Goal: Task Accomplishment & Management: Complete application form

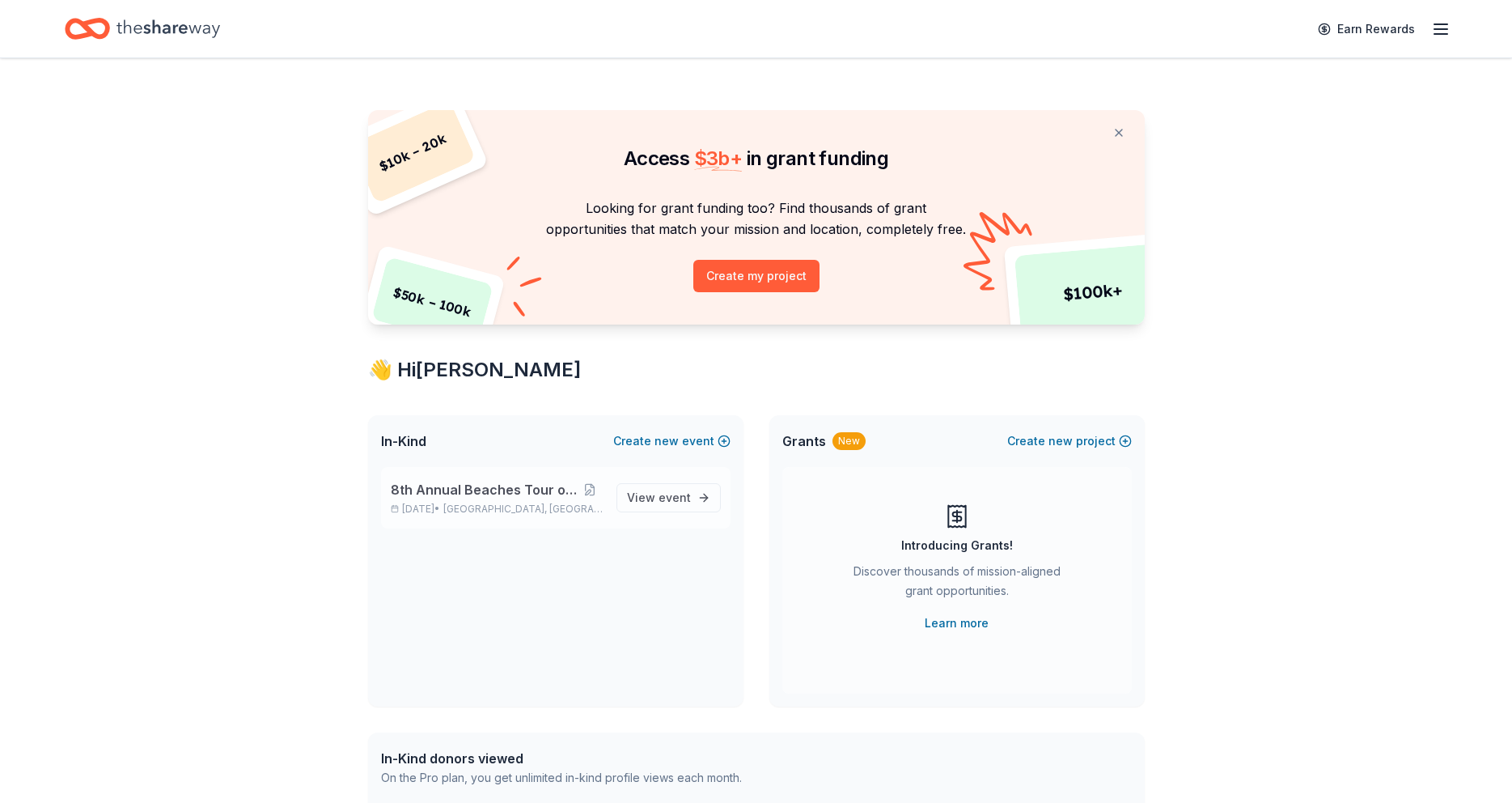
click at [483, 498] on span "8th Annual Beaches Tour of Homes" at bounding box center [483, 490] width 186 height 20
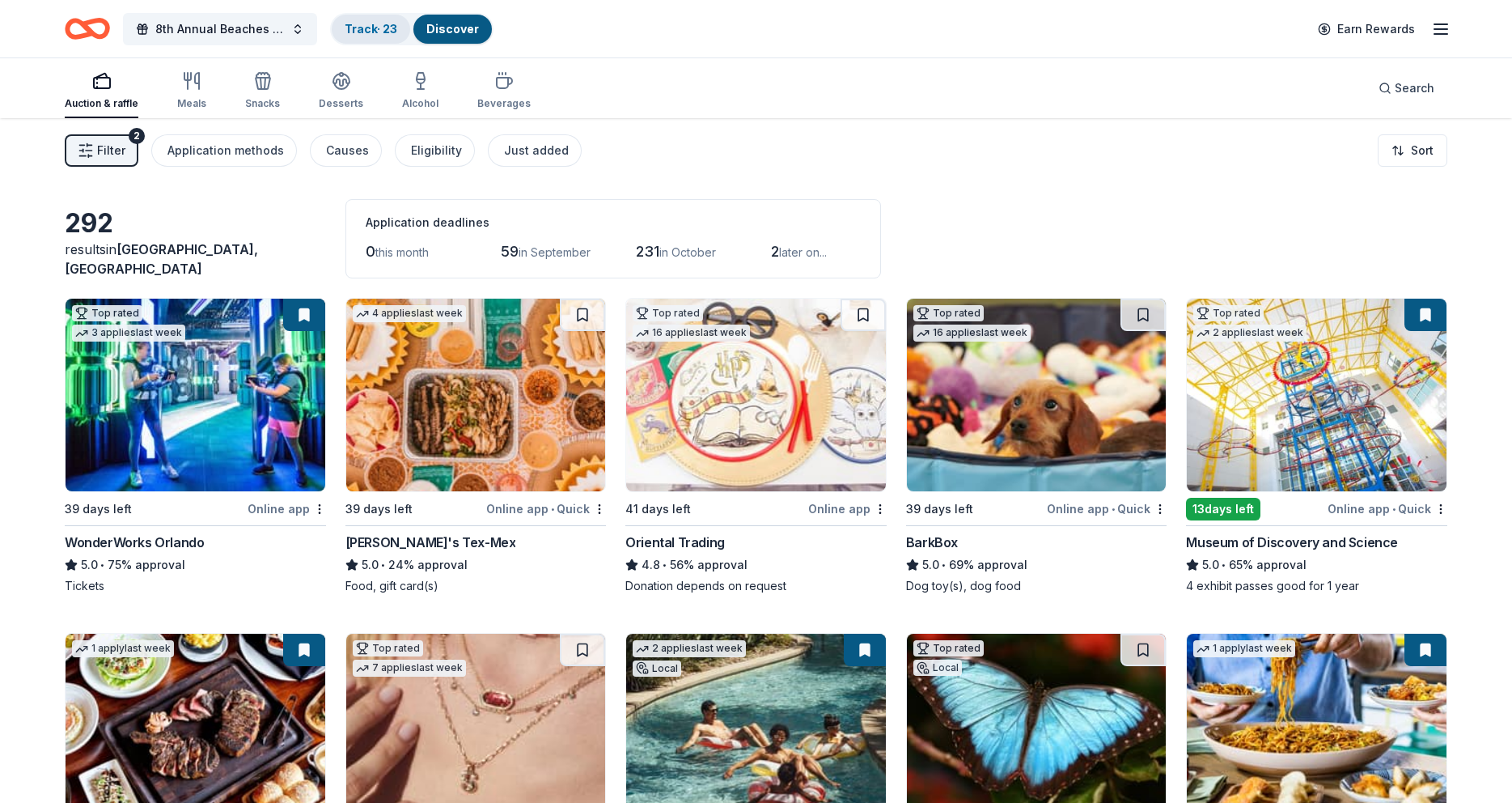
click at [354, 29] on link "Track · 23" at bounding box center [370, 28] width 53 height 14
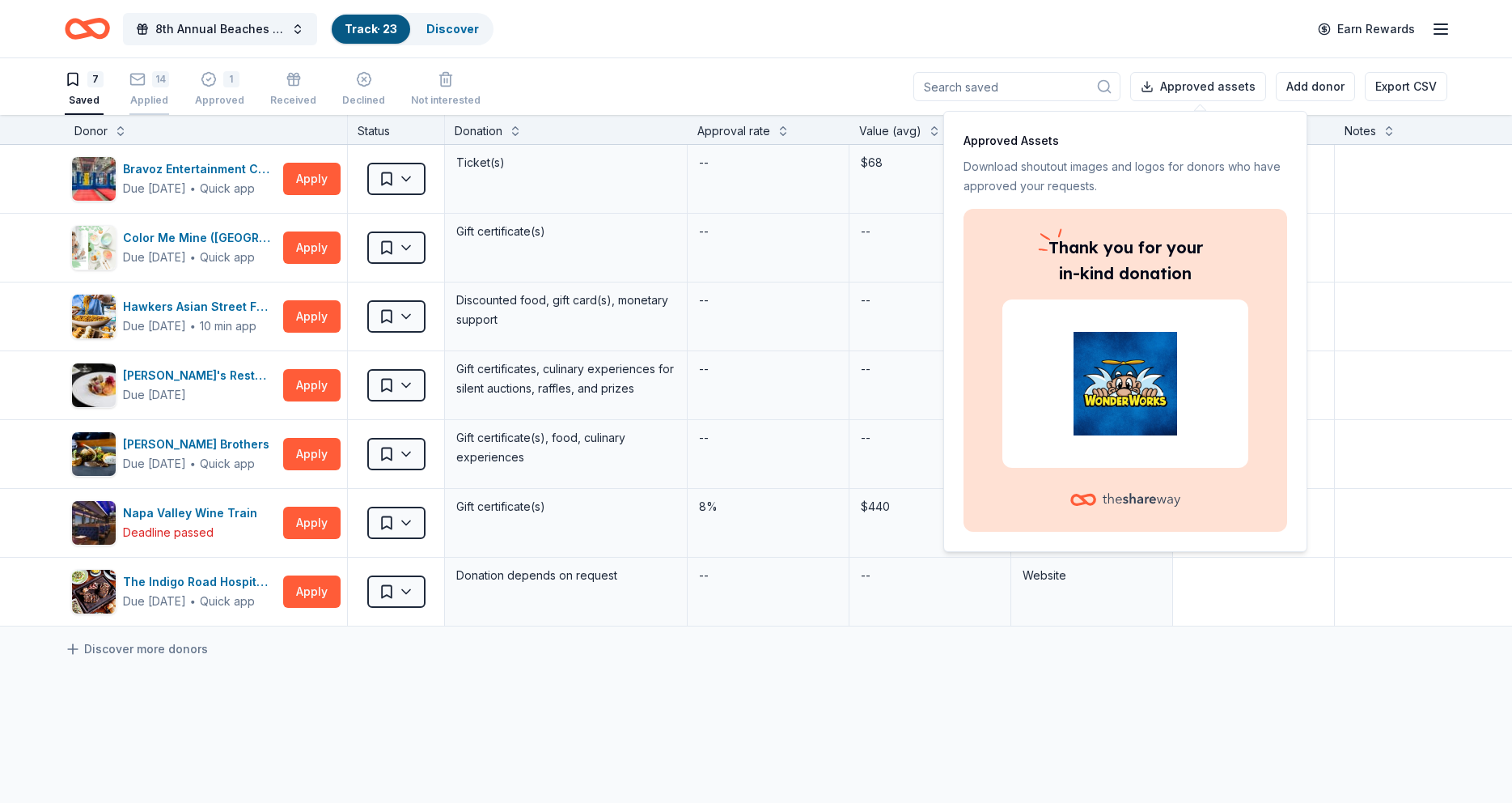
click at [139, 81] on icon "button" at bounding box center [137, 80] width 16 height 16
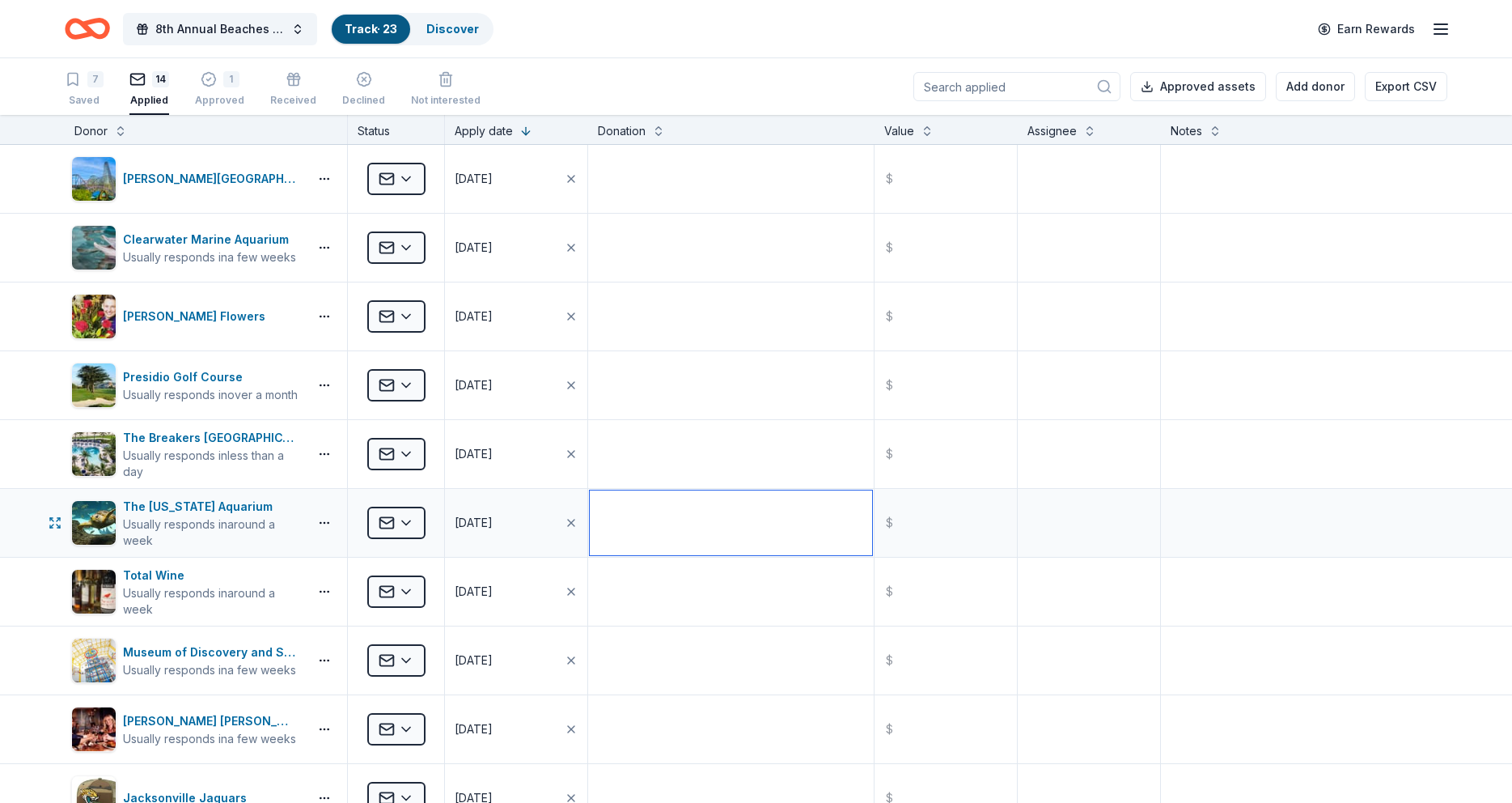
click at [622, 530] on textarea at bounding box center [731, 523] width 283 height 65
type textarea "1"
type textarea "4 Passes"
click at [916, 527] on input "text" at bounding box center [945, 523] width 139 height 65
type input "160.00"
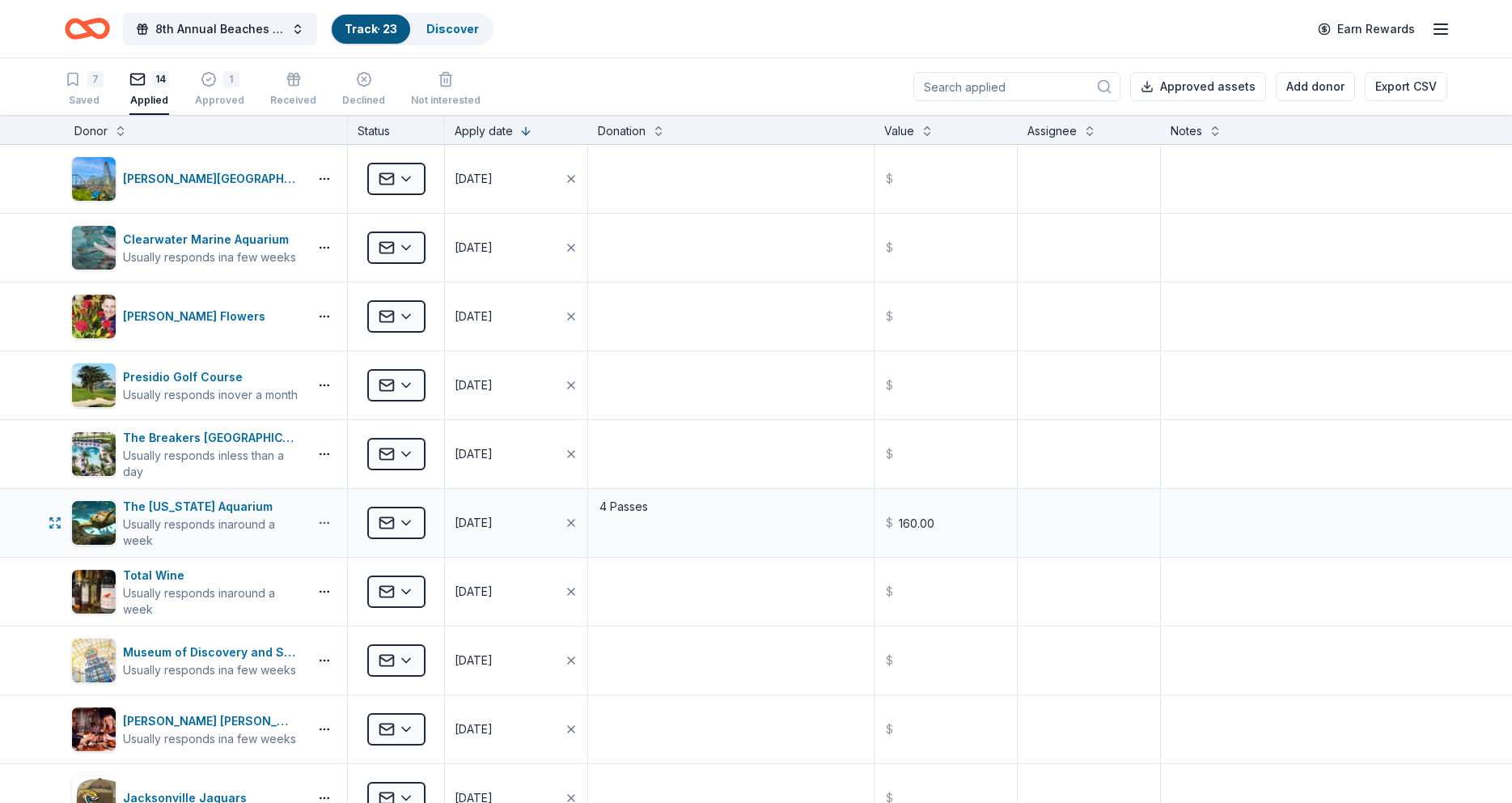
click at [322, 523] on button "button" at bounding box center [324, 523] width 32 height 13
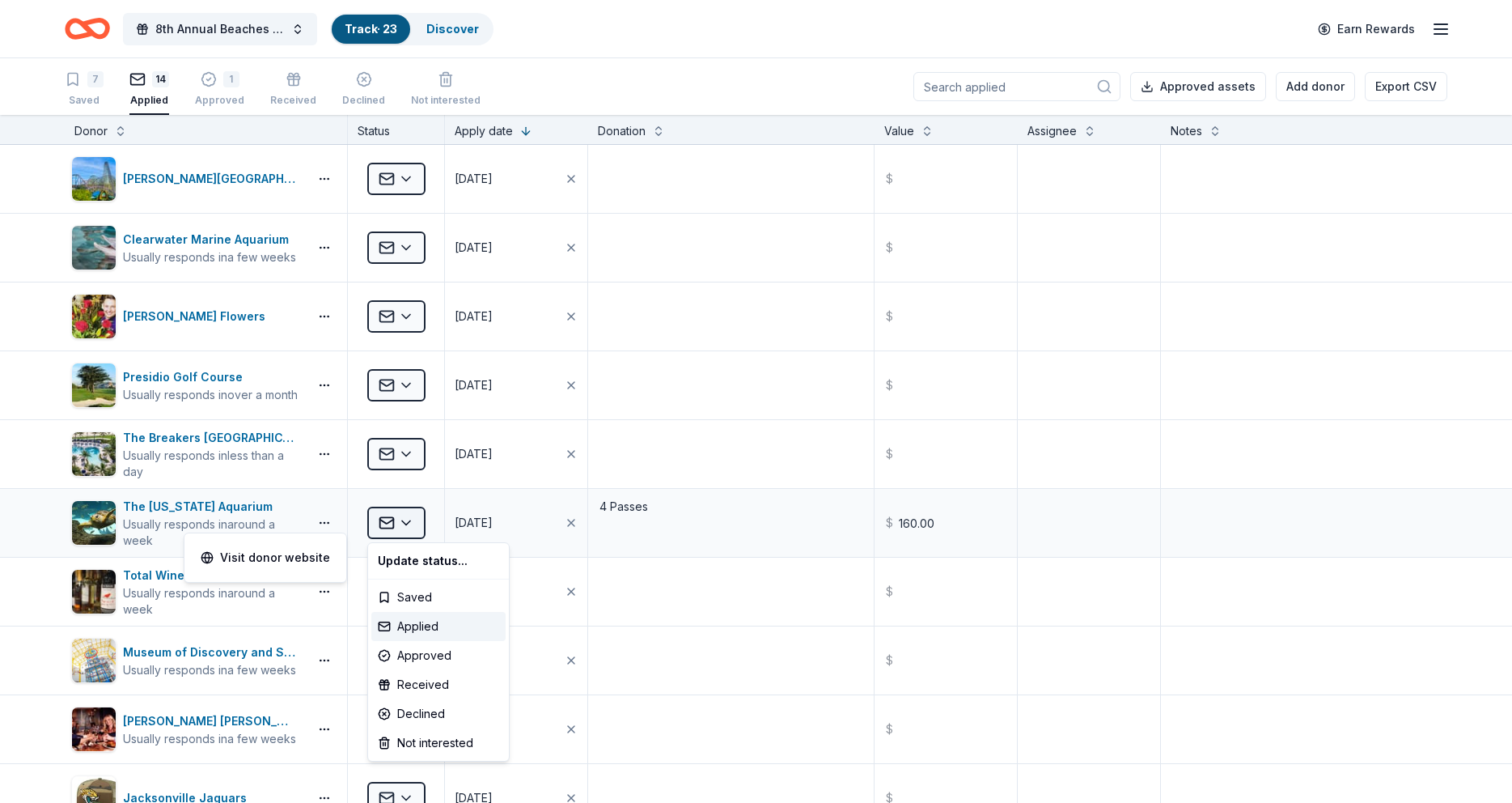
click at [406, 522] on html "8th Annual Beaches Tour of Homes Track · 23 Discover Earn Rewards 7 Saved 14 Ap…" at bounding box center [756, 402] width 1512 height 803
click at [423, 657] on div "Approved" at bounding box center [438, 656] width 134 height 29
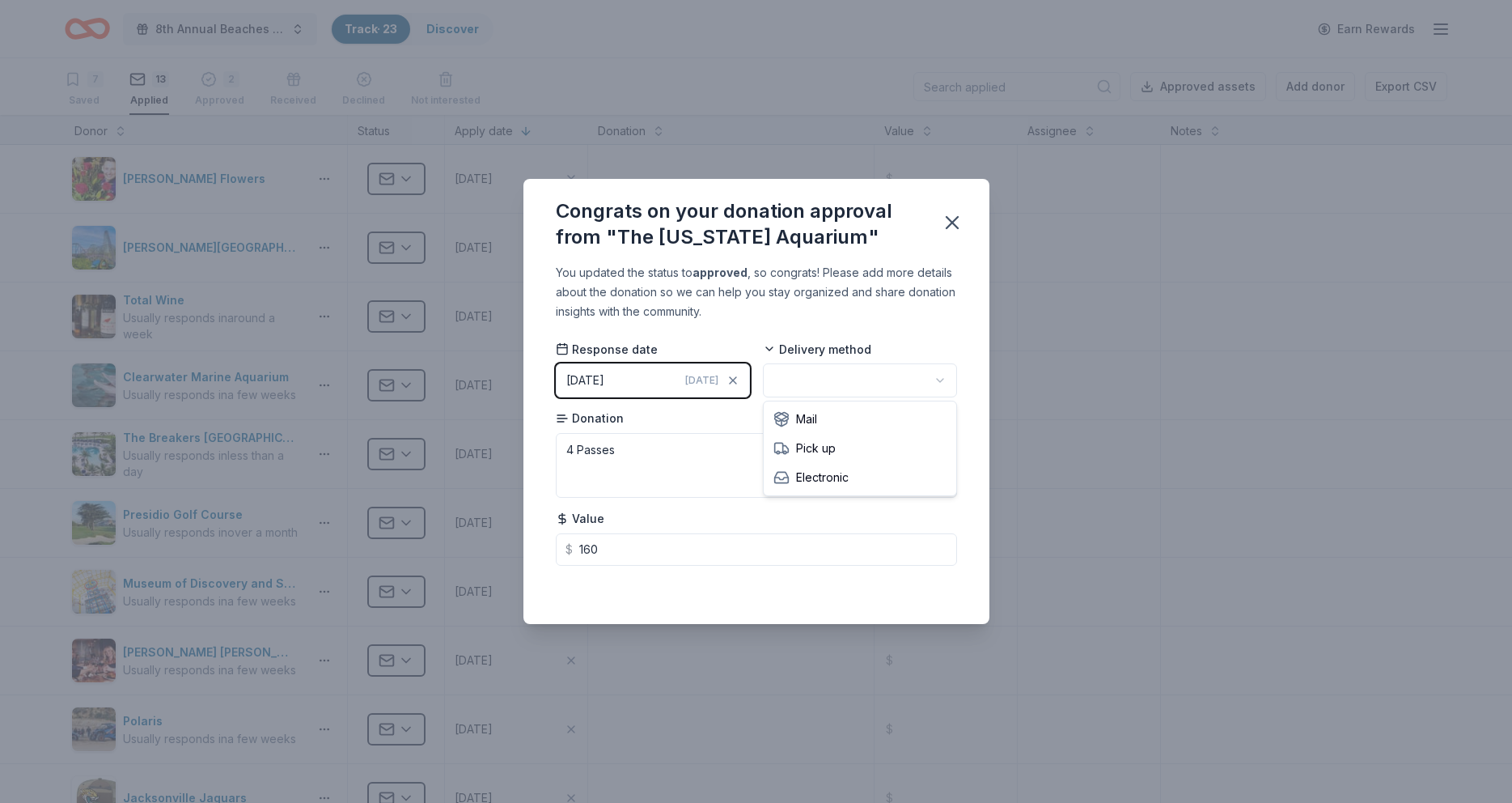
click at [846, 371] on html "8th Annual Beaches Tour of Homes Track · 23 Discover Earn Rewards 7 Saved 13 Ap…" at bounding box center [756, 402] width 1512 height 803
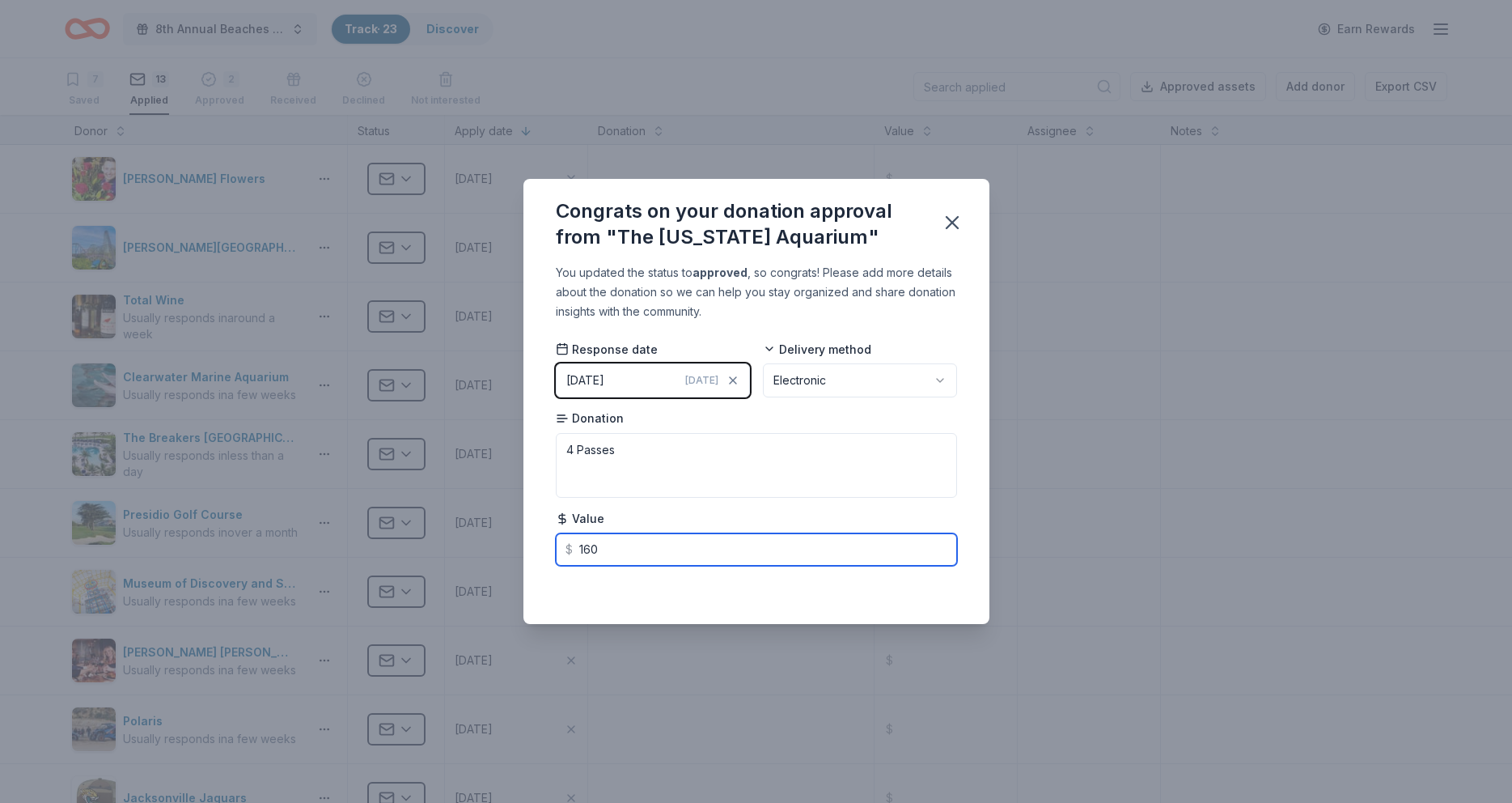
click at [858, 549] on input "160" at bounding box center [756, 549] width 401 height 33
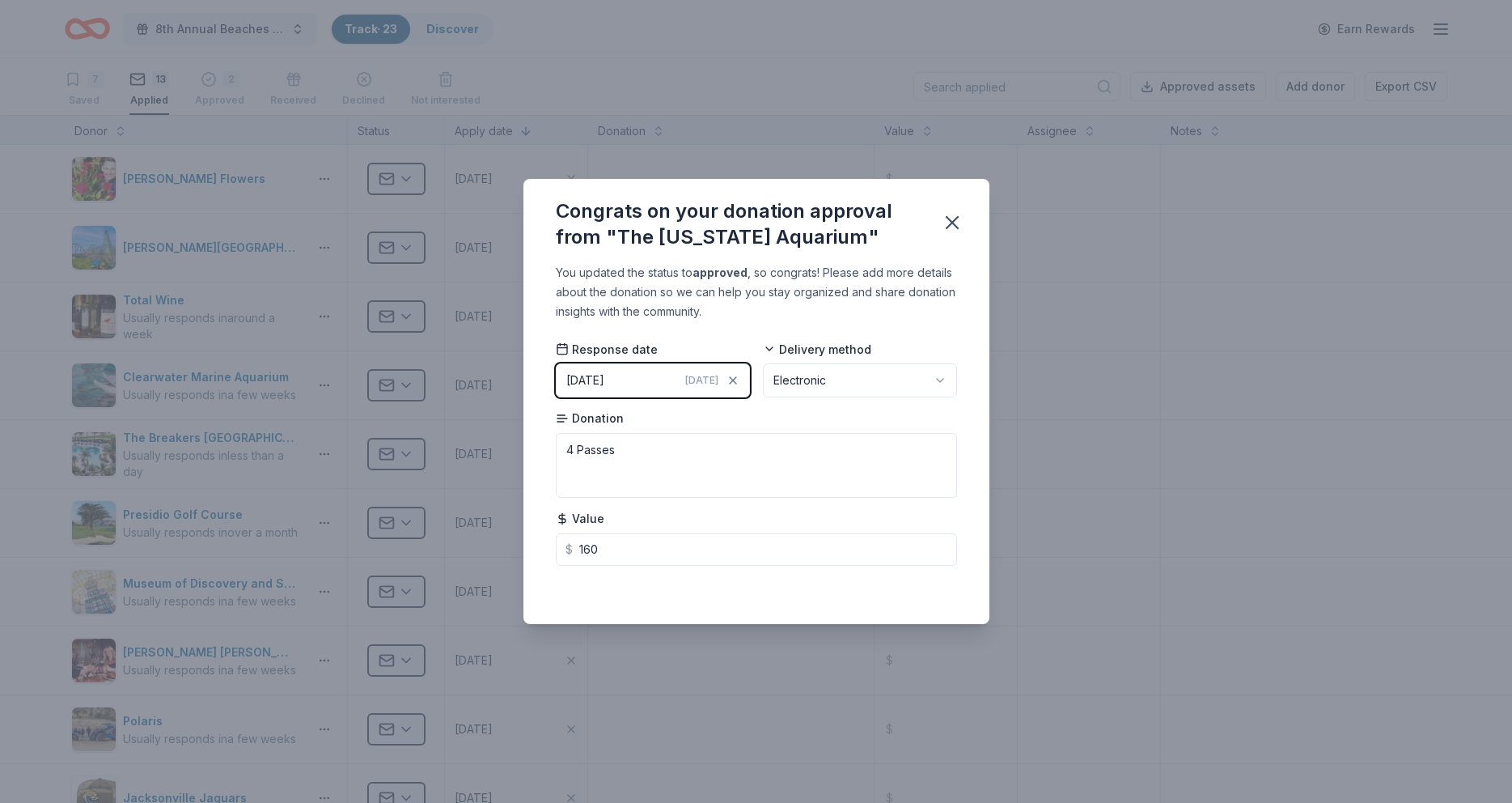
type input "160.00"
click at [956, 222] on icon "button" at bounding box center [952, 223] width 23 height 23
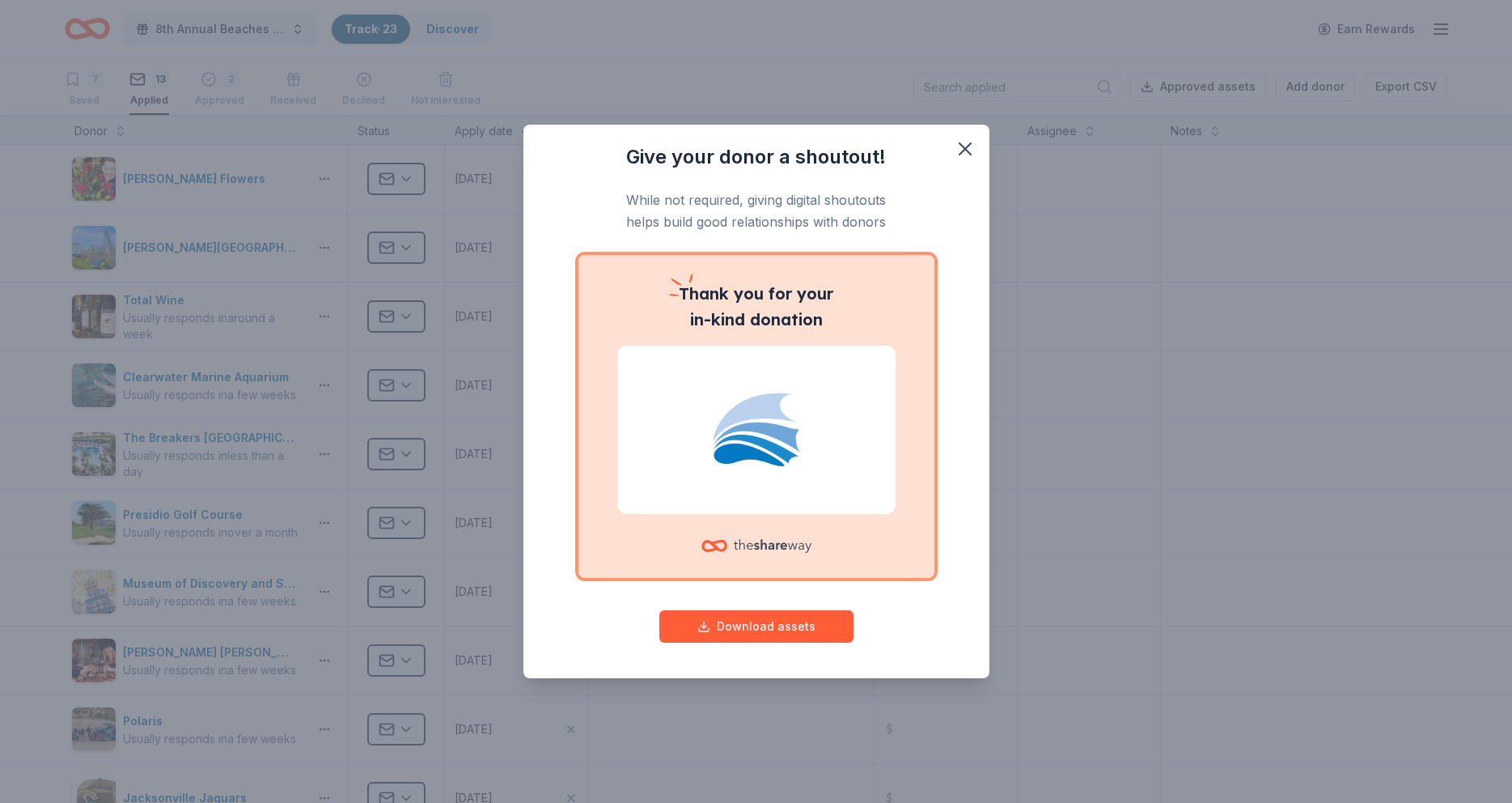
click at [748, 460] on img at bounding box center [756, 429] width 240 height 103
click at [719, 278] on div "Thank you for your in-kind donation" at bounding box center [756, 416] width 356 height 323
click at [751, 624] on button "Download assets" at bounding box center [756, 627] width 194 height 33
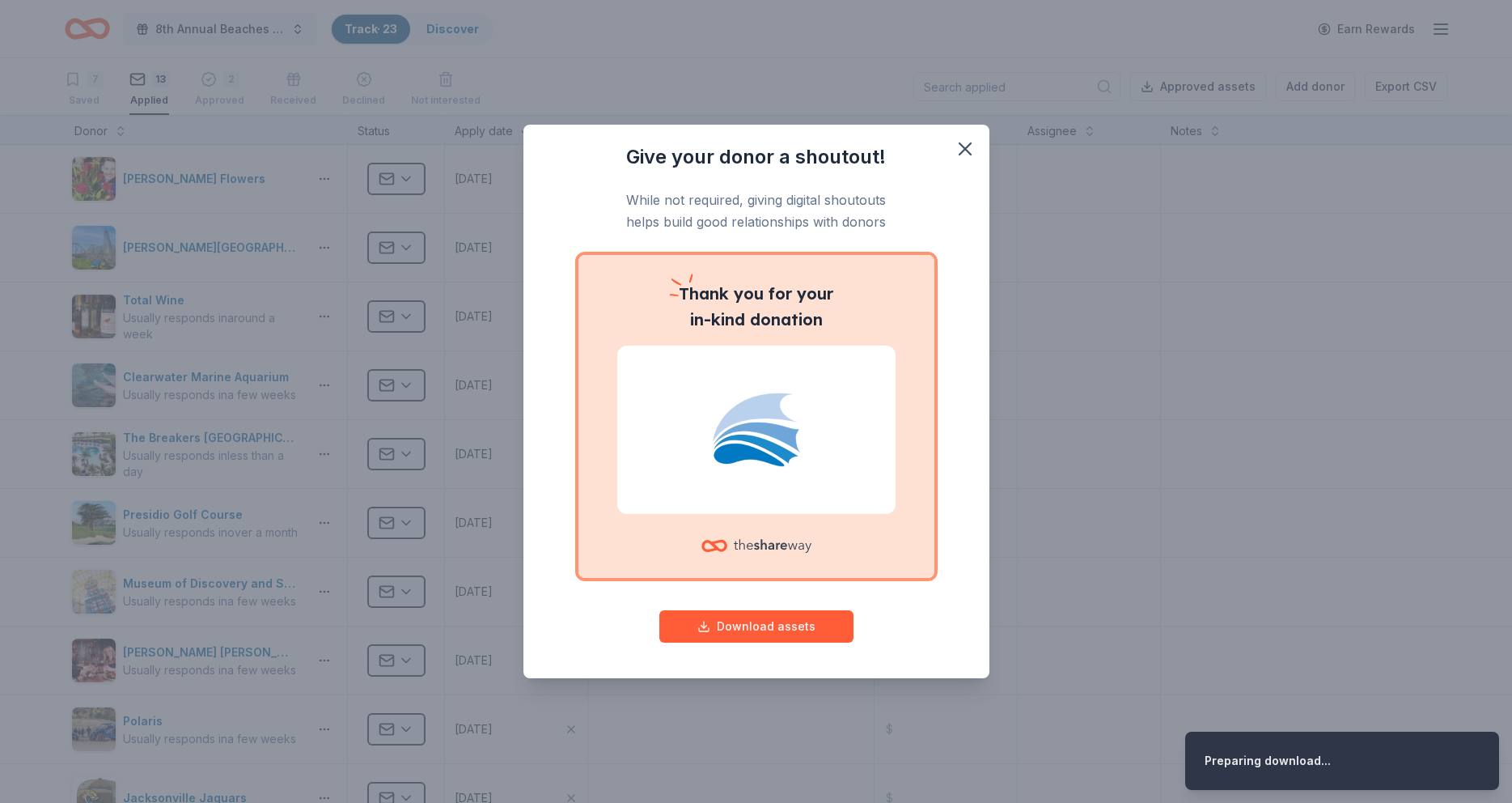
click at [964, 24] on div "Give your donor a shoutout! While not required, giving digital shoutouts helps …" at bounding box center [756, 402] width 1512 height 803
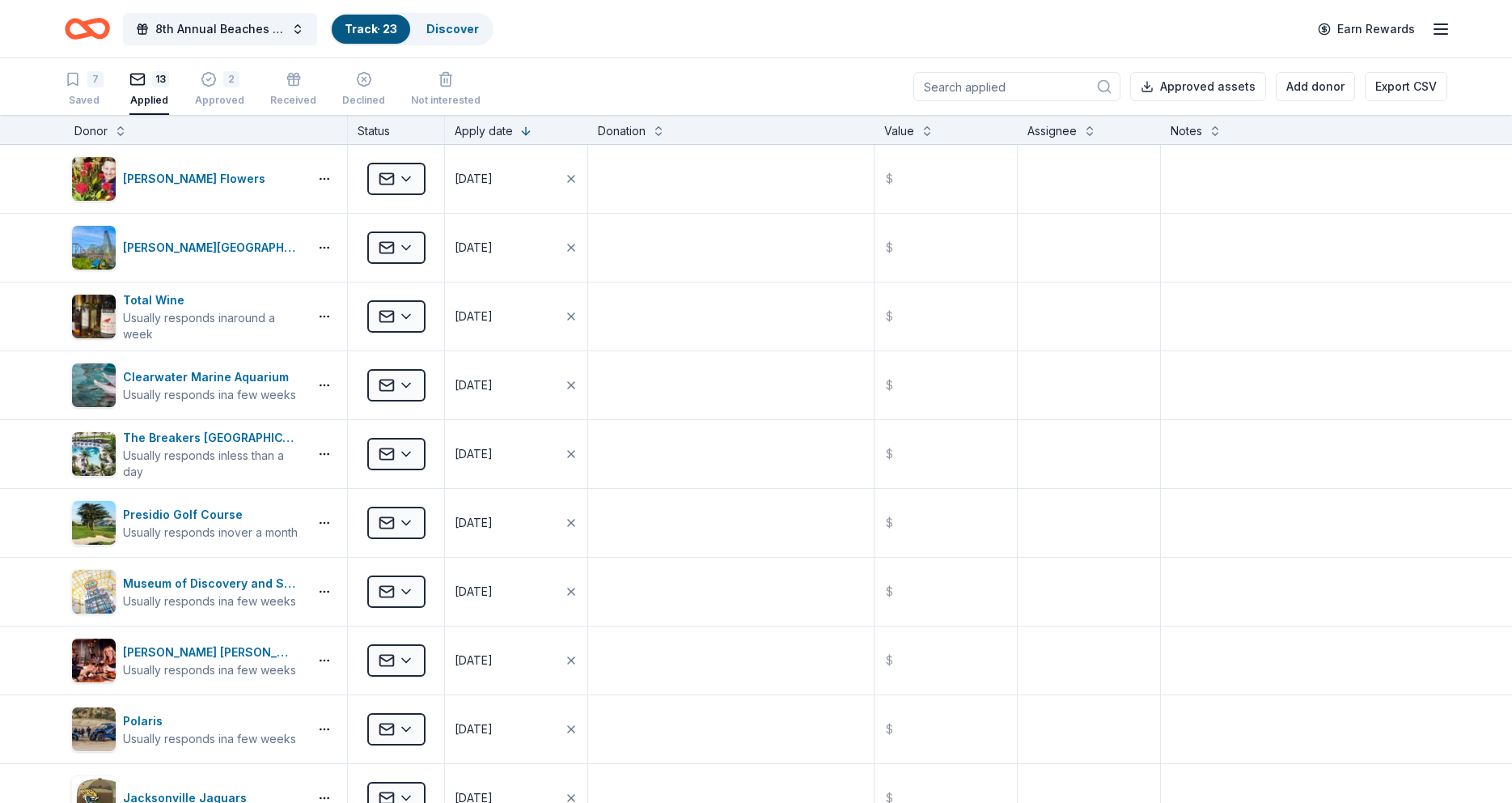
scroll to position [1, 0]
click at [211, 89] on div "2 Approved" at bounding box center [219, 80] width 50 height 36
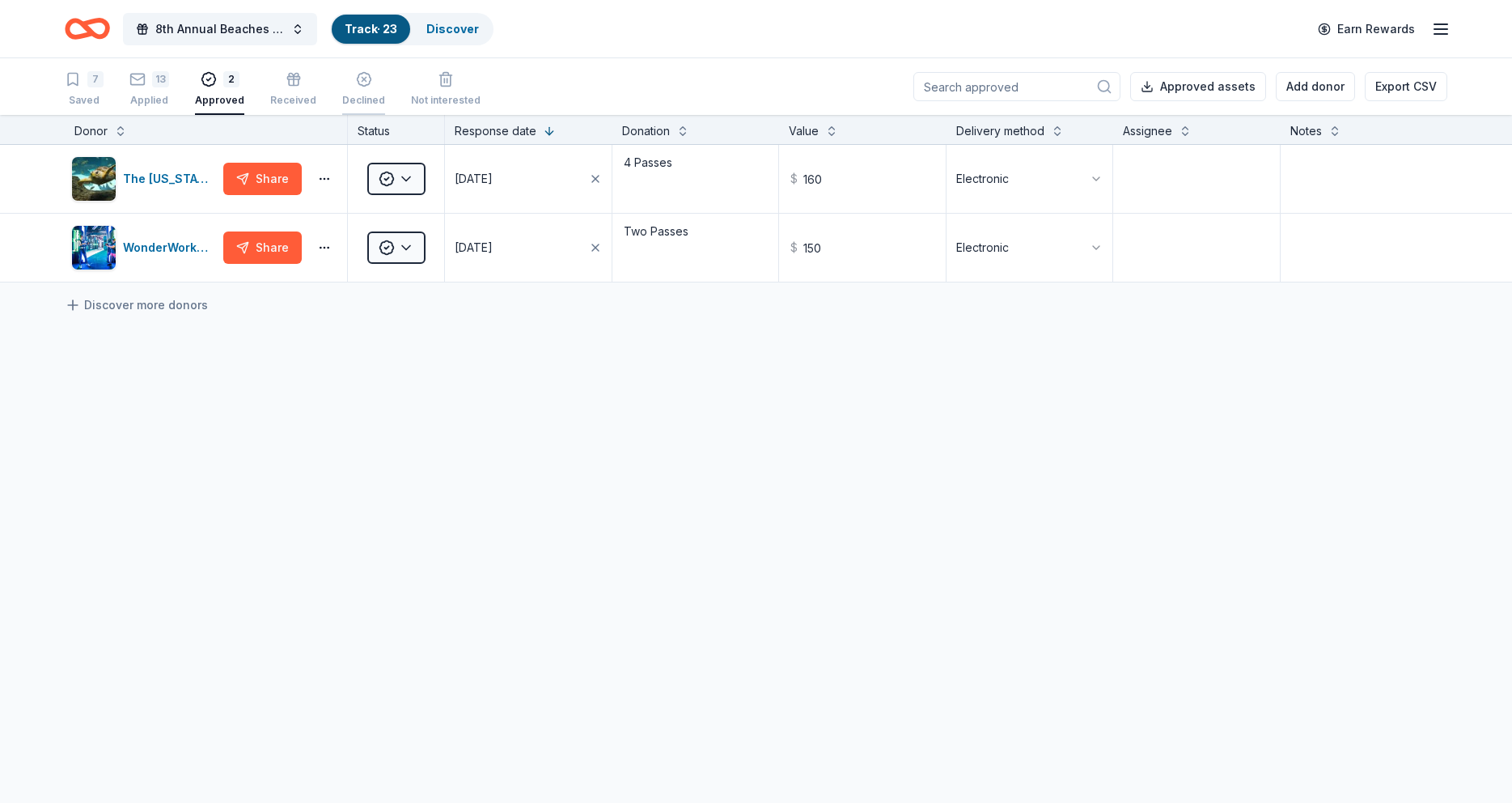
click at [358, 83] on icon "button" at bounding box center [364, 80] width 16 height 16
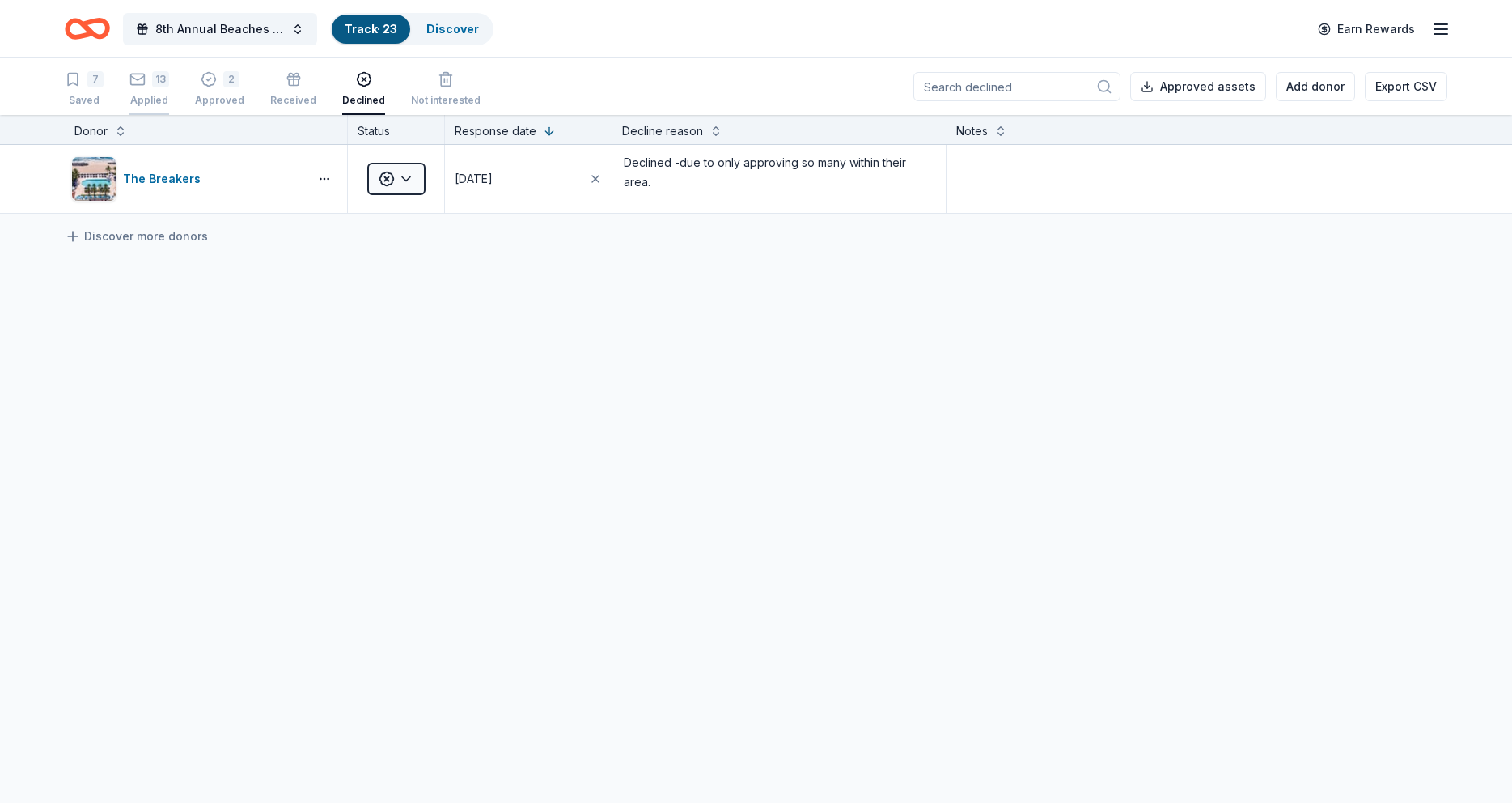
click at [148, 85] on div "13" at bounding box center [149, 80] width 40 height 16
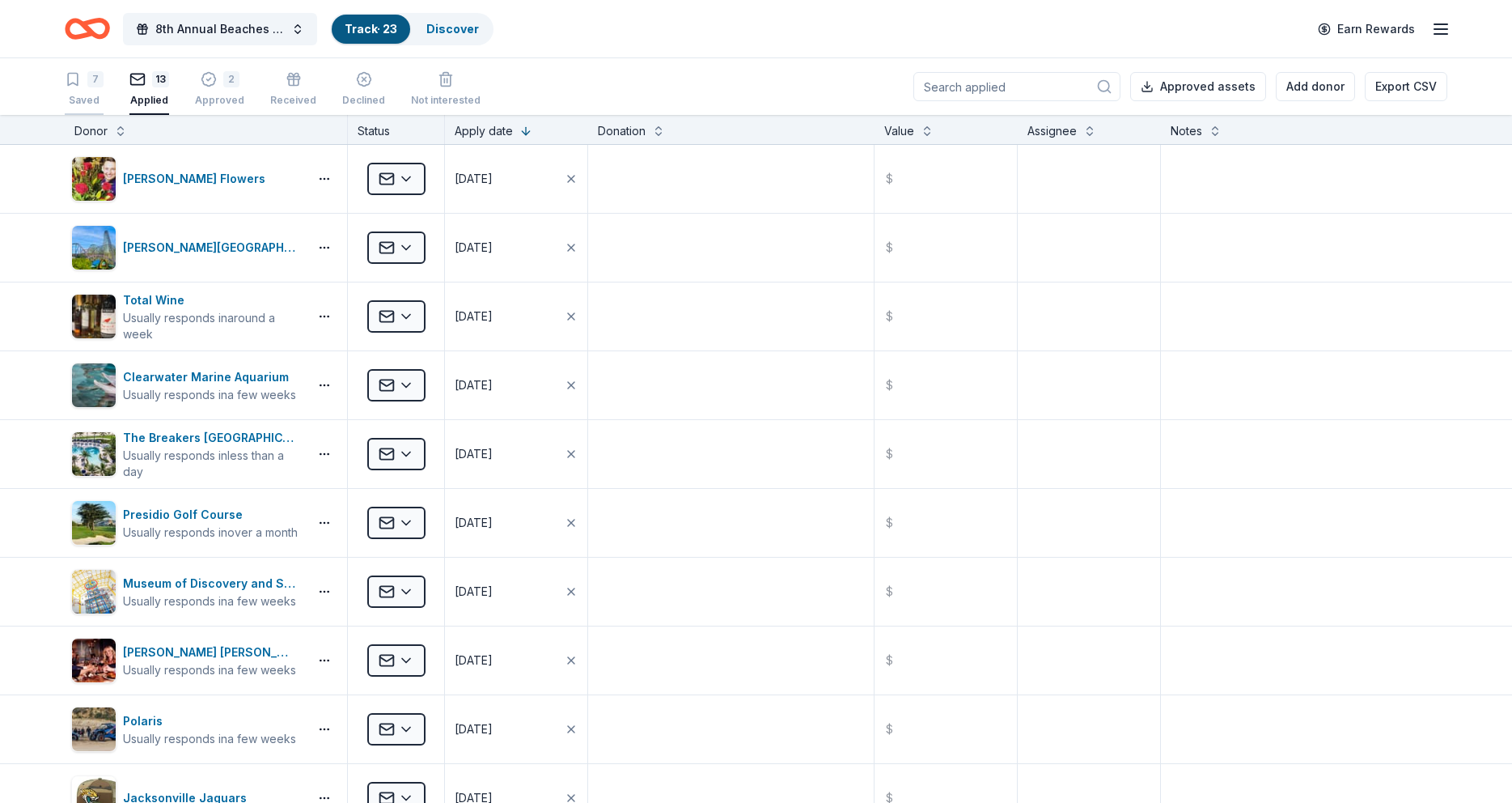
click at [89, 83] on div "7" at bounding box center [96, 80] width 16 height 16
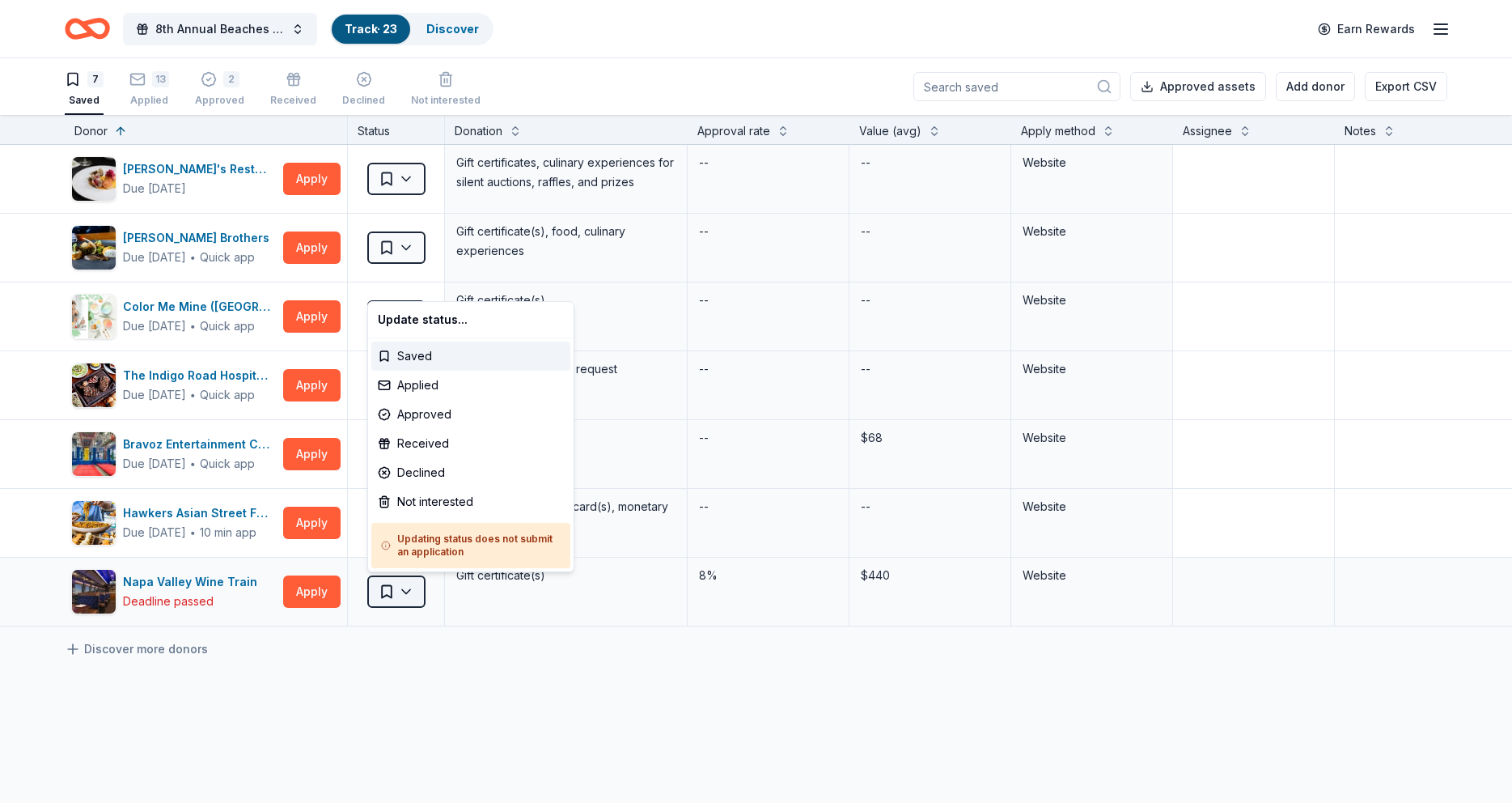
click at [408, 588] on html "8th Annual Beaches Tour of Homes Track · 23 Discover Earn Rewards 7 Saved 13 Ap…" at bounding box center [756, 402] width 1512 height 803
click at [292, 663] on html "8th Annual Beaches Tour of Homes Track · 23 Discover Earn Rewards 7 Saved 13 Ap…" at bounding box center [756, 402] width 1512 height 803
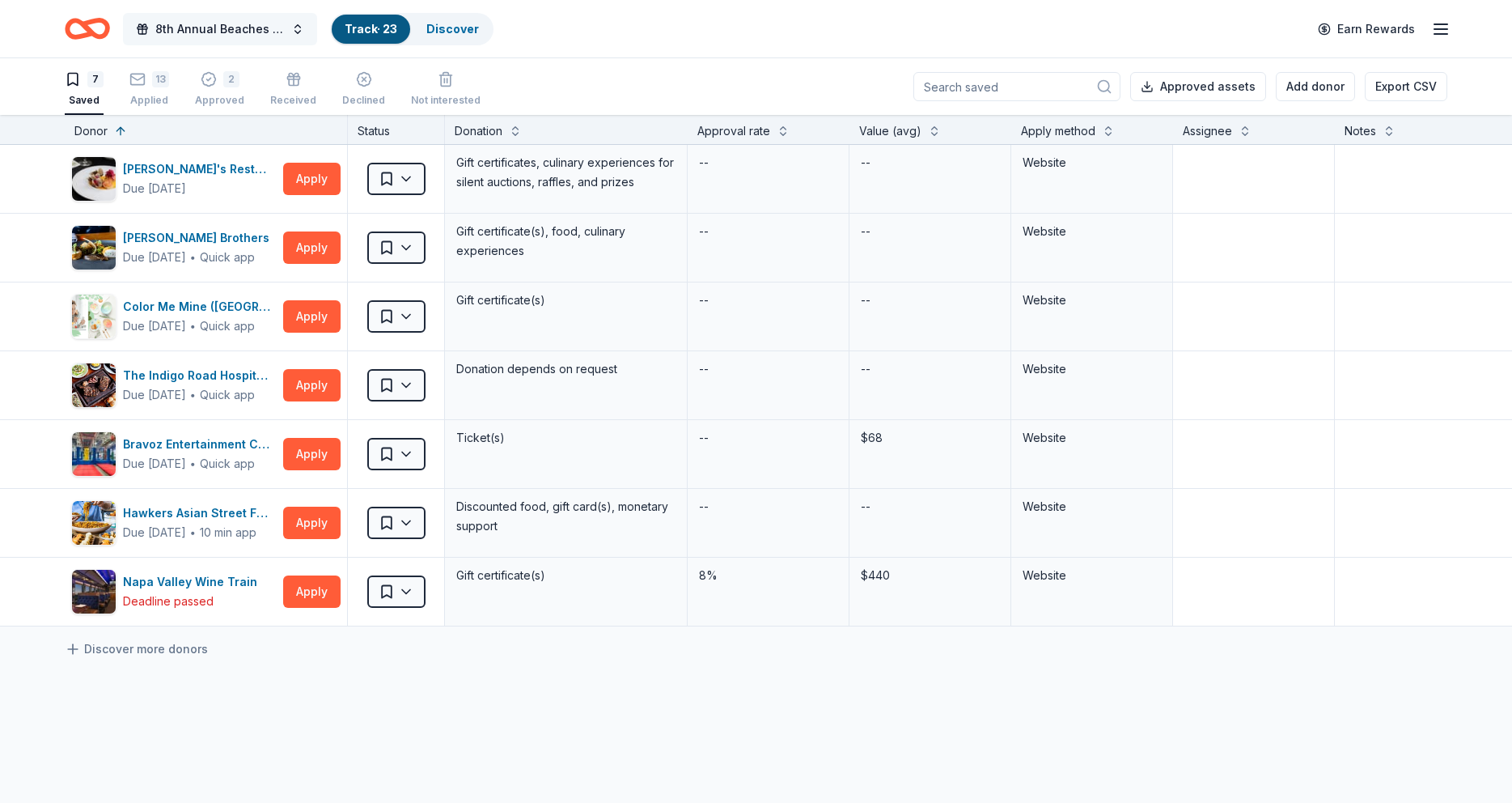
click at [225, 30] on span "8th Annual Beaches Tour of Homes" at bounding box center [219, 29] width 129 height 20
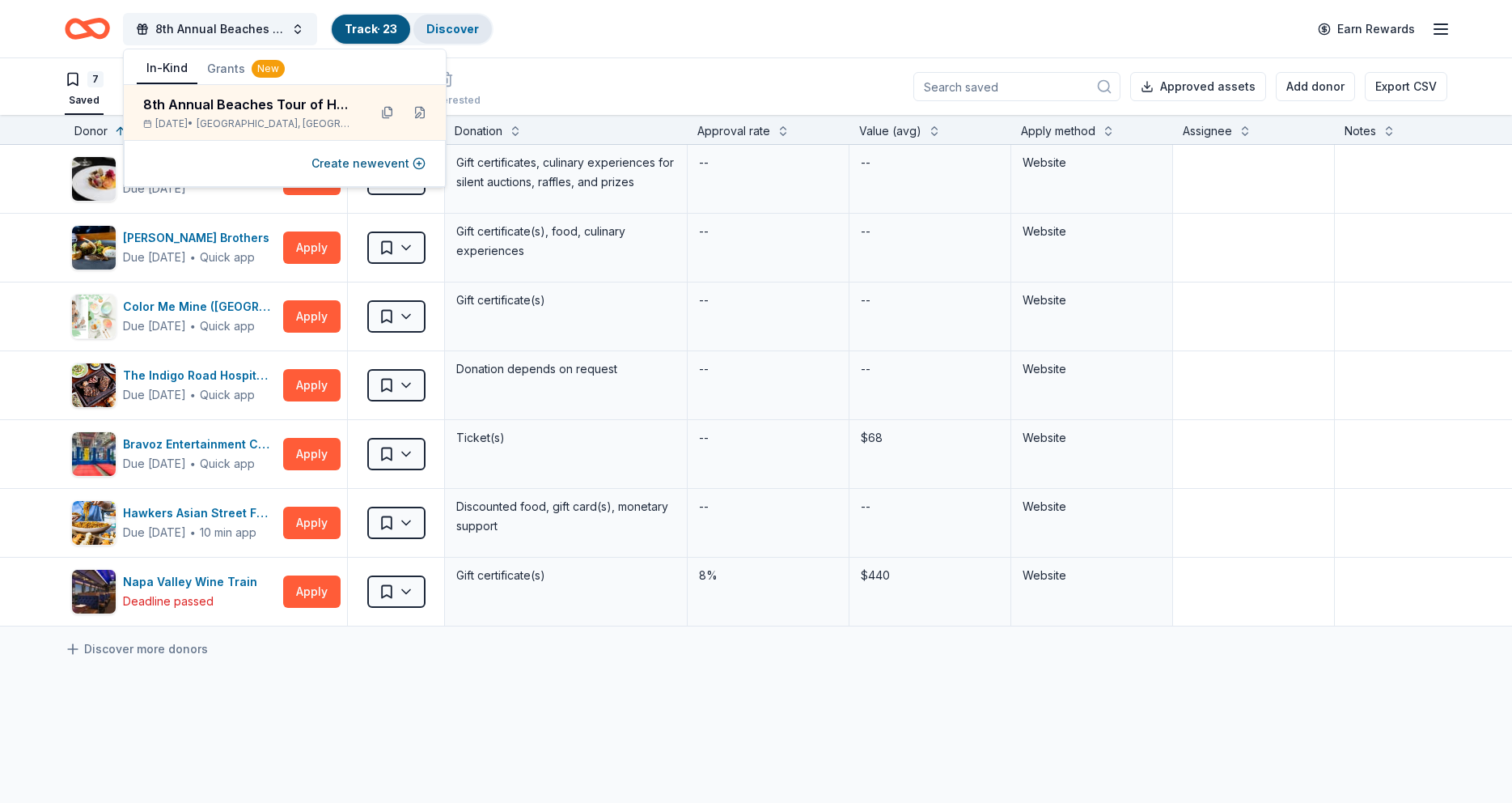
click at [454, 30] on link "Discover" at bounding box center [453, 28] width 53 height 14
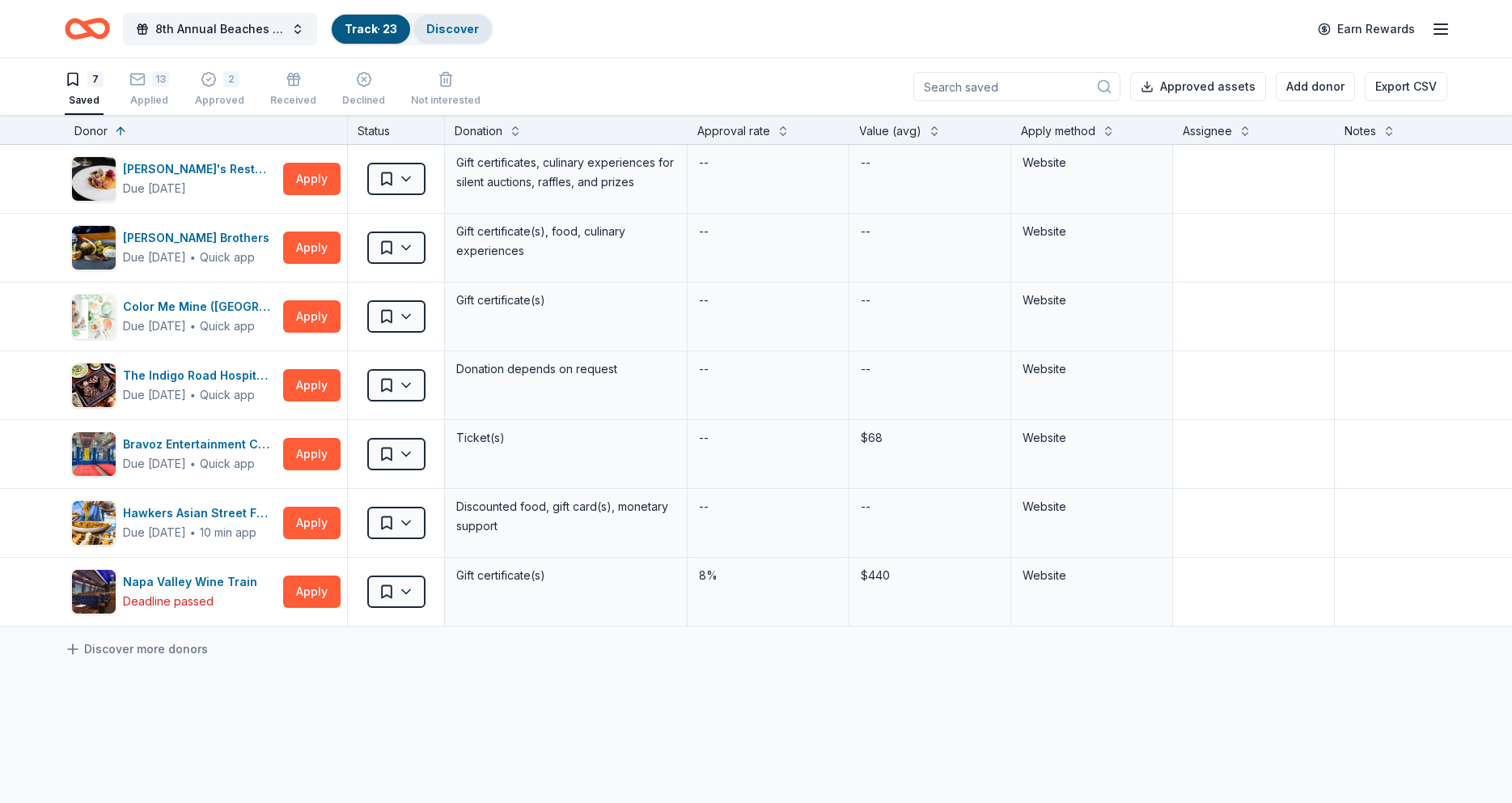
click at [454, 30] on link "Discover" at bounding box center [453, 28] width 53 height 14
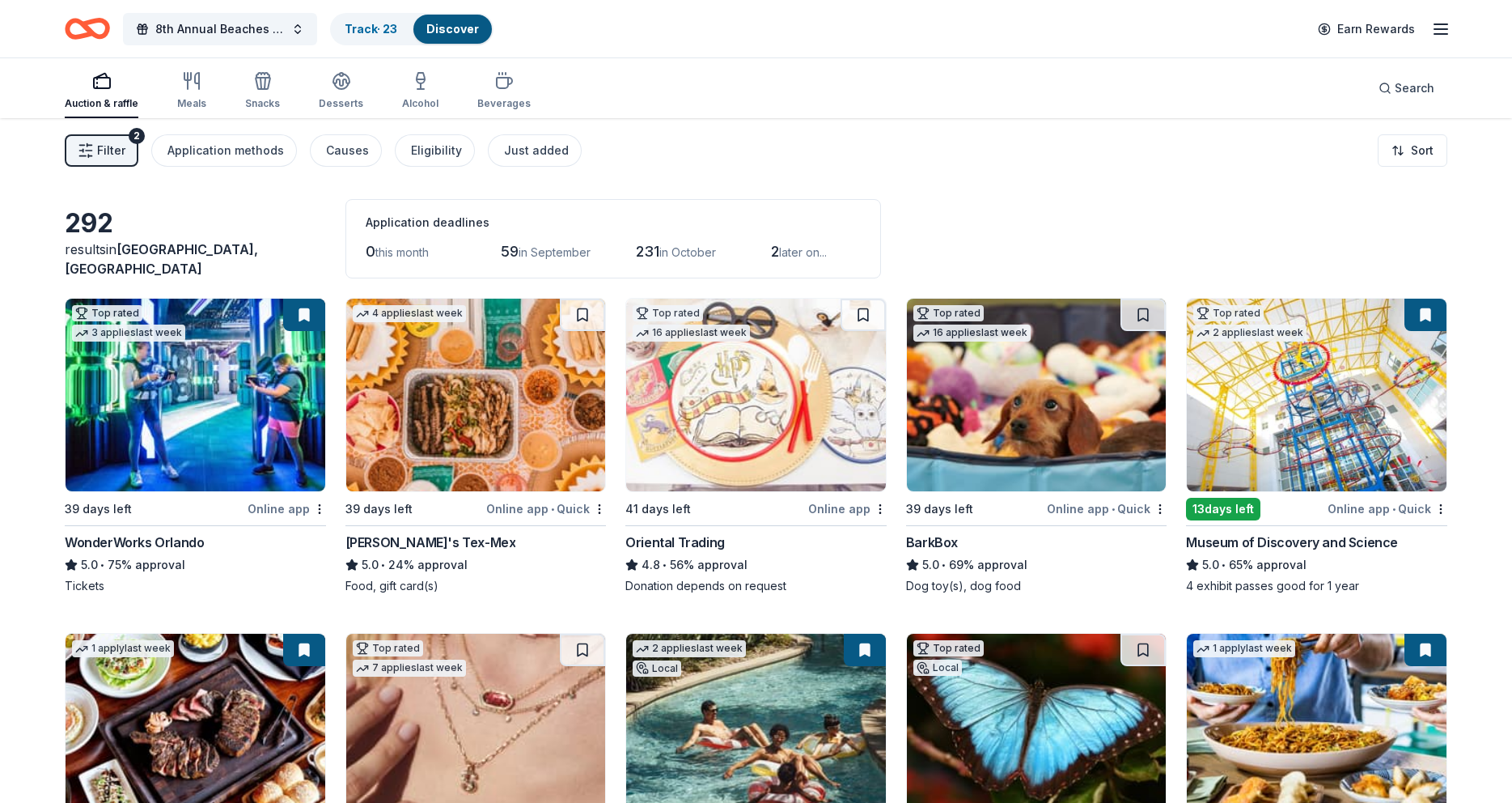
click at [128, 150] on button "Filter 2" at bounding box center [102, 150] width 74 height 33
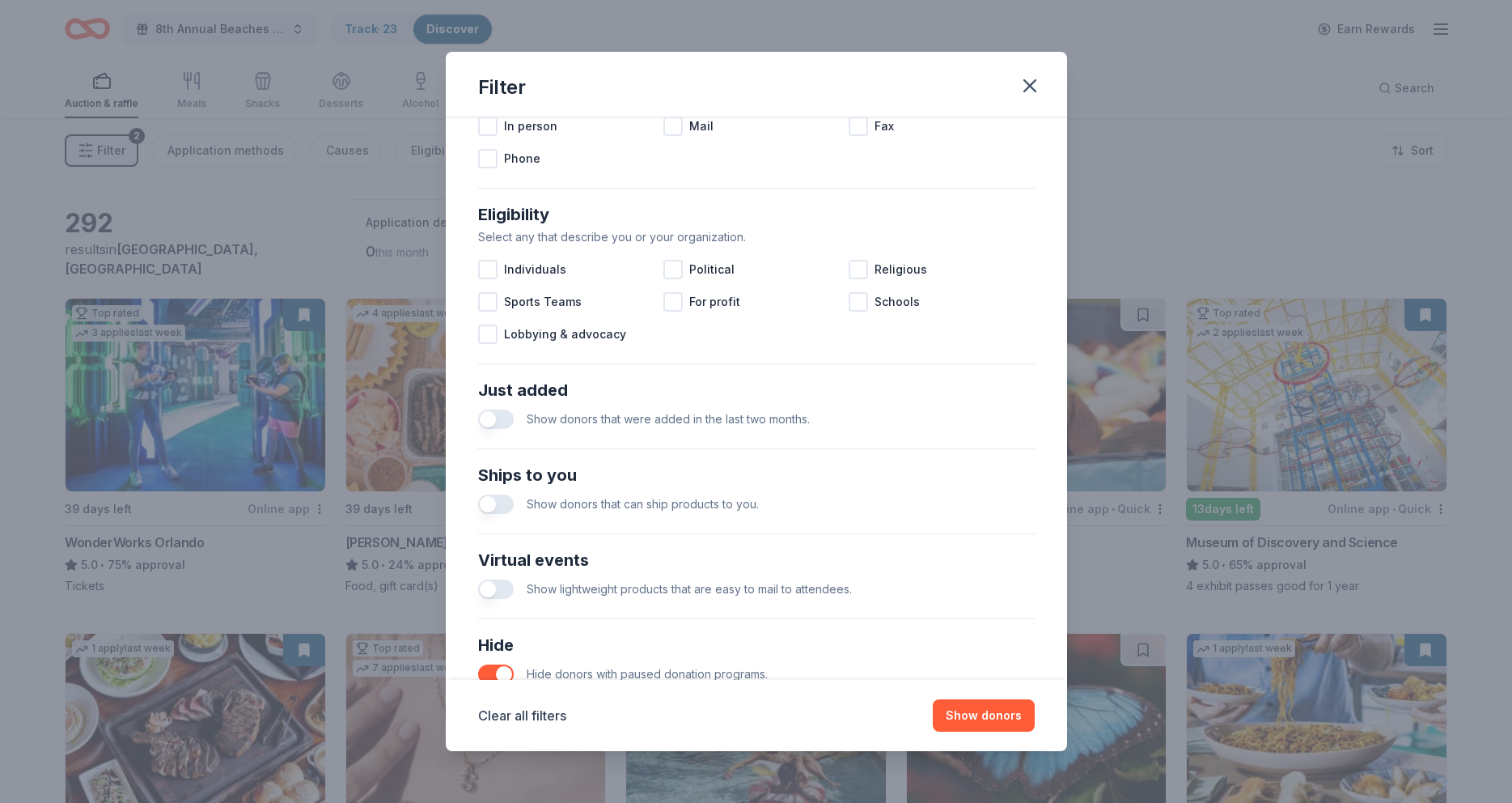
scroll to position [504, 0]
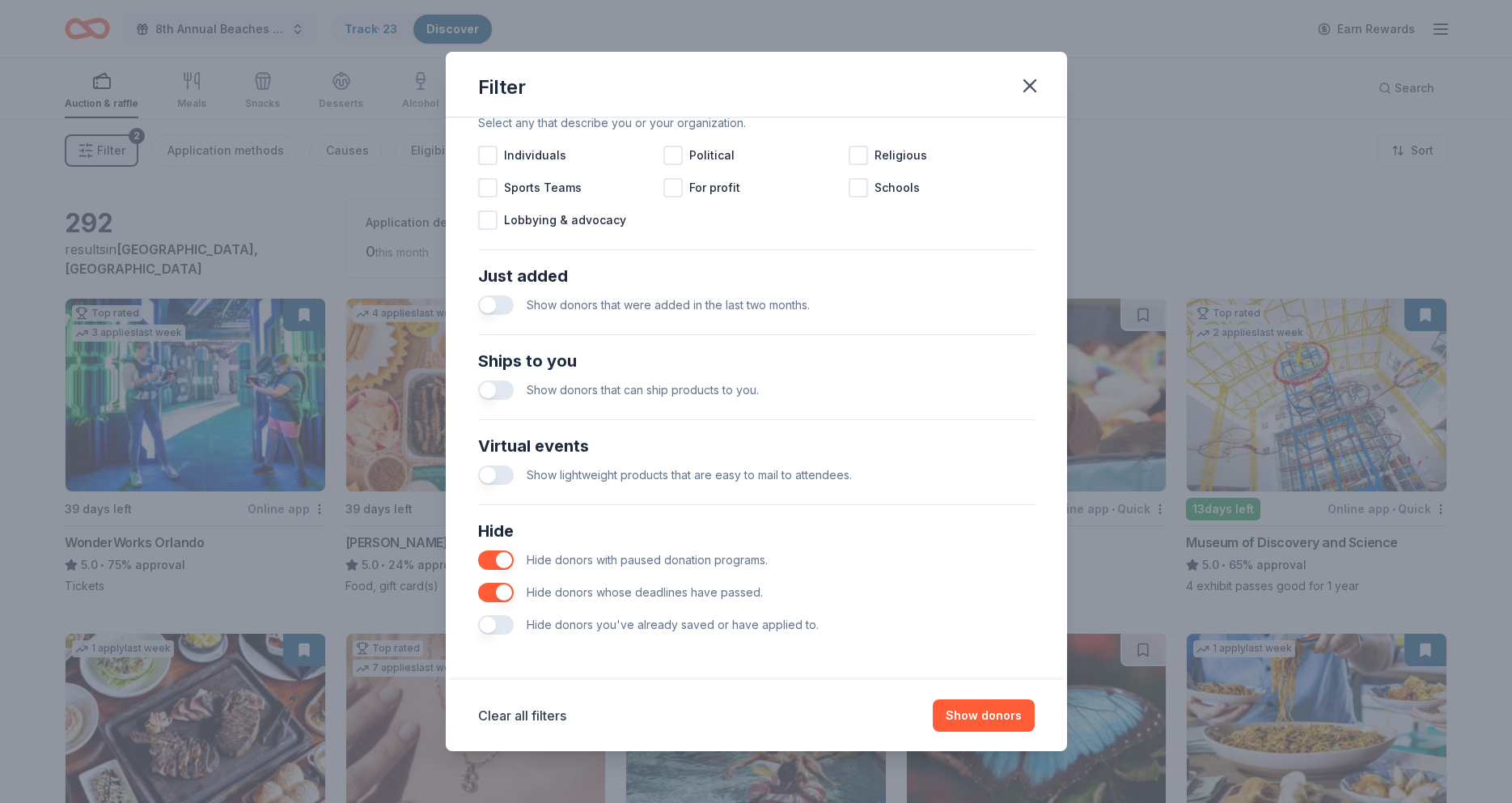
click at [492, 627] on button "button" at bounding box center [496, 625] width 36 height 20
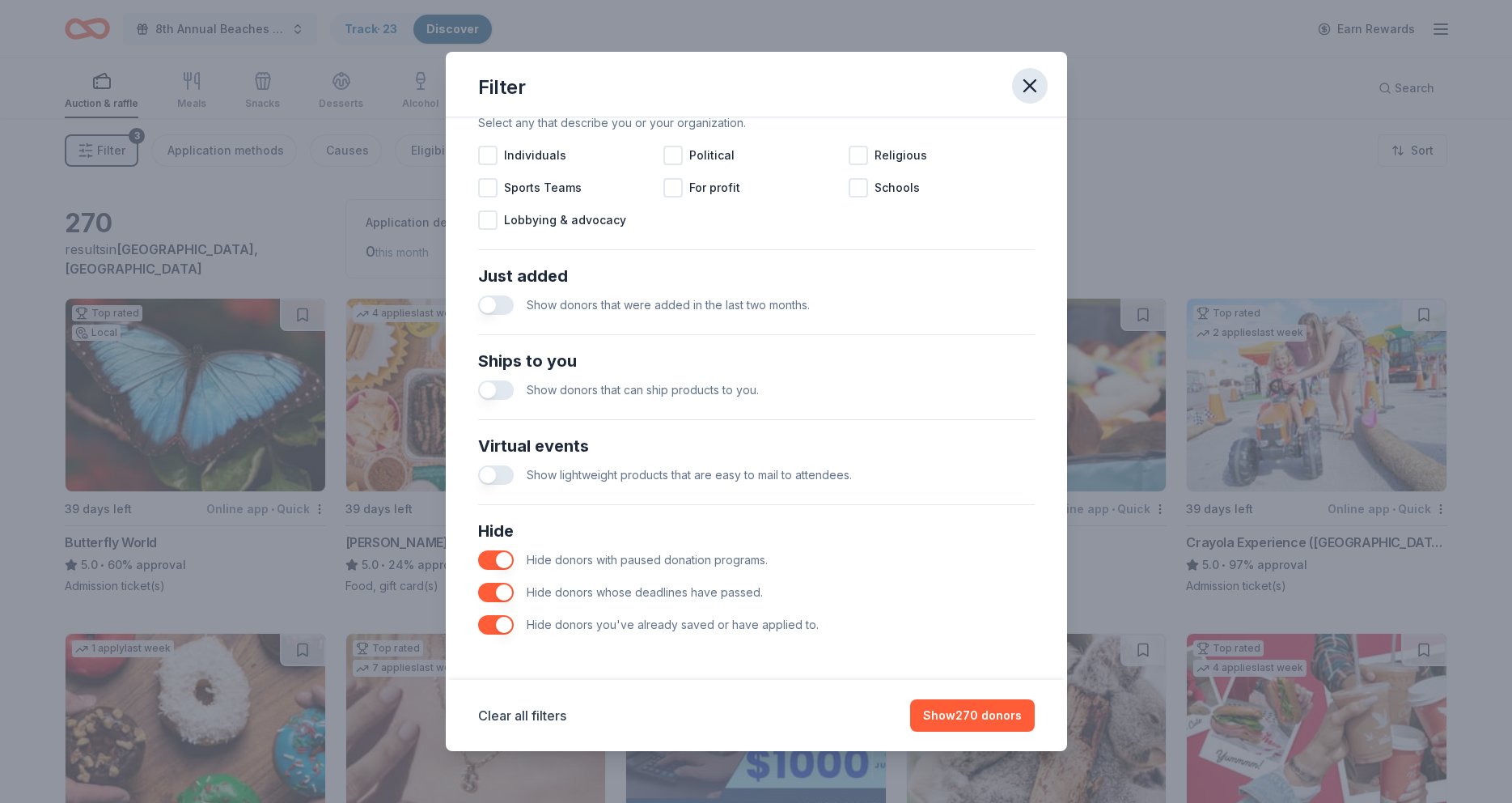
click at [1034, 80] on icon "button" at bounding box center [1030, 86] width 23 height 23
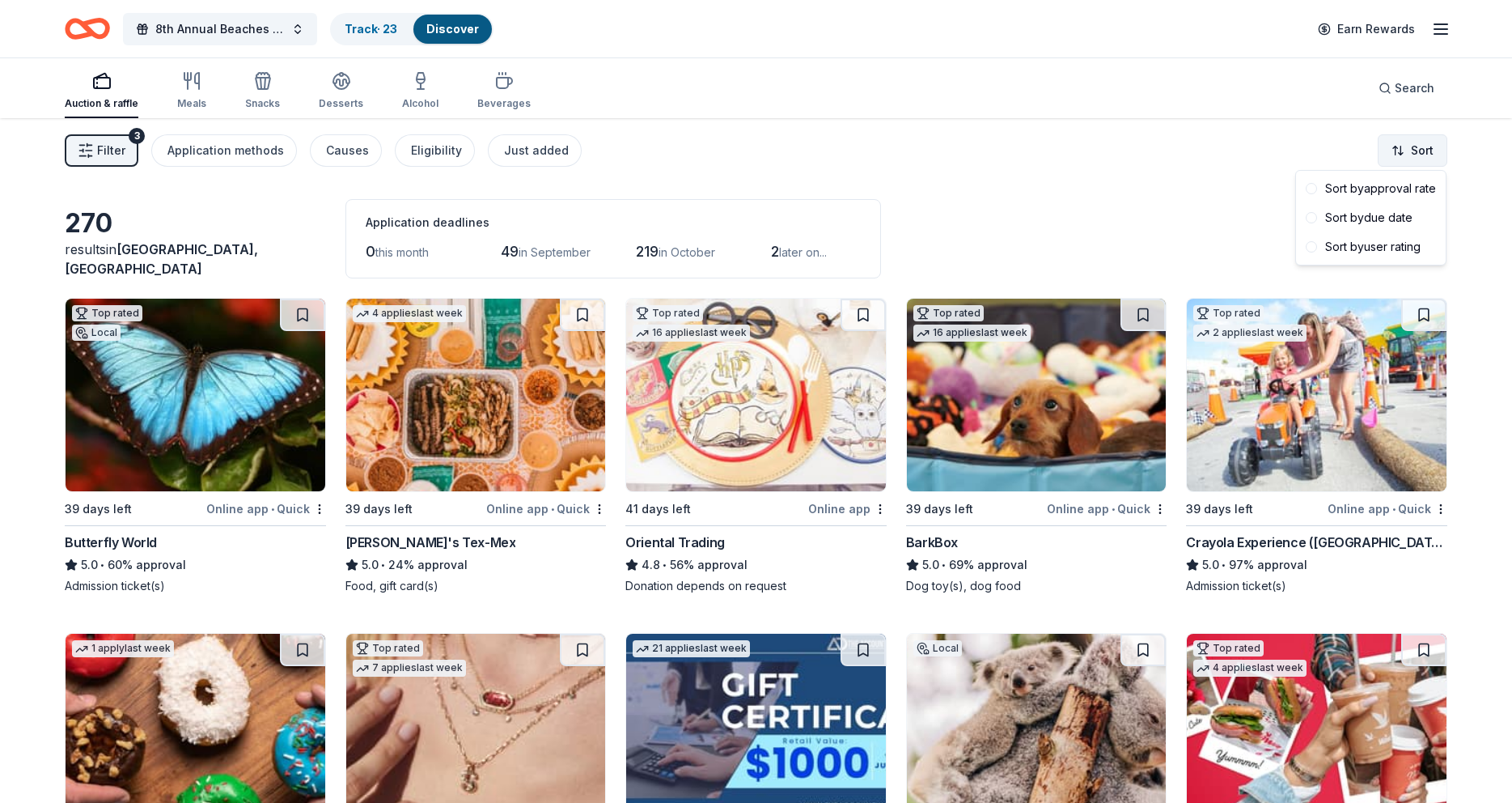
click at [1426, 151] on html "8th Annual Beaches Tour of Homes Track · 23 Discover Earn Rewards Auction & raf…" at bounding box center [756, 402] width 1512 height 803
click at [1399, 193] on div "Sort by approval rate" at bounding box center [1371, 189] width 143 height 29
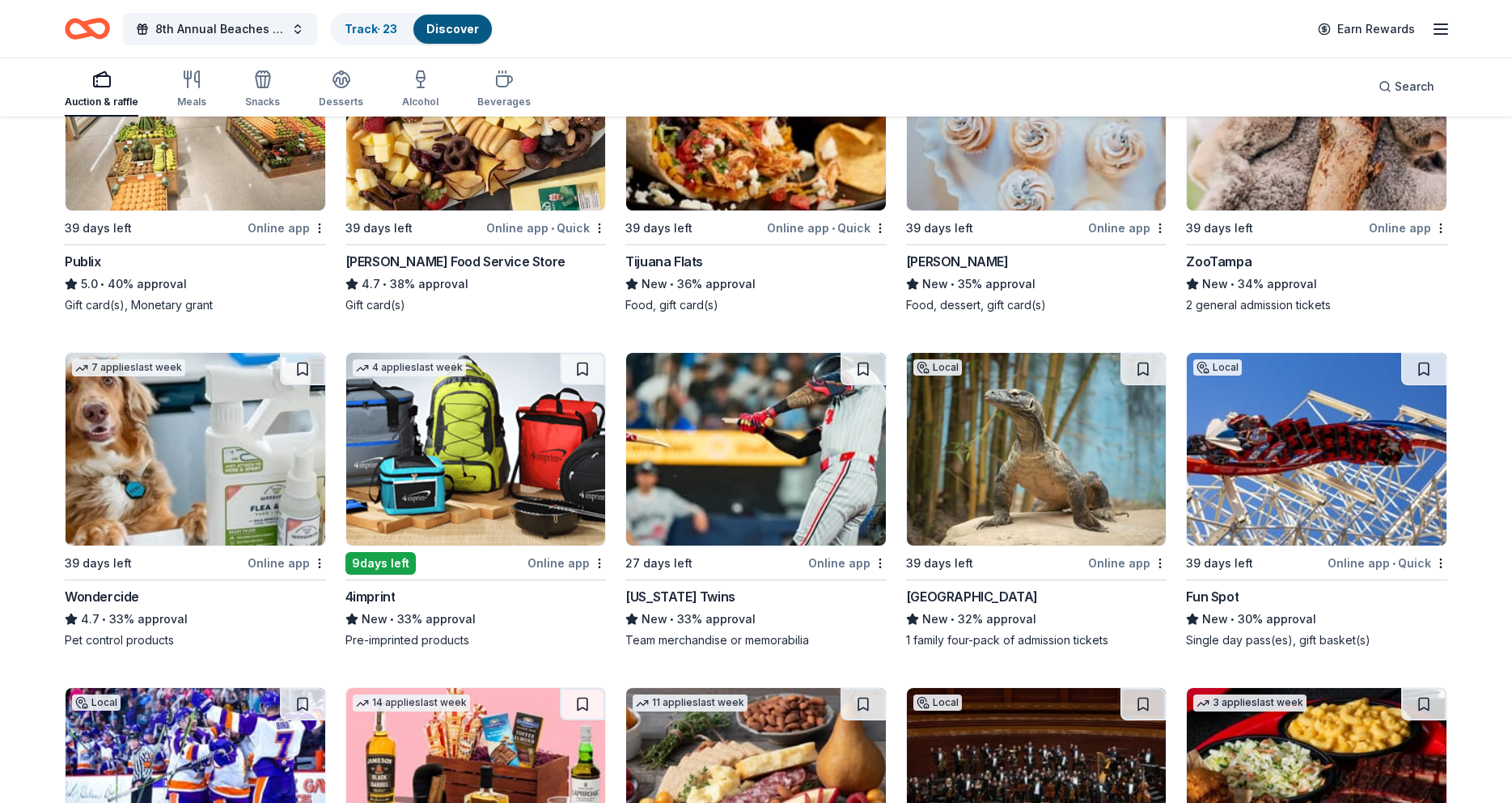
scroll to position [2018, 0]
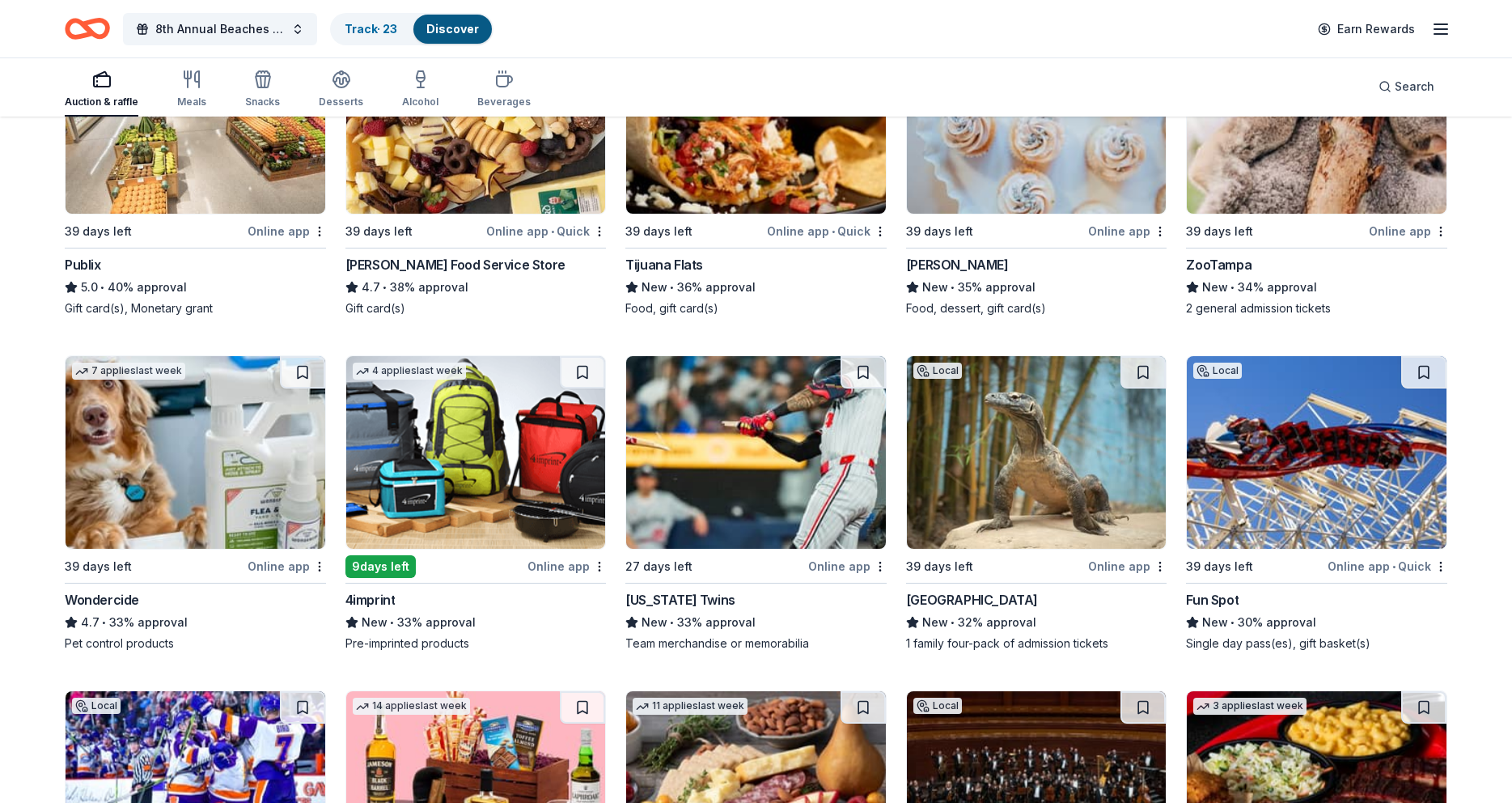
click at [458, 484] on img at bounding box center [476, 452] width 260 height 193
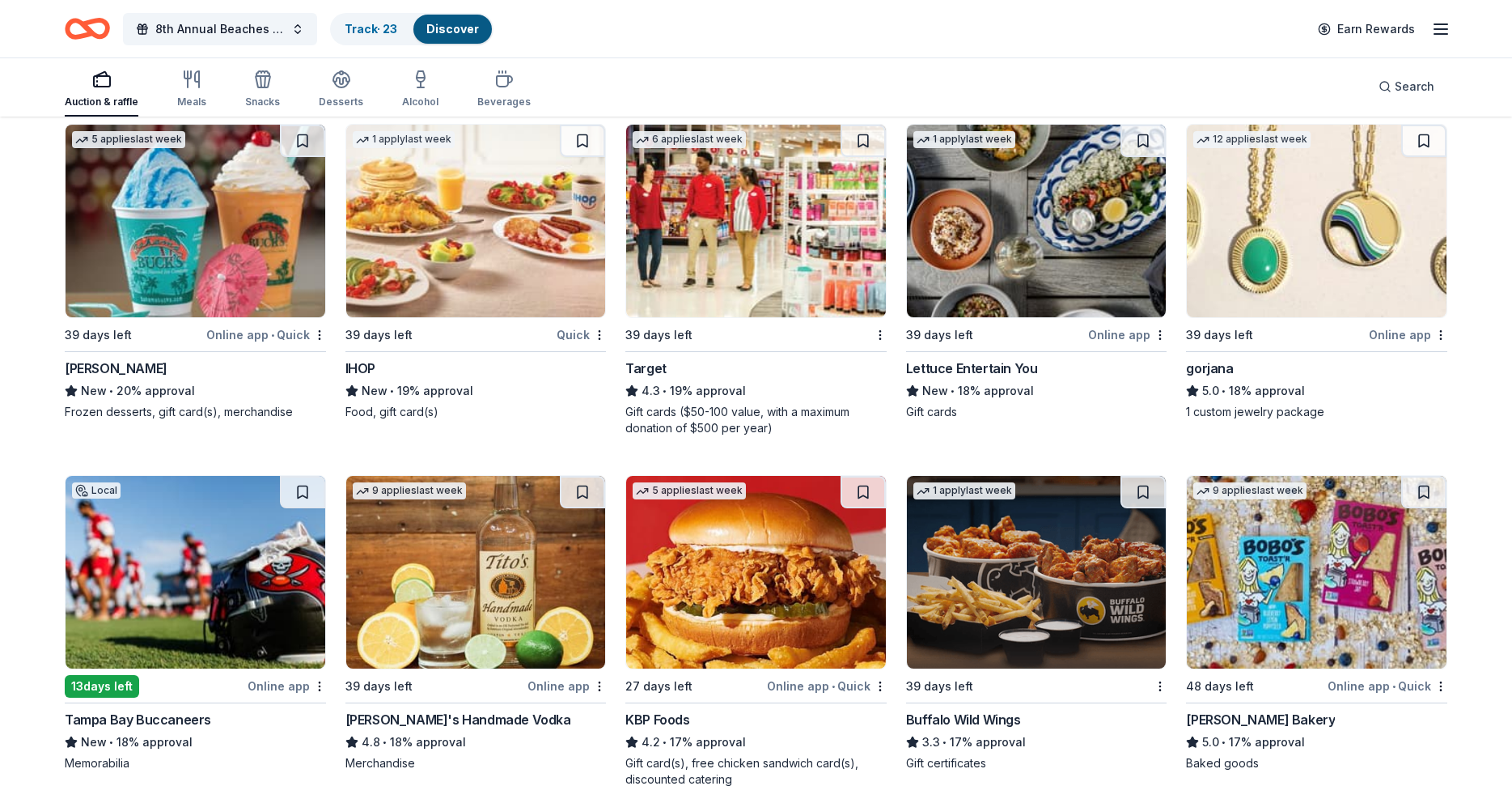
scroll to position [3336, 0]
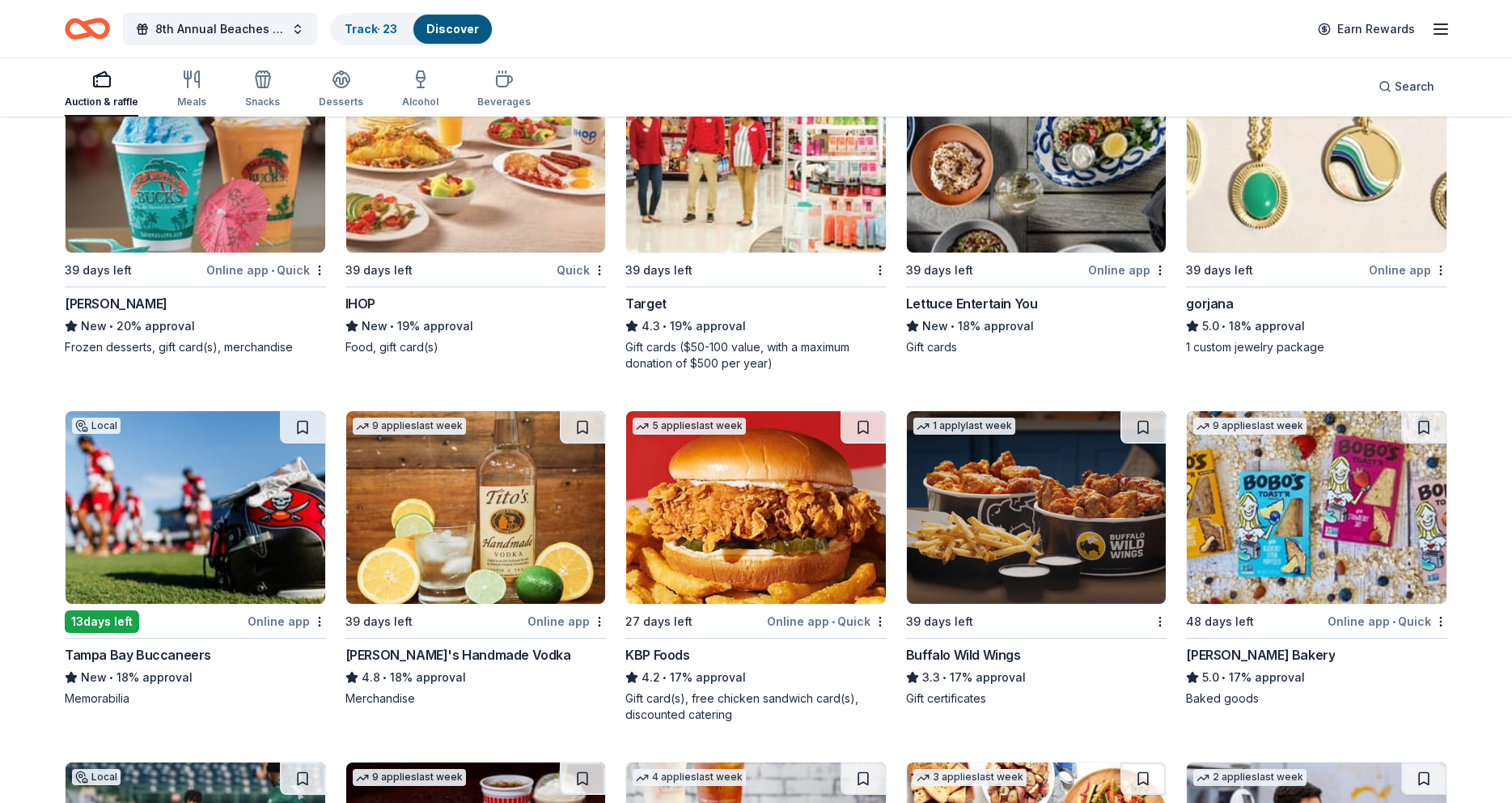
click at [1030, 211] on img at bounding box center [1037, 156] width 260 height 193
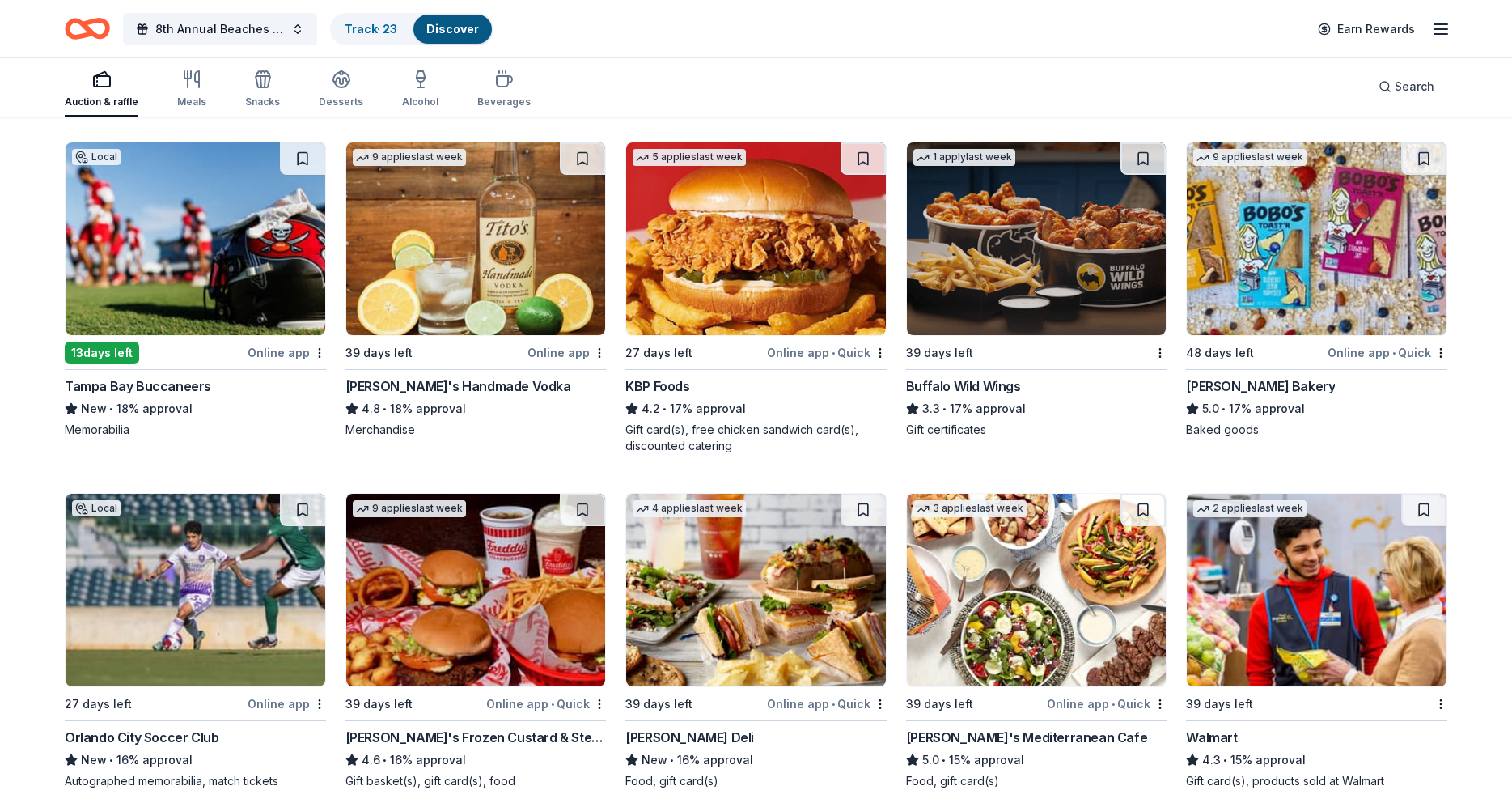
scroll to position [3594, 0]
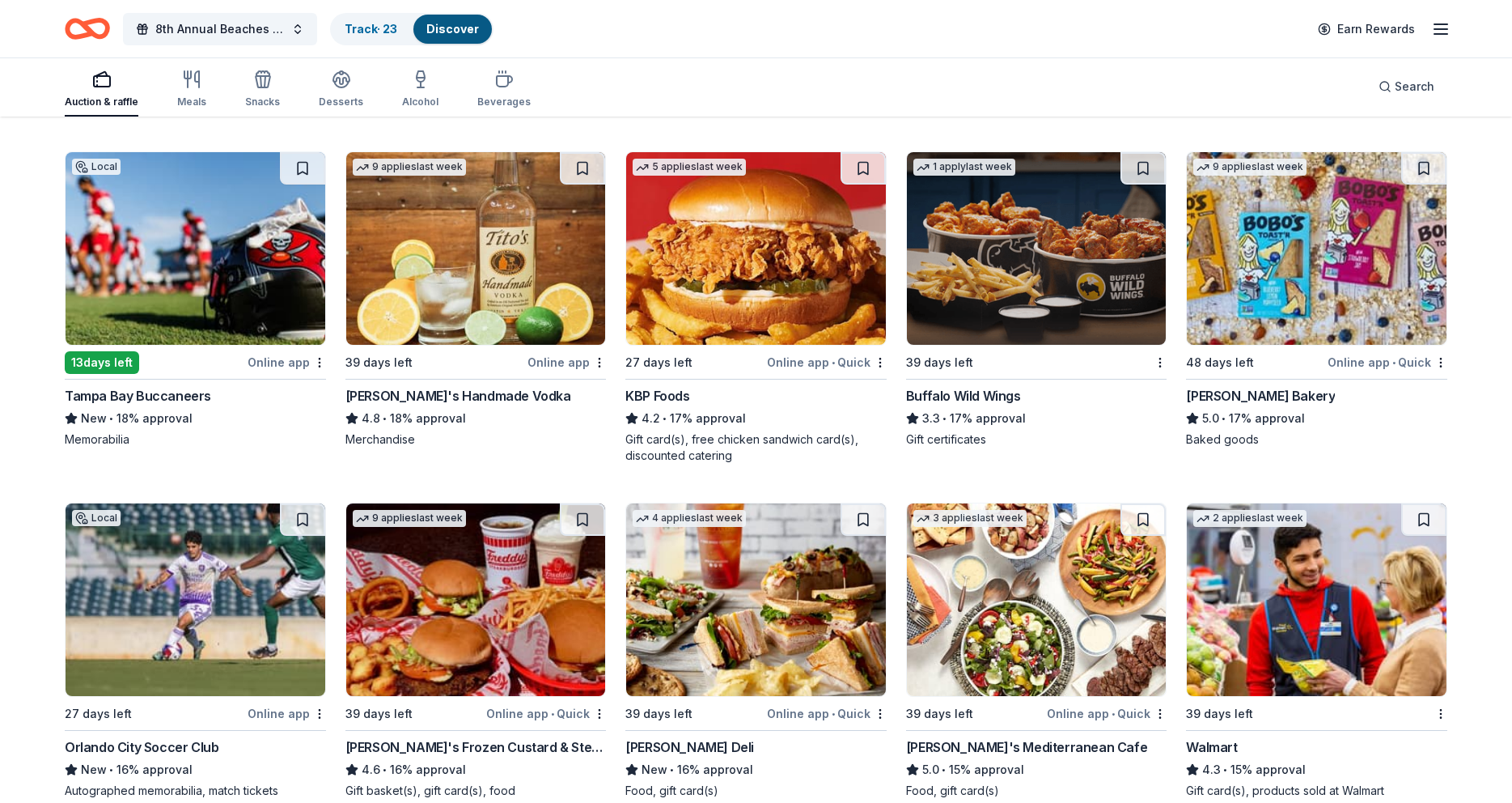
click at [215, 283] on img at bounding box center [196, 248] width 260 height 193
click at [301, 163] on button at bounding box center [303, 168] width 45 height 33
click at [303, 219] on img at bounding box center [196, 248] width 260 height 193
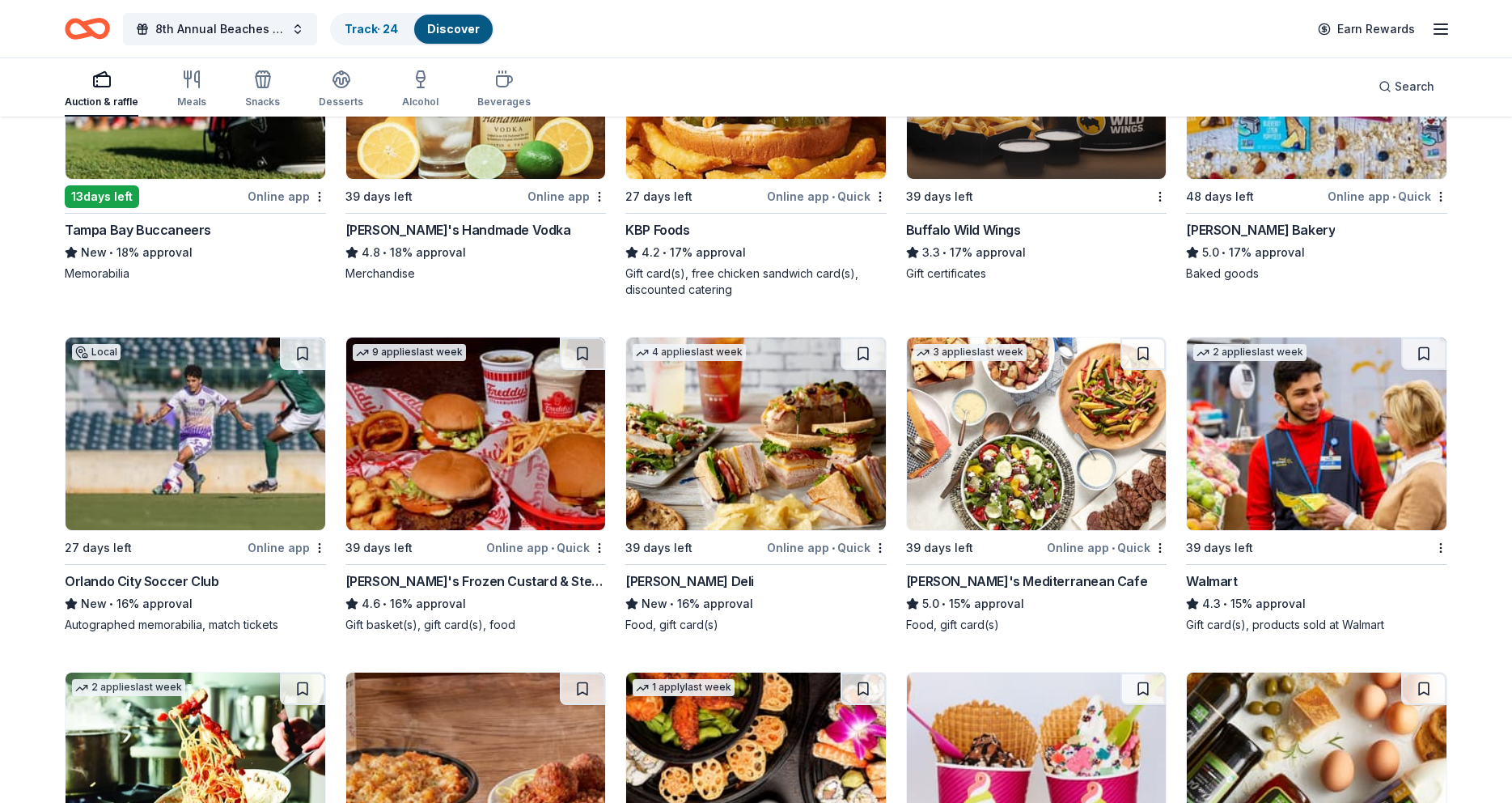
click at [442, 158] on img at bounding box center [476, 82] width 260 height 193
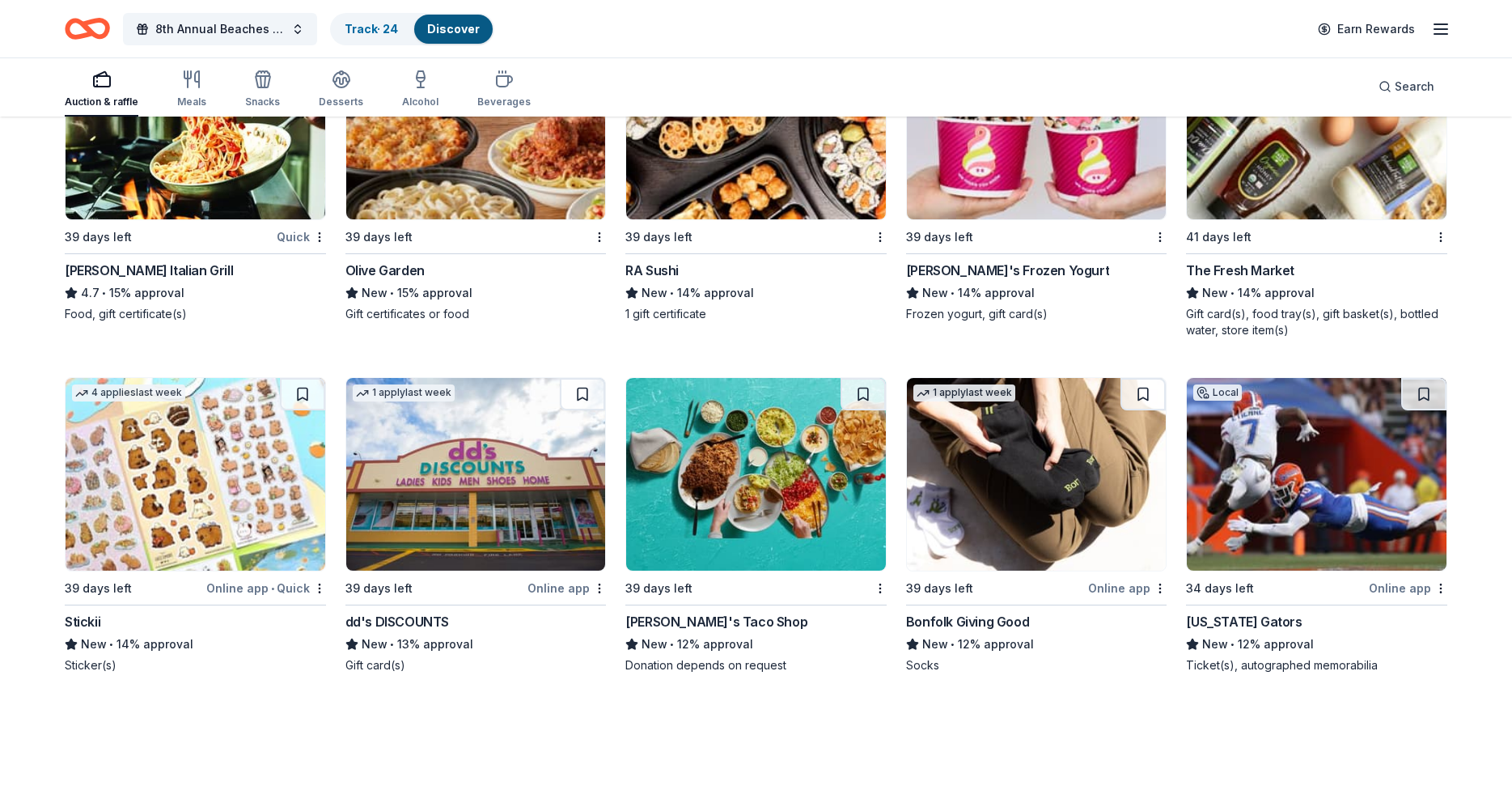
scroll to position [4328, 0]
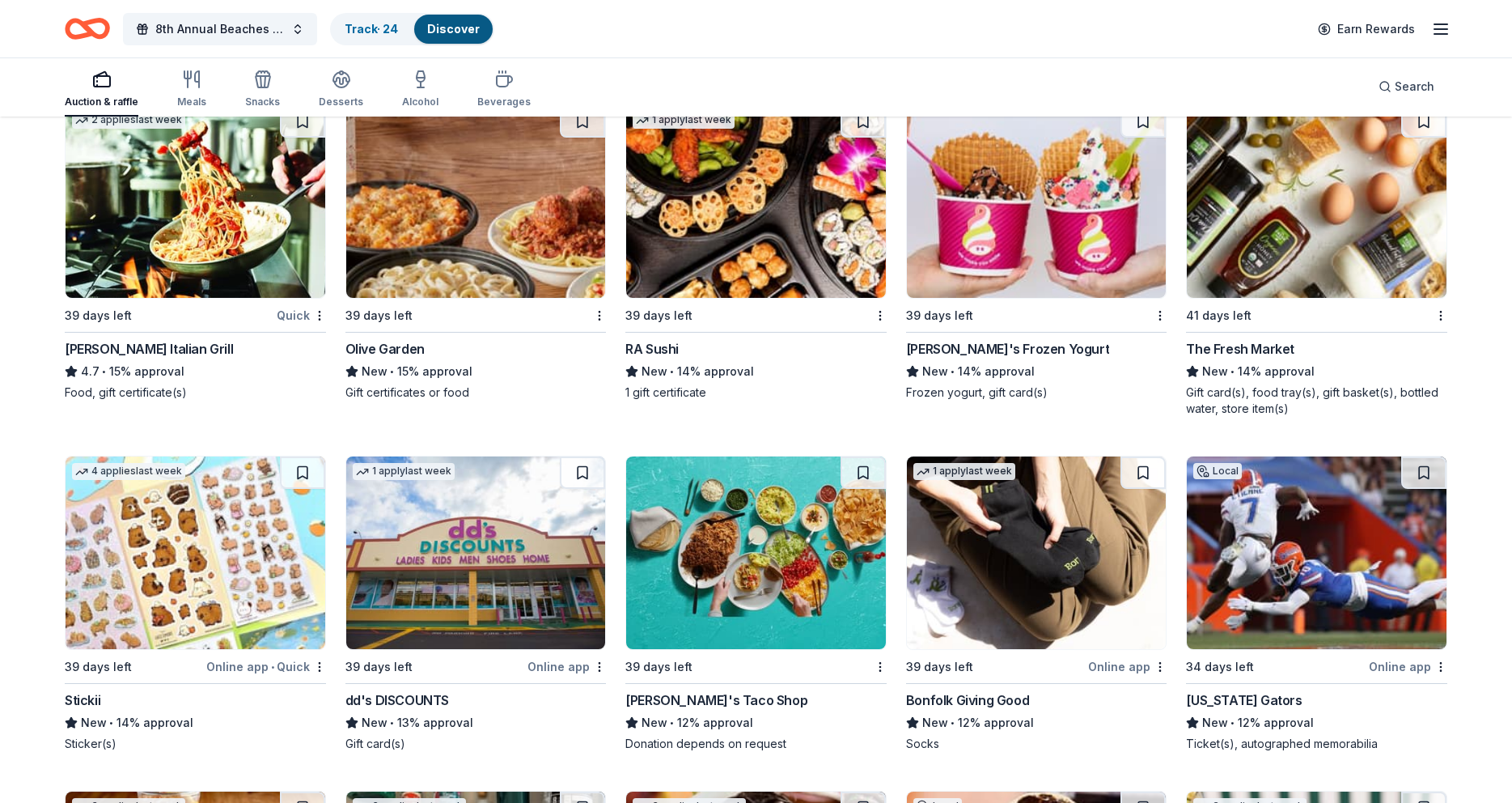
click at [1302, 577] on img at bounding box center [1317, 553] width 260 height 193
click at [1428, 471] on button at bounding box center [1424, 473] width 45 height 33
click at [1341, 549] on img at bounding box center [1317, 553] width 260 height 193
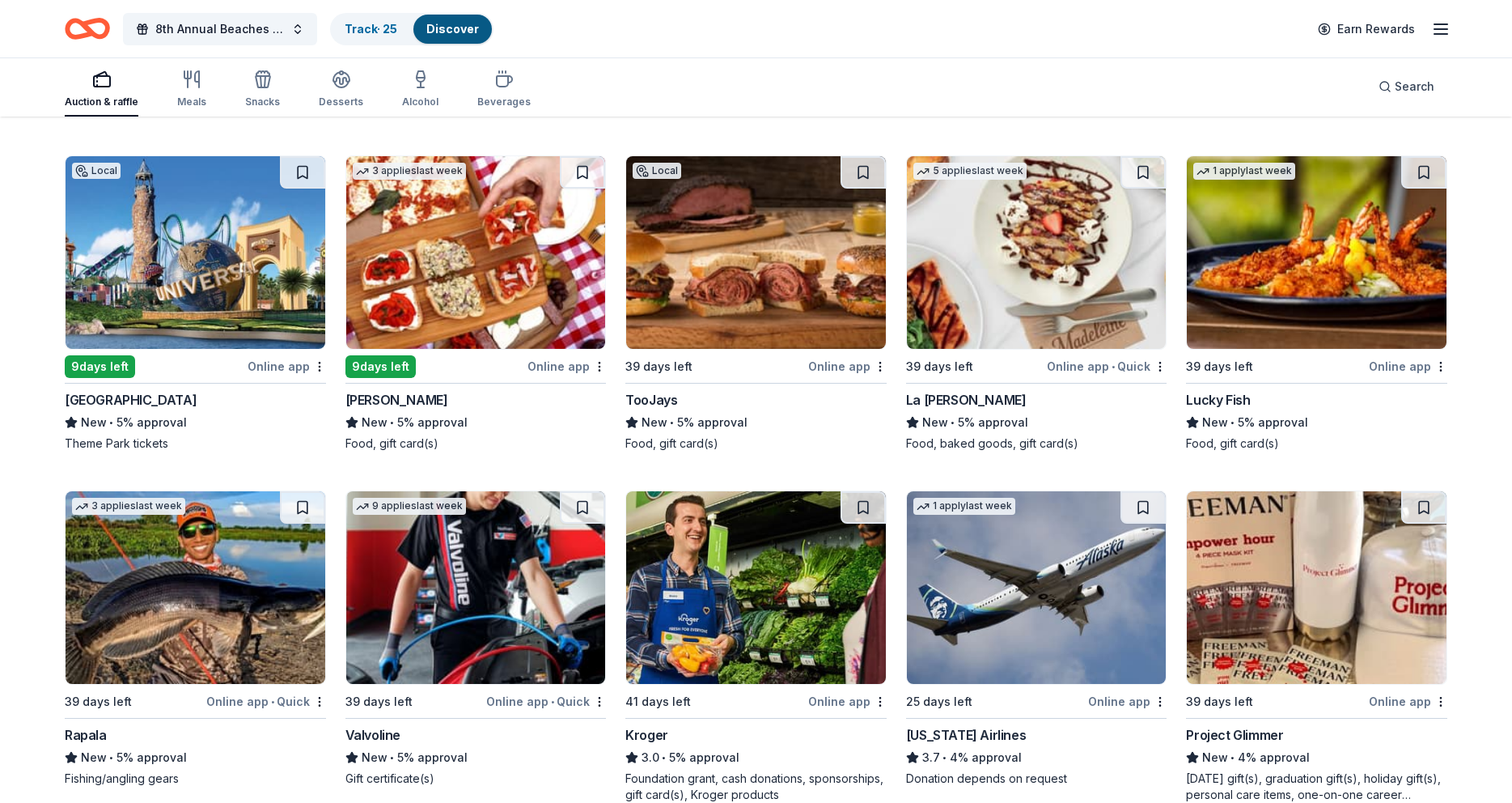
scroll to position [7391, 0]
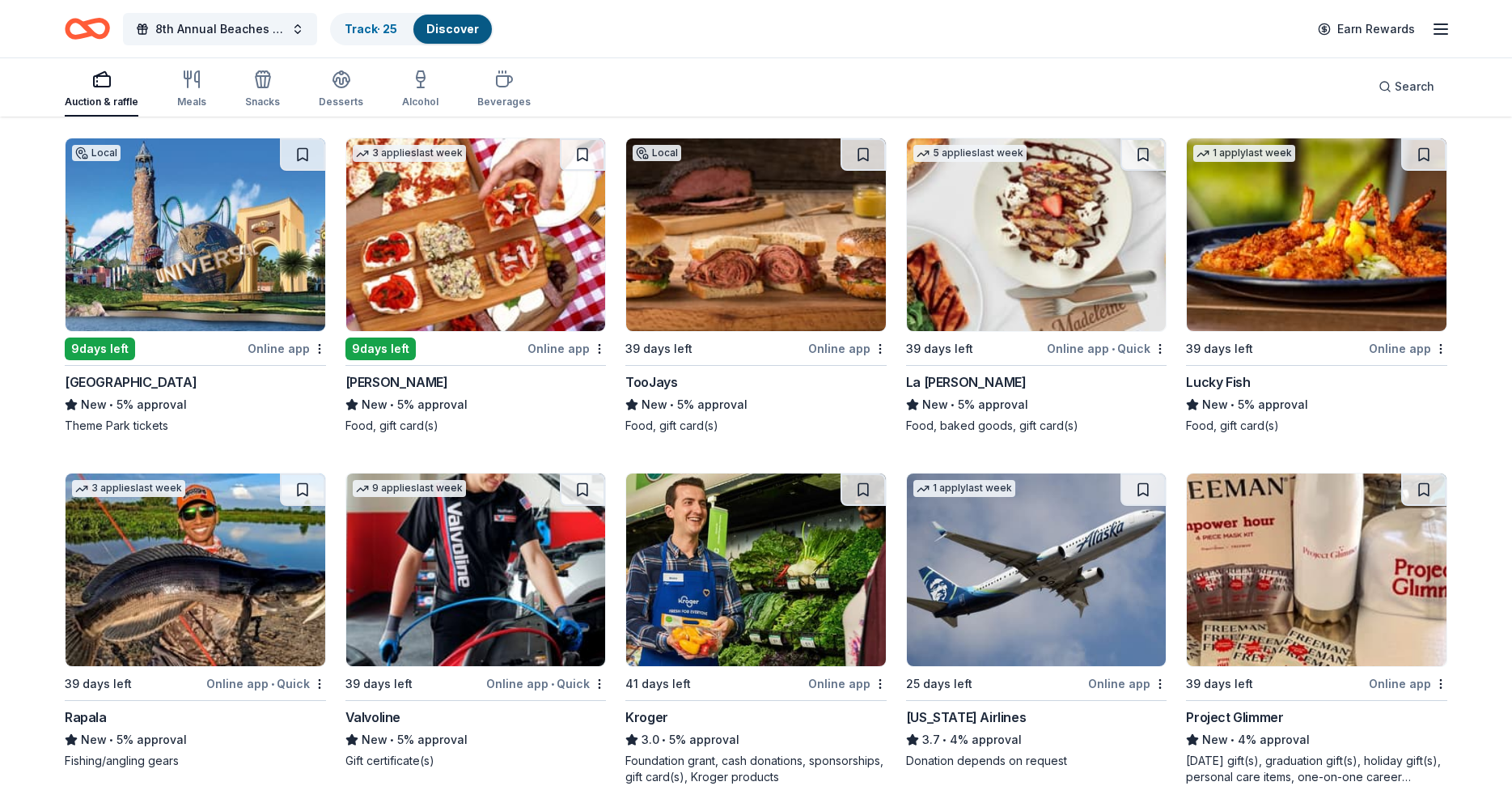
click at [200, 272] on img at bounding box center [196, 234] width 260 height 193
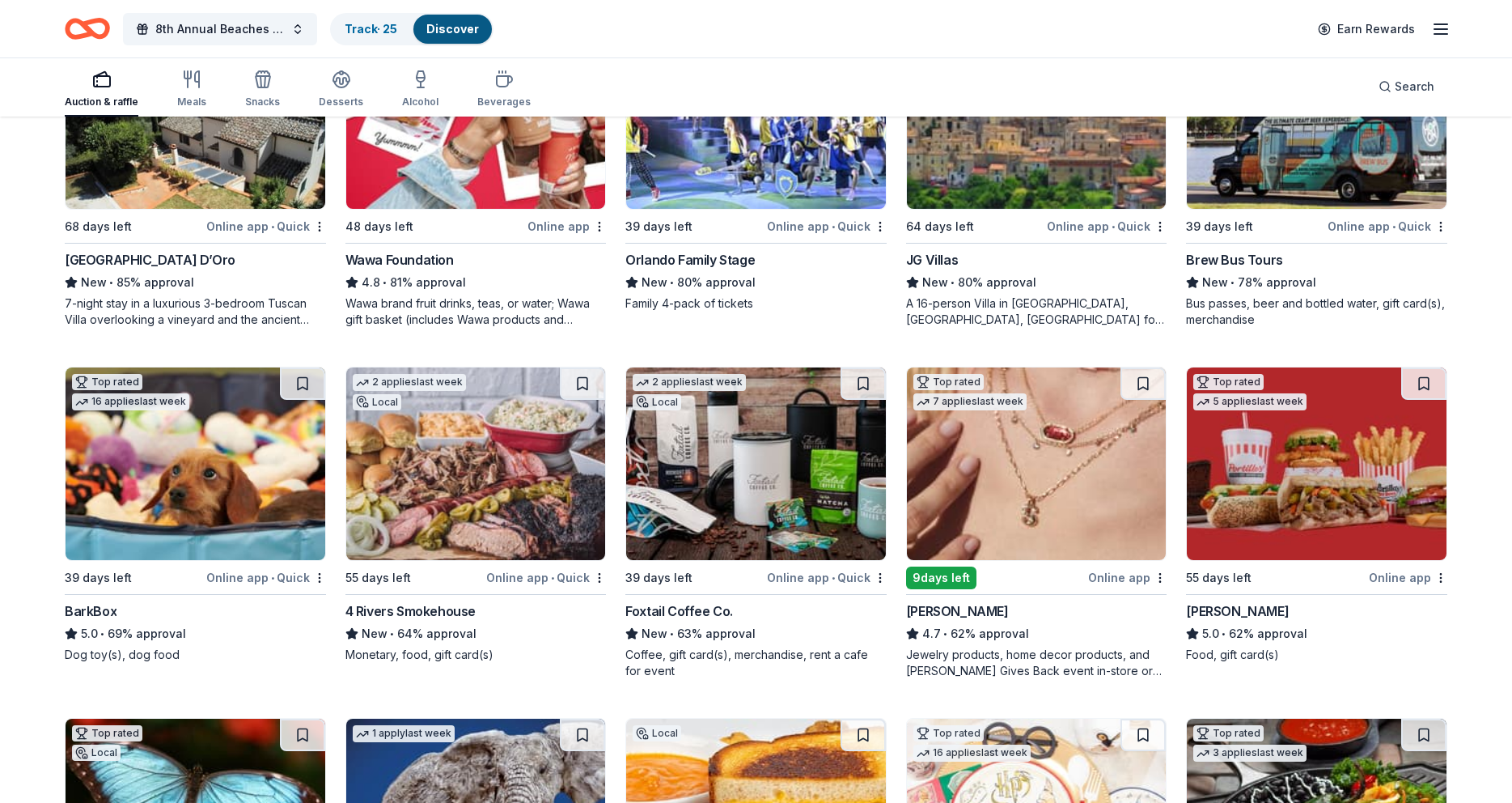
scroll to position [0, 0]
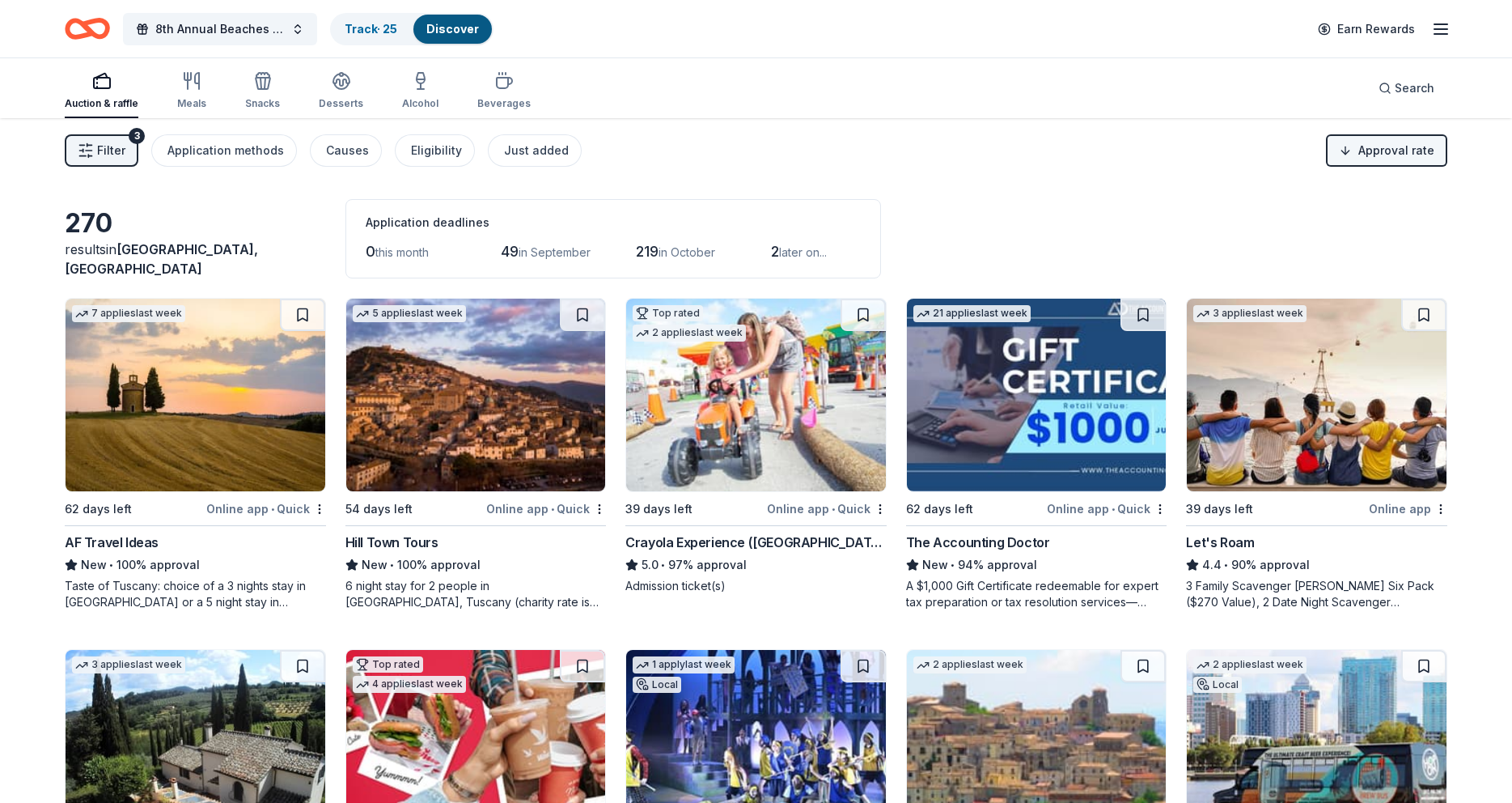
click at [1358, 150] on html "8th Annual Beaches Tour of Homes Track · 25 Discover Earn Rewards Auction & raf…" at bounding box center [756, 402] width 1512 height 803
click at [1311, 219] on span at bounding box center [1311, 218] width 11 height 11
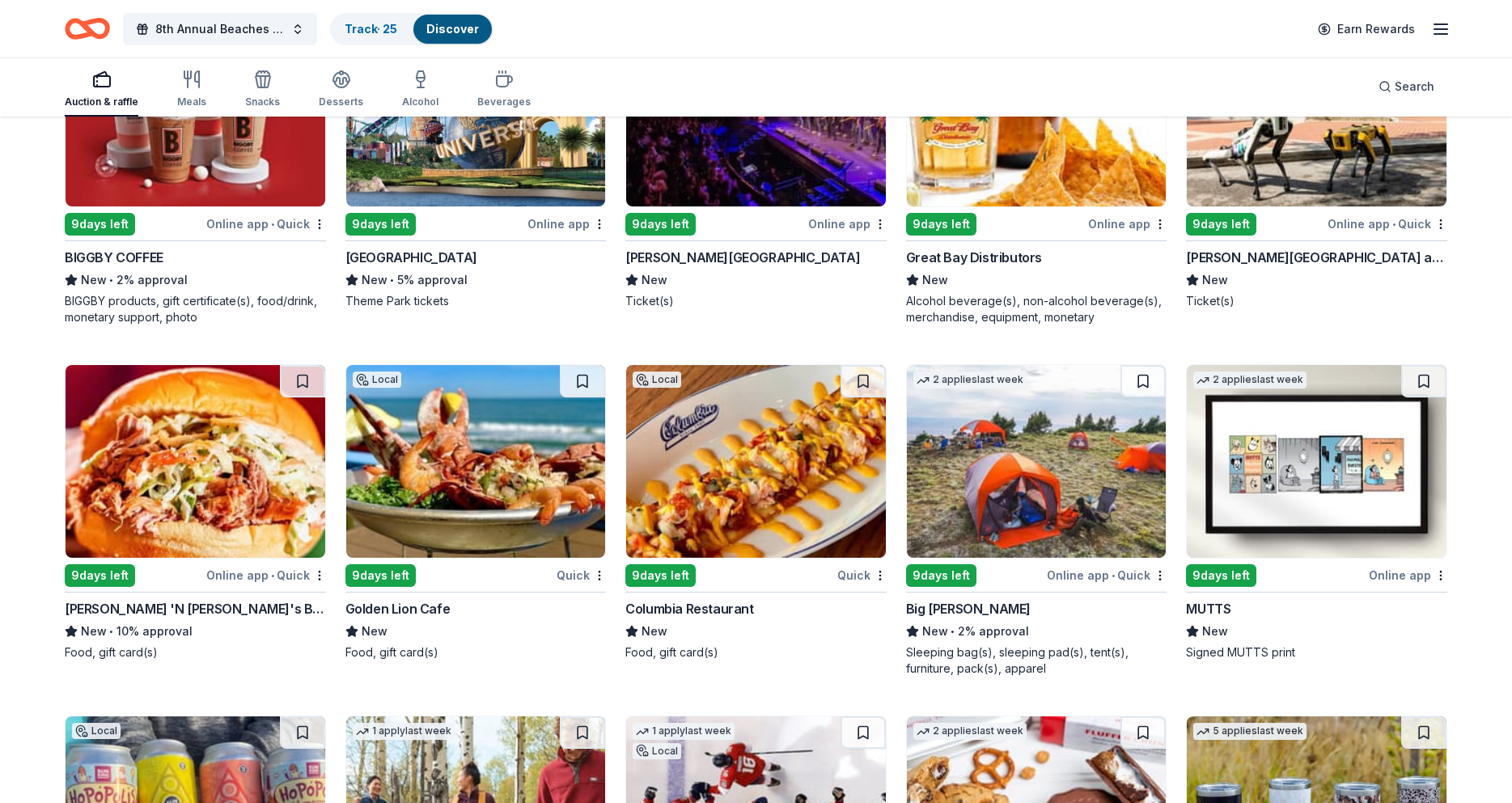
scroll to position [991, 0]
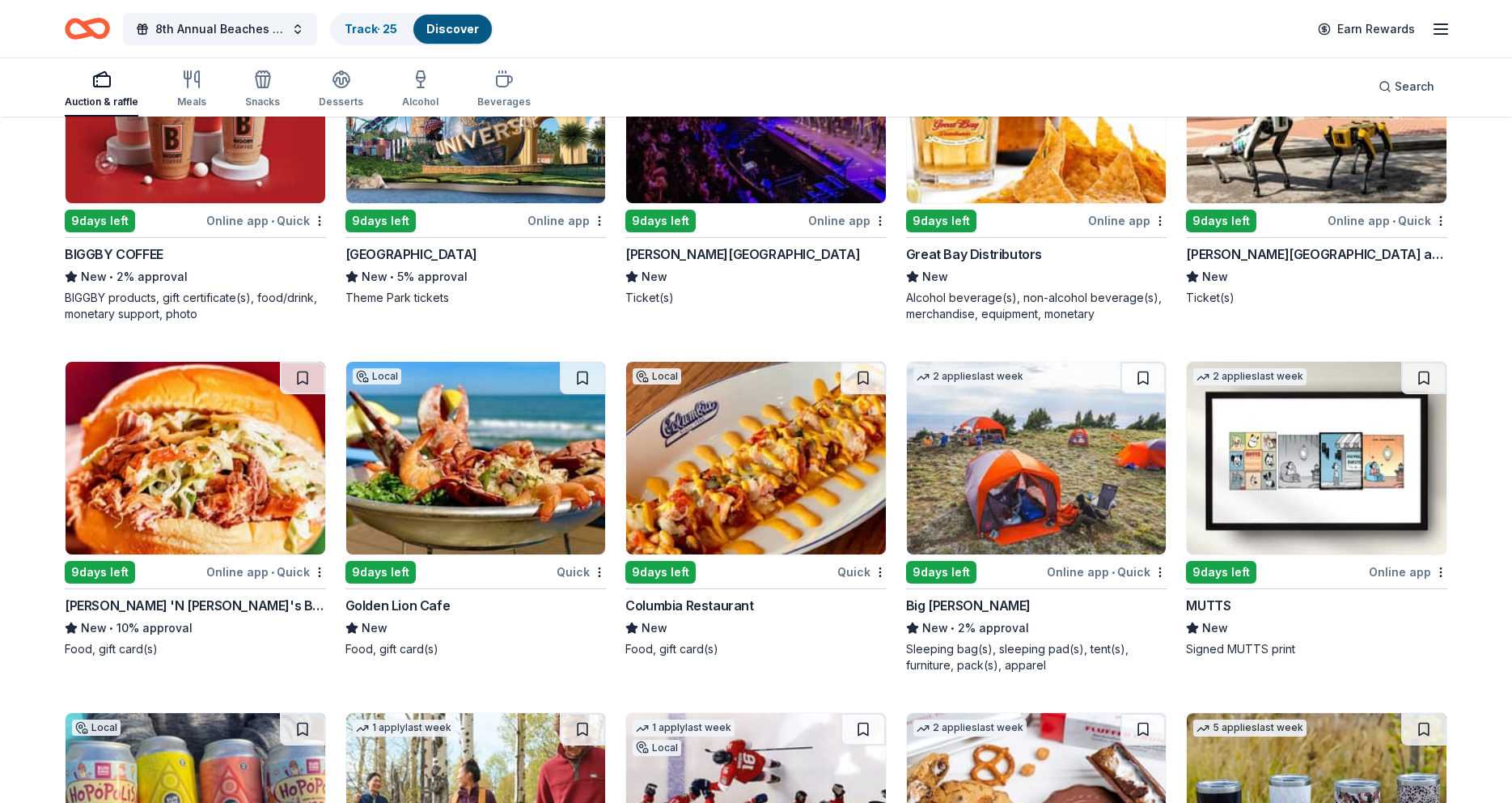
click at [1241, 159] on img at bounding box center [1317, 106] width 260 height 193
click at [731, 475] on img at bounding box center [756, 458] width 260 height 193
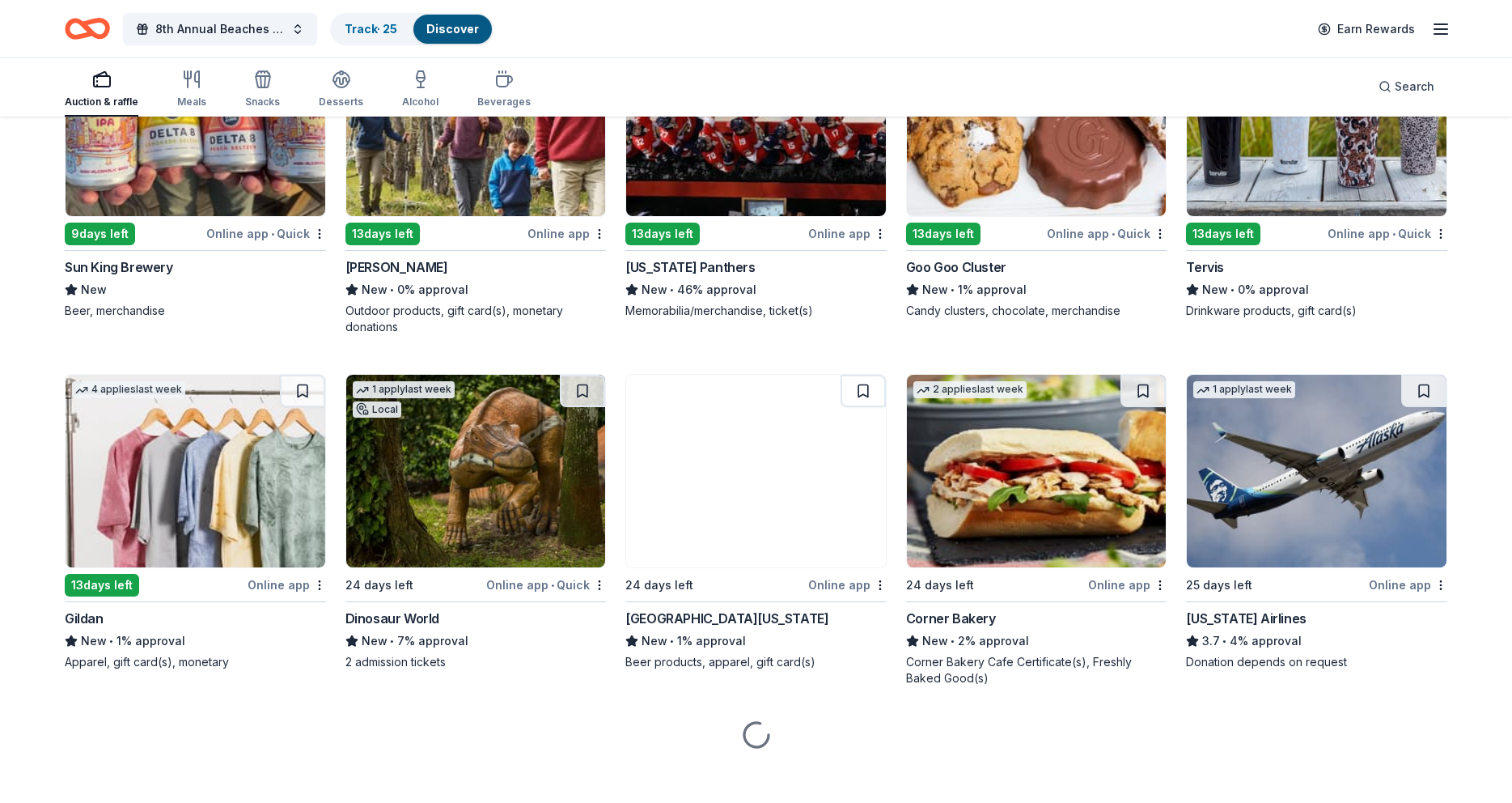
scroll to position [1693, 0]
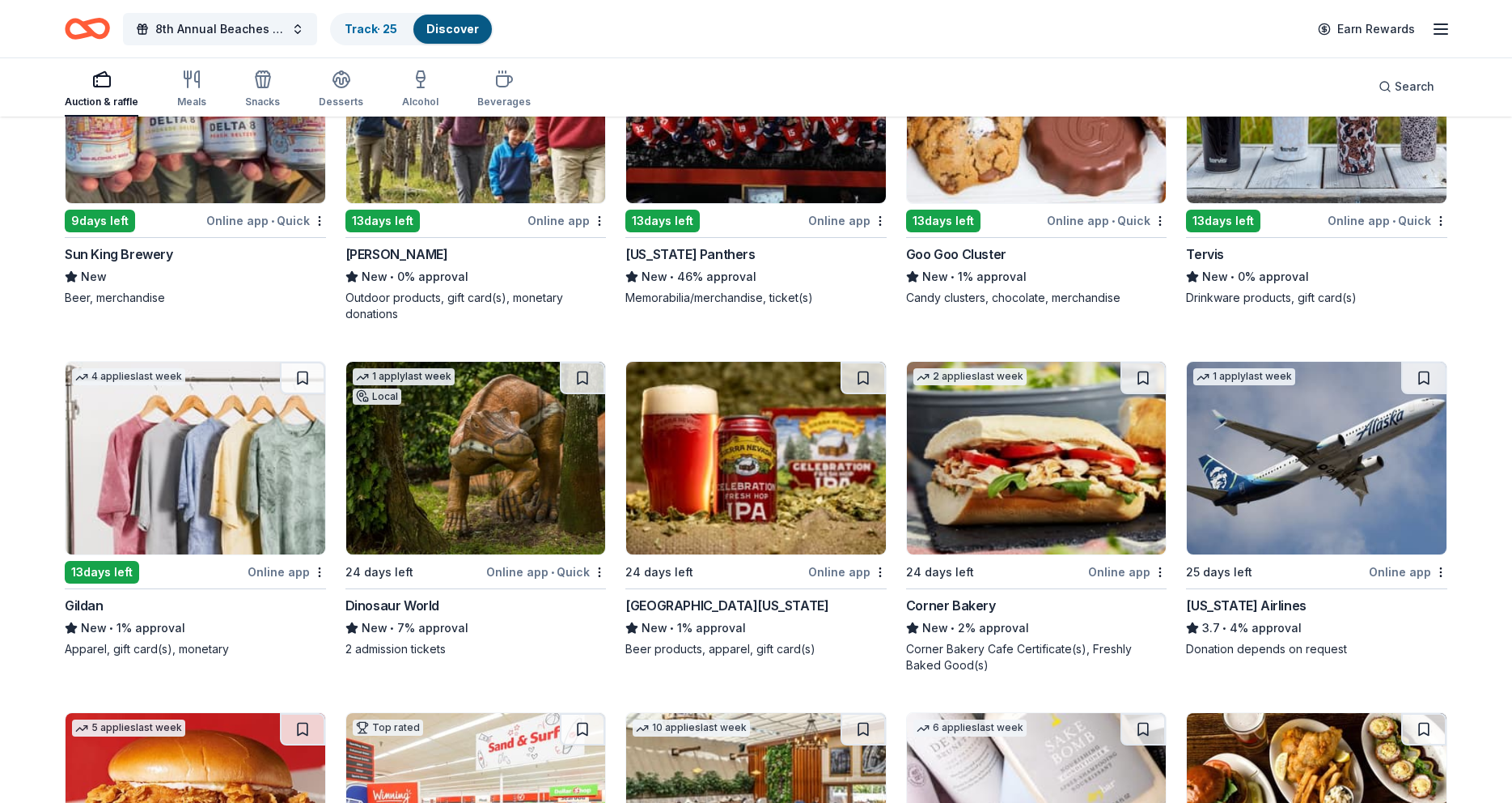
click at [1304, 474] on img at bounding box center [1317, 458] width 260 height 193
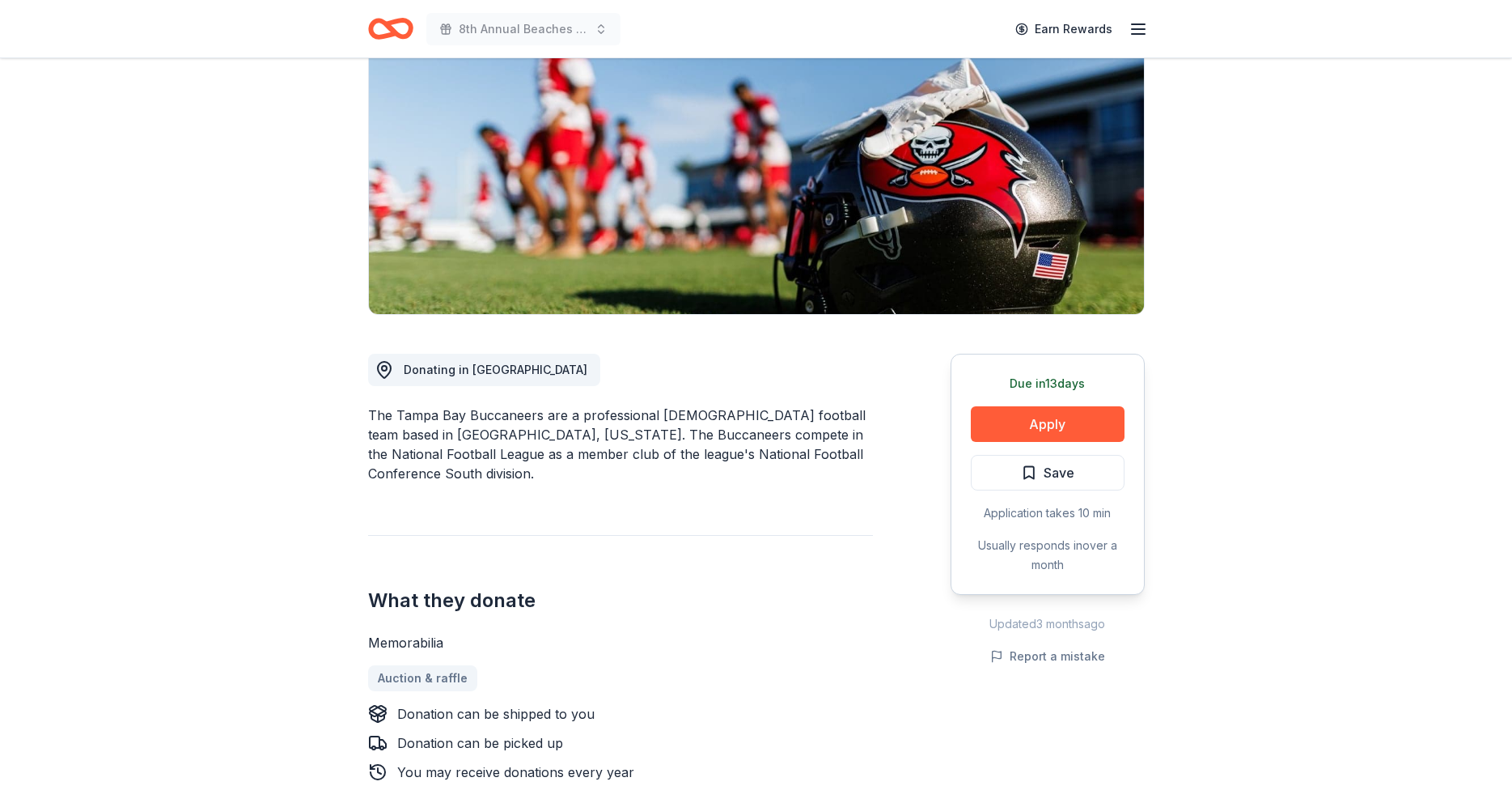
scroll to position [156, 0]
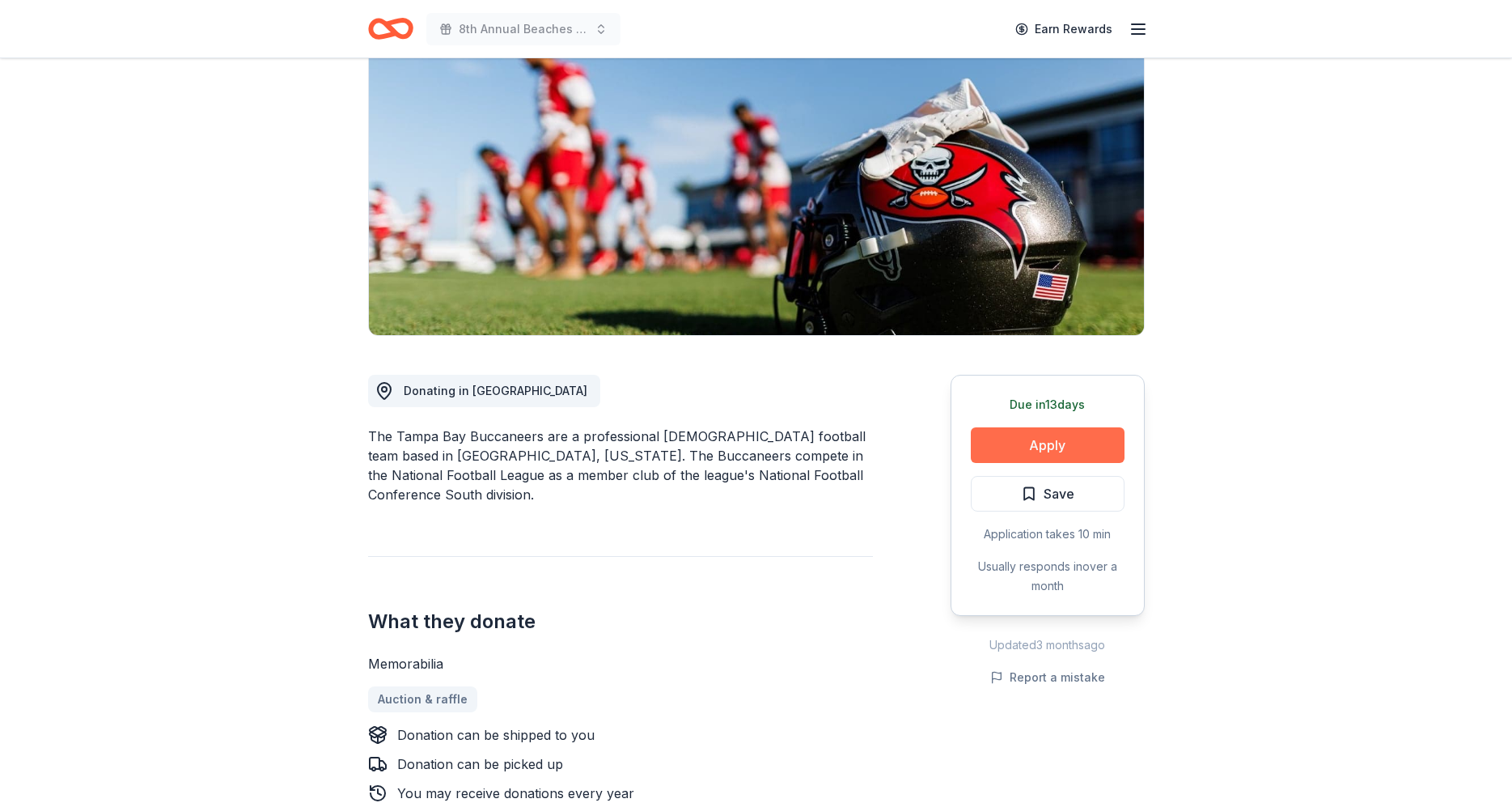
click at [1032, 445] on button "Apply" at bounding box center [1047, 445] width 154 height 36
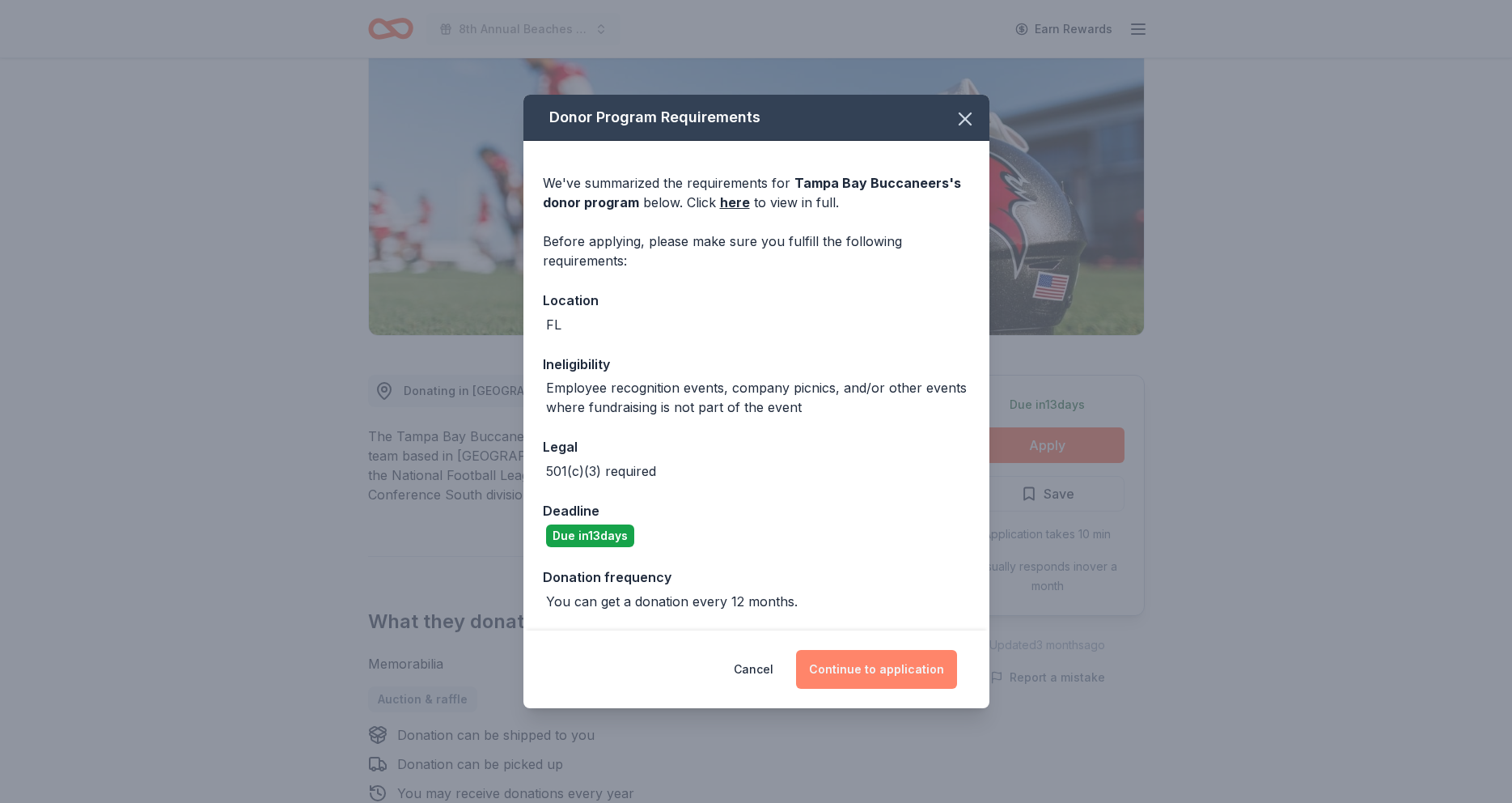
click at [857, 669] on button "Continue to application" at bounding box center [877, 670] width 161 height 39
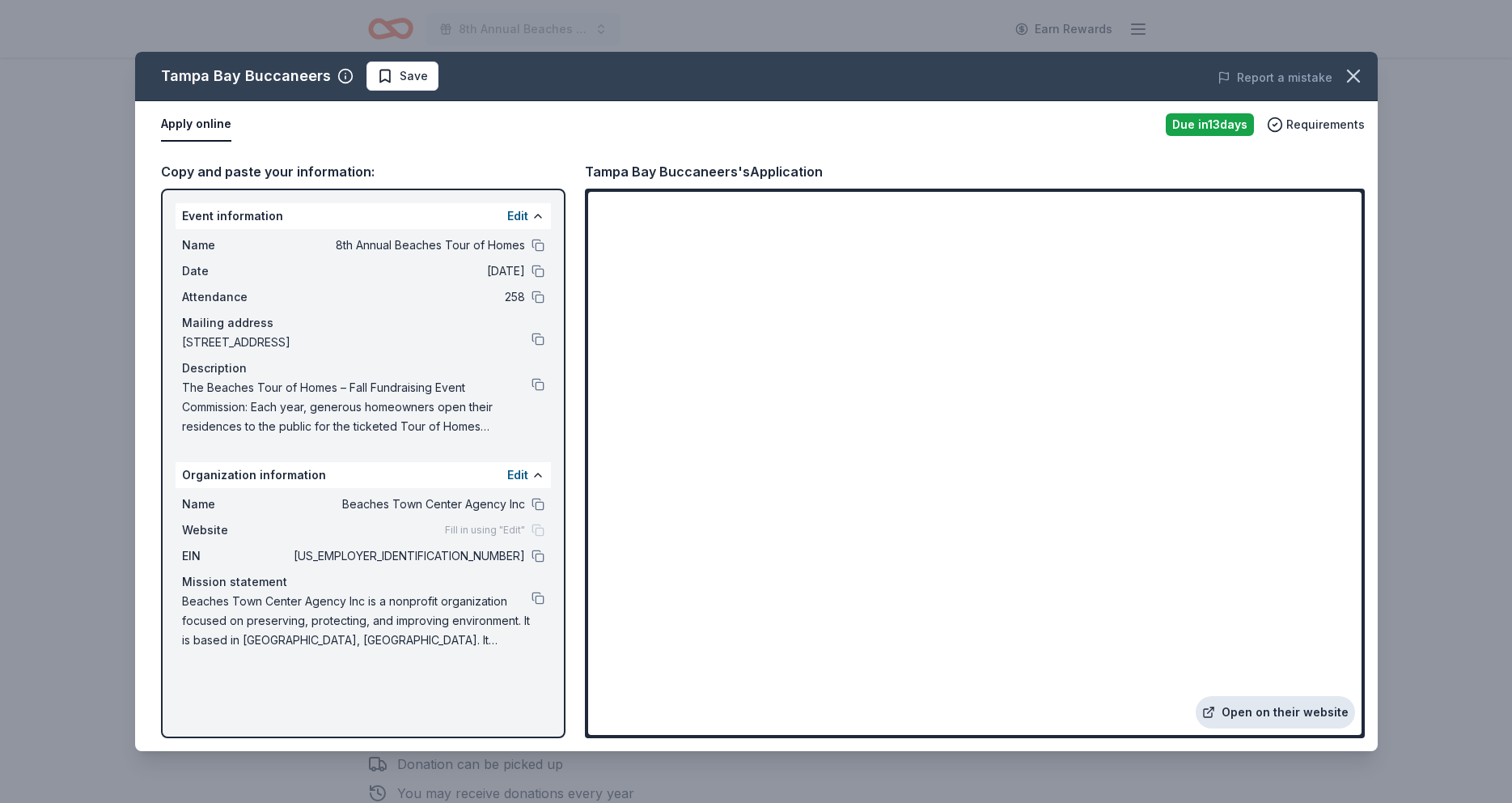
click at [1259, 714] on link "Open on their website" at bounding box center [1276, 712] width 159 height 33
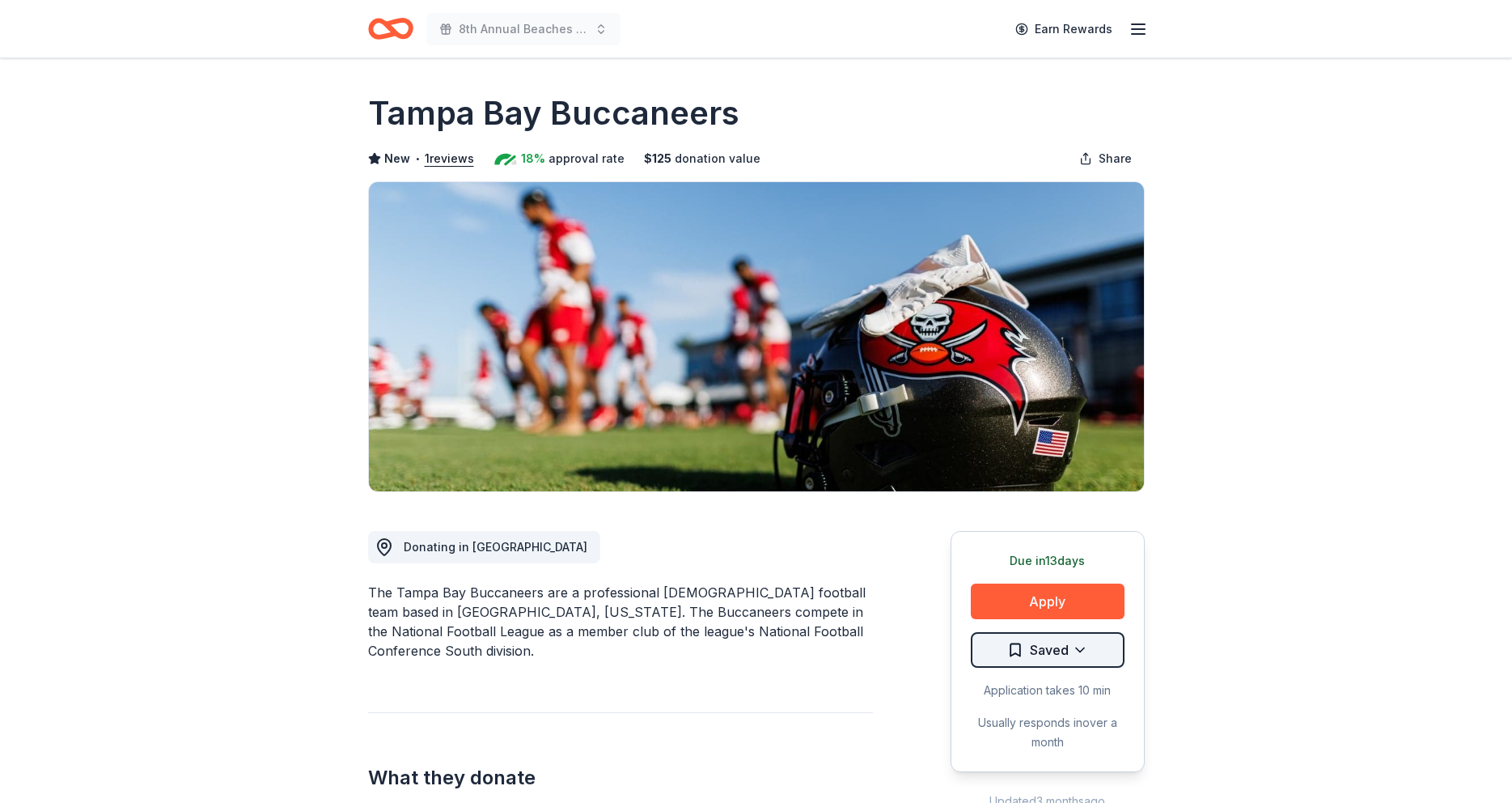
click at [1081, 648] on html "8th Annual Beaches Tour of Homes Earn Rewards Due in 13 days Share Tampa Bay Bu…" at bounding box center [756, 402] width 1512 height 803
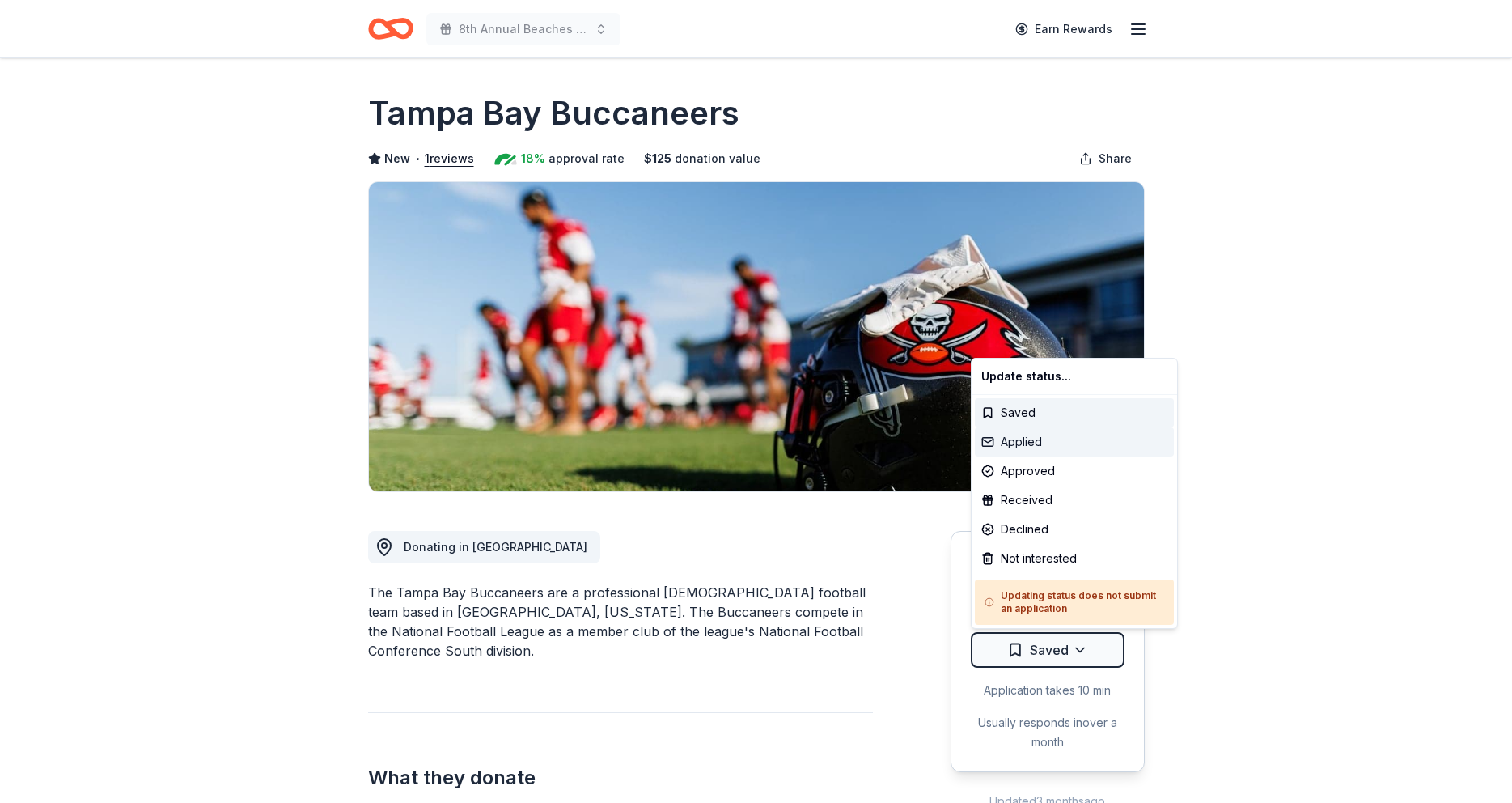
click at [1012, 439] on div "Applied" at bounding box center [1074, 442] width 199 height 29
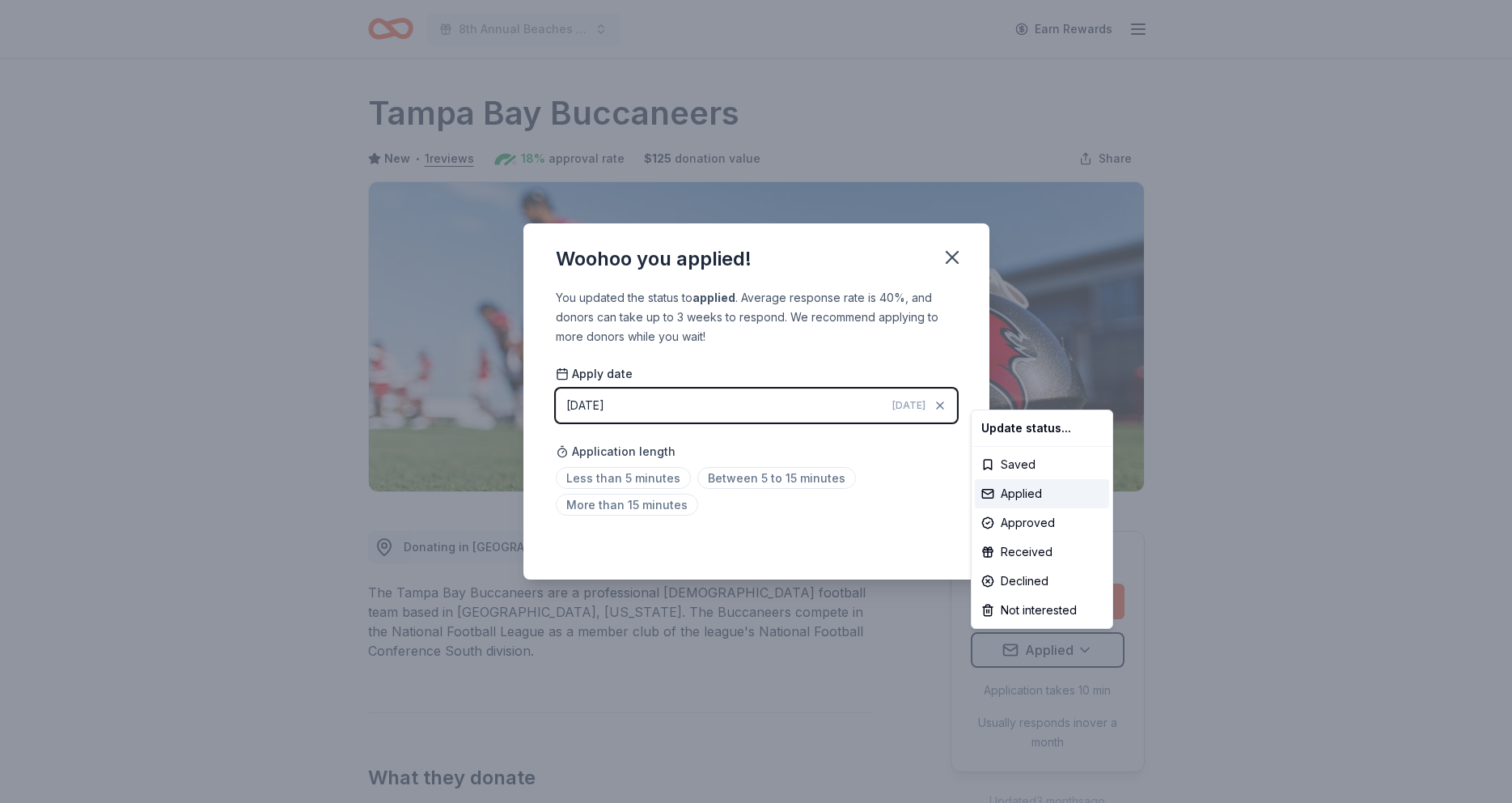
click at [720, 484] on html "8th Annual Beaches Tour of Homes Earn Rewards Due in 13 days Share Tampa Bay Bu…" at bounding box center [756, 402] width 1512 height 803
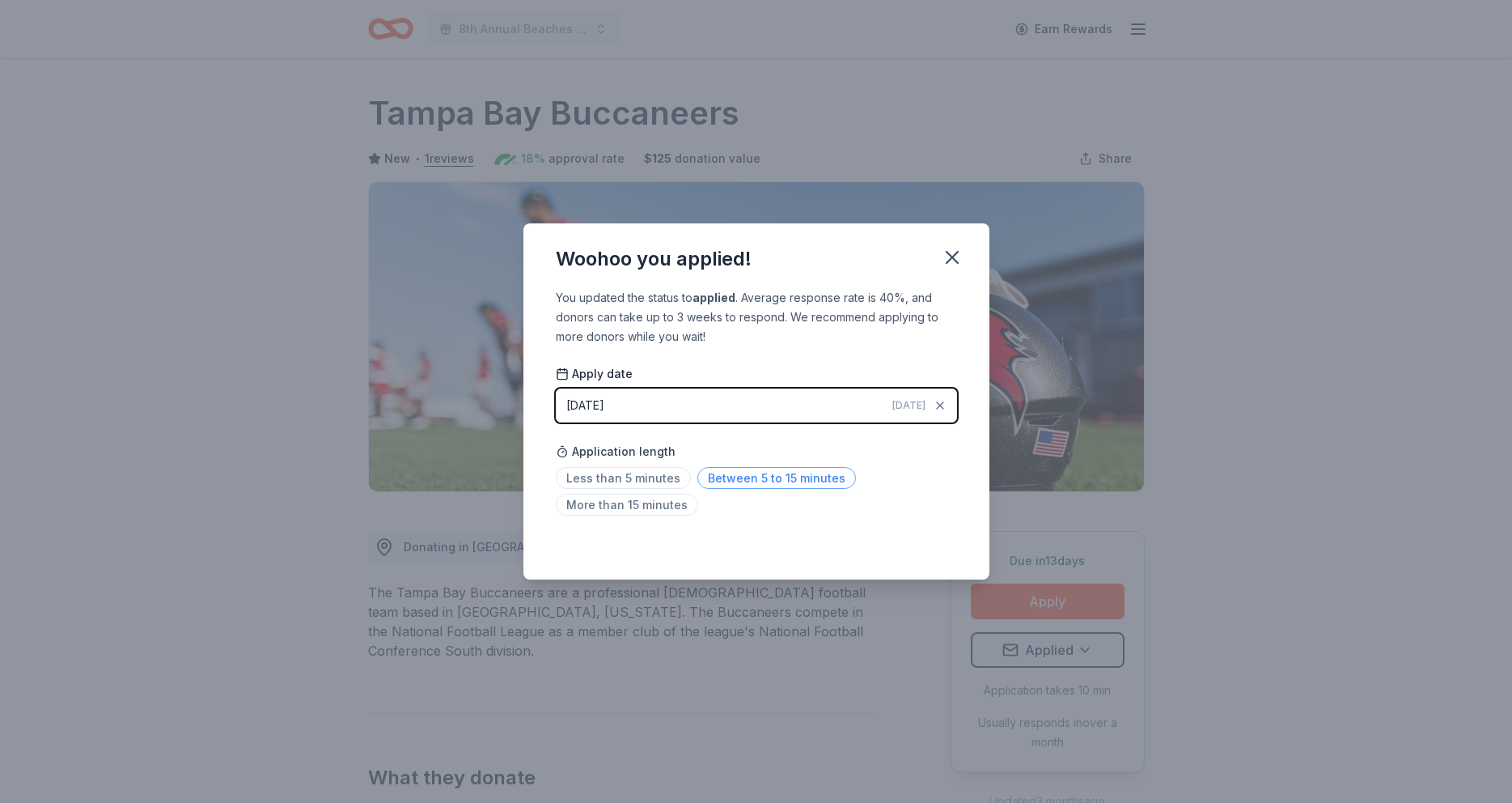
click at [826, 478] on span "Between 5 to 15 minutes" at bounding box center [776, 478] width 158 height 22
click at [955, 256] on icon "button" at bounding box center [952, 258] width 11 height 11
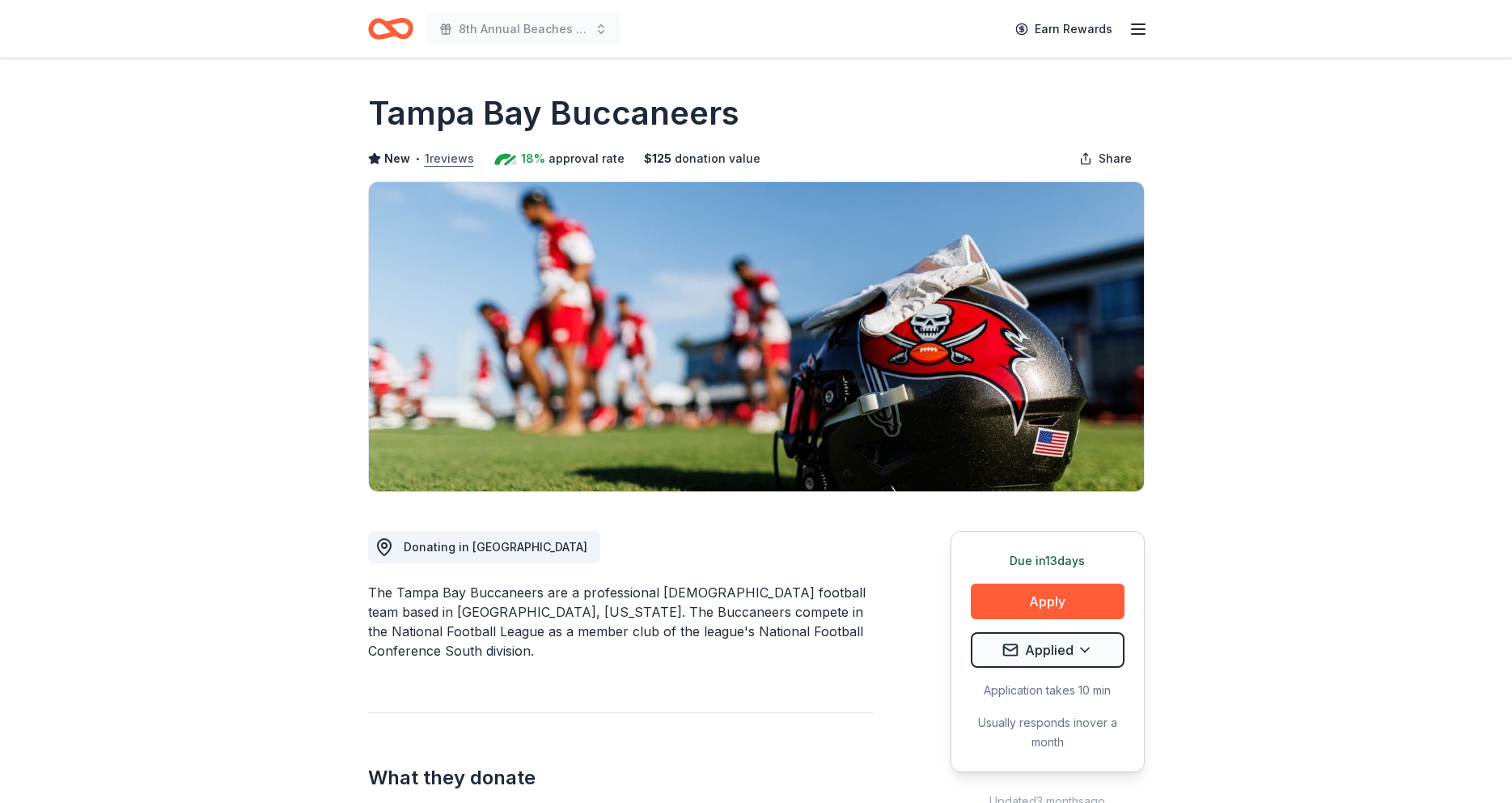
click at [442, 161] on button "1 reviews" at bounding box center [449, 158] width 50 height 20
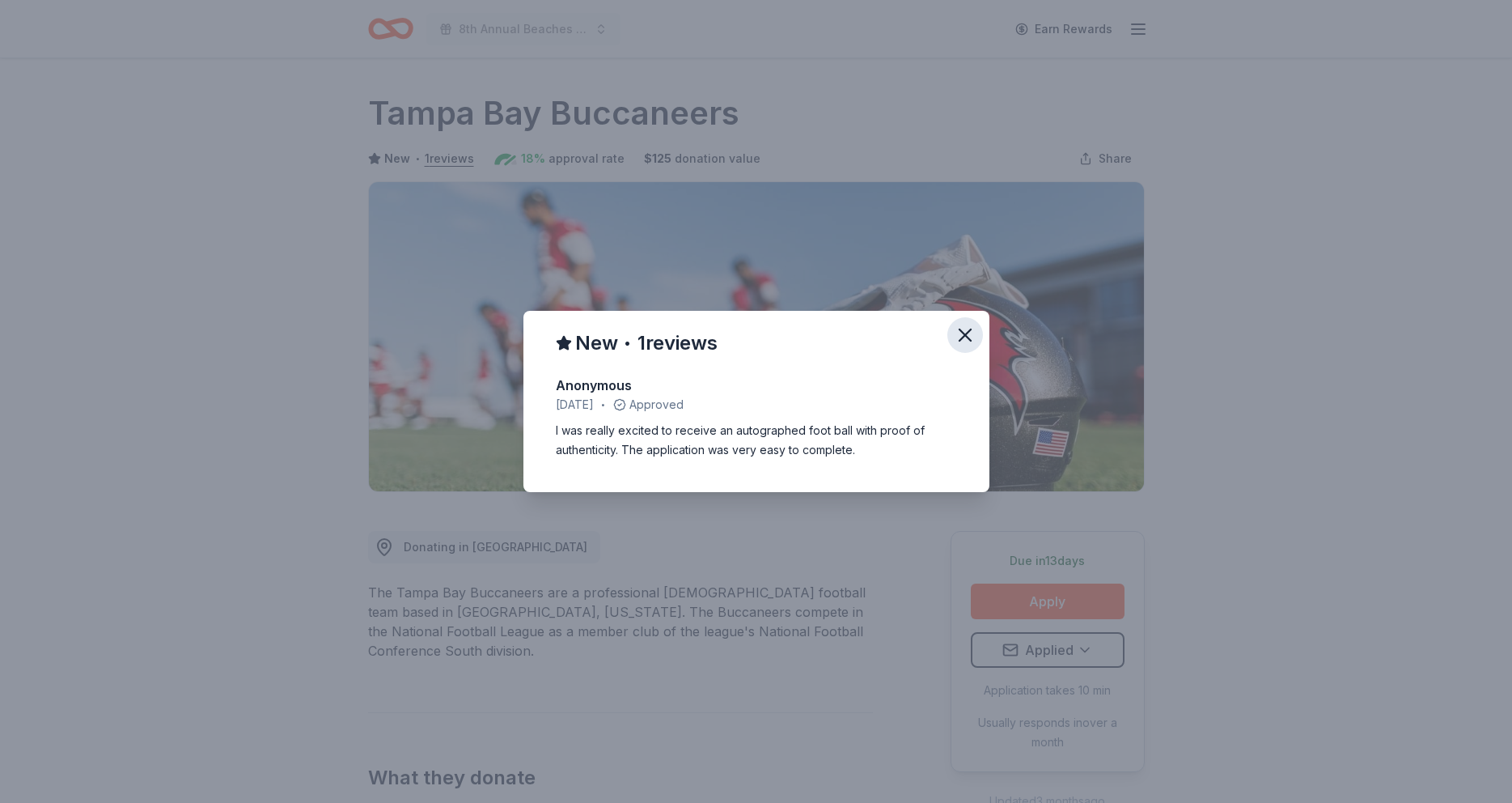
click at [968, 334] on icon "button" at bounding box center [965, 335] width 23 height 23
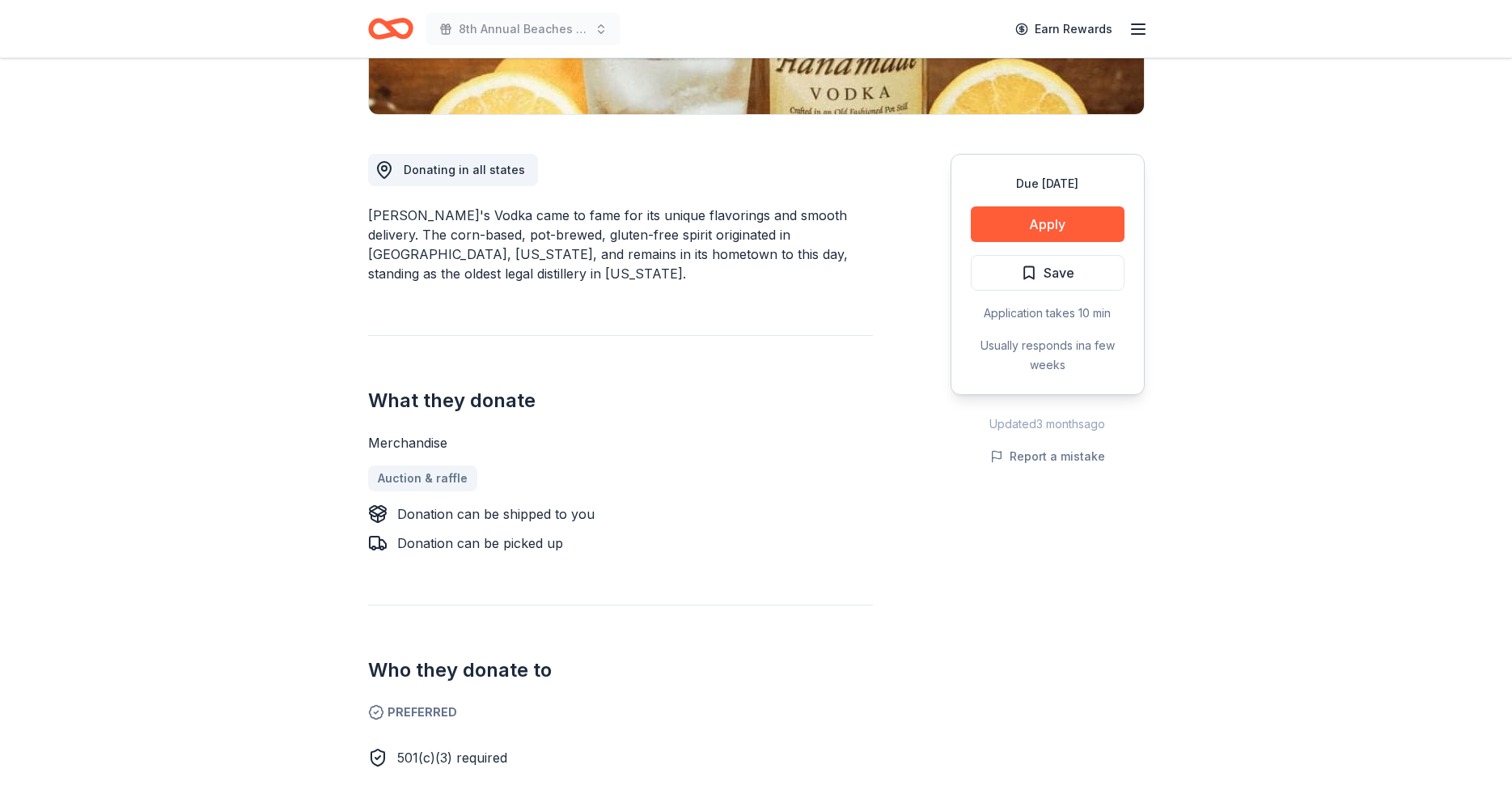
scroll to position [268, 0]
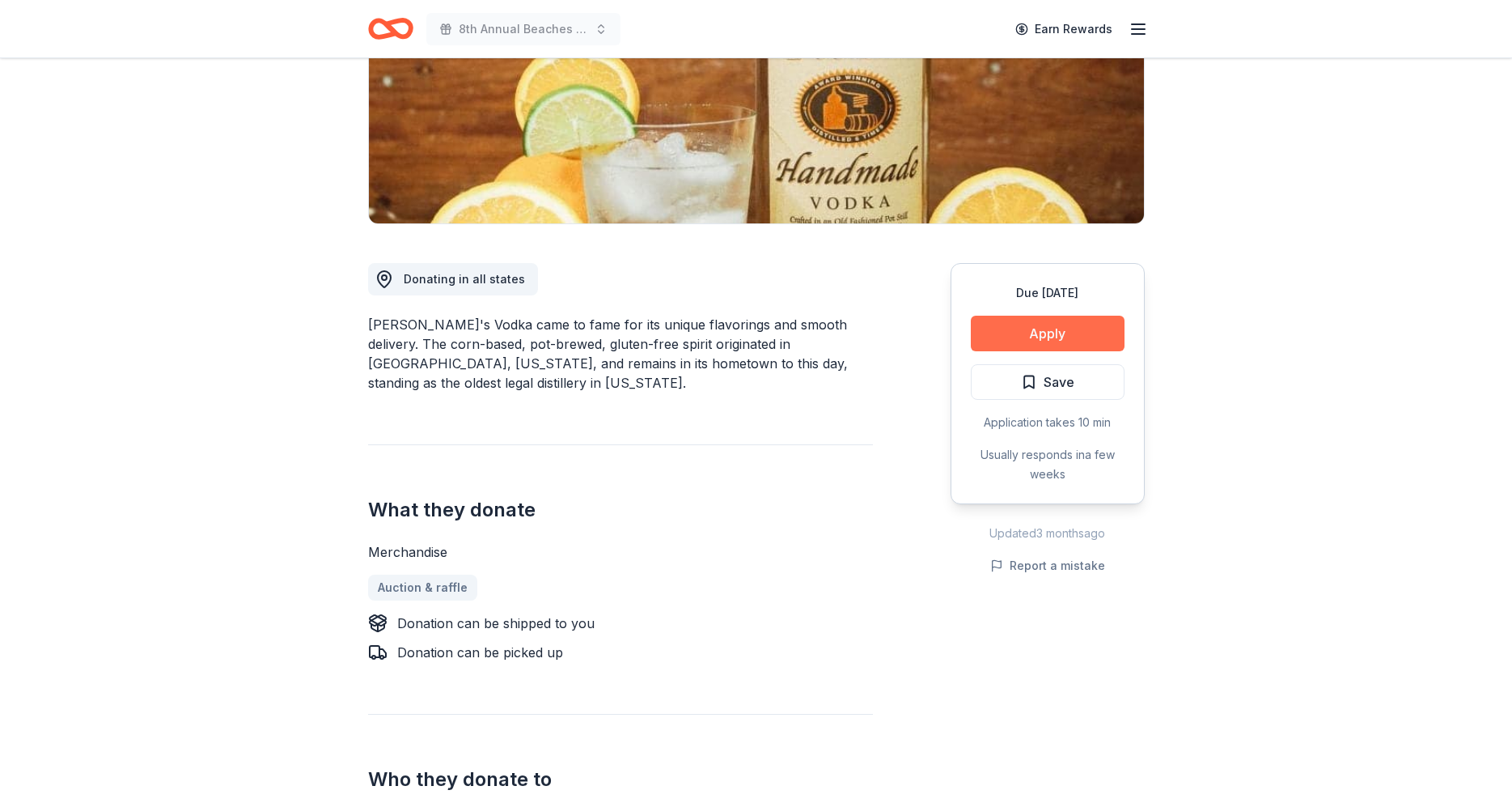
click at [1047, 337] on button "Apply" at bounding box center [1047, 333] width 154 height 36
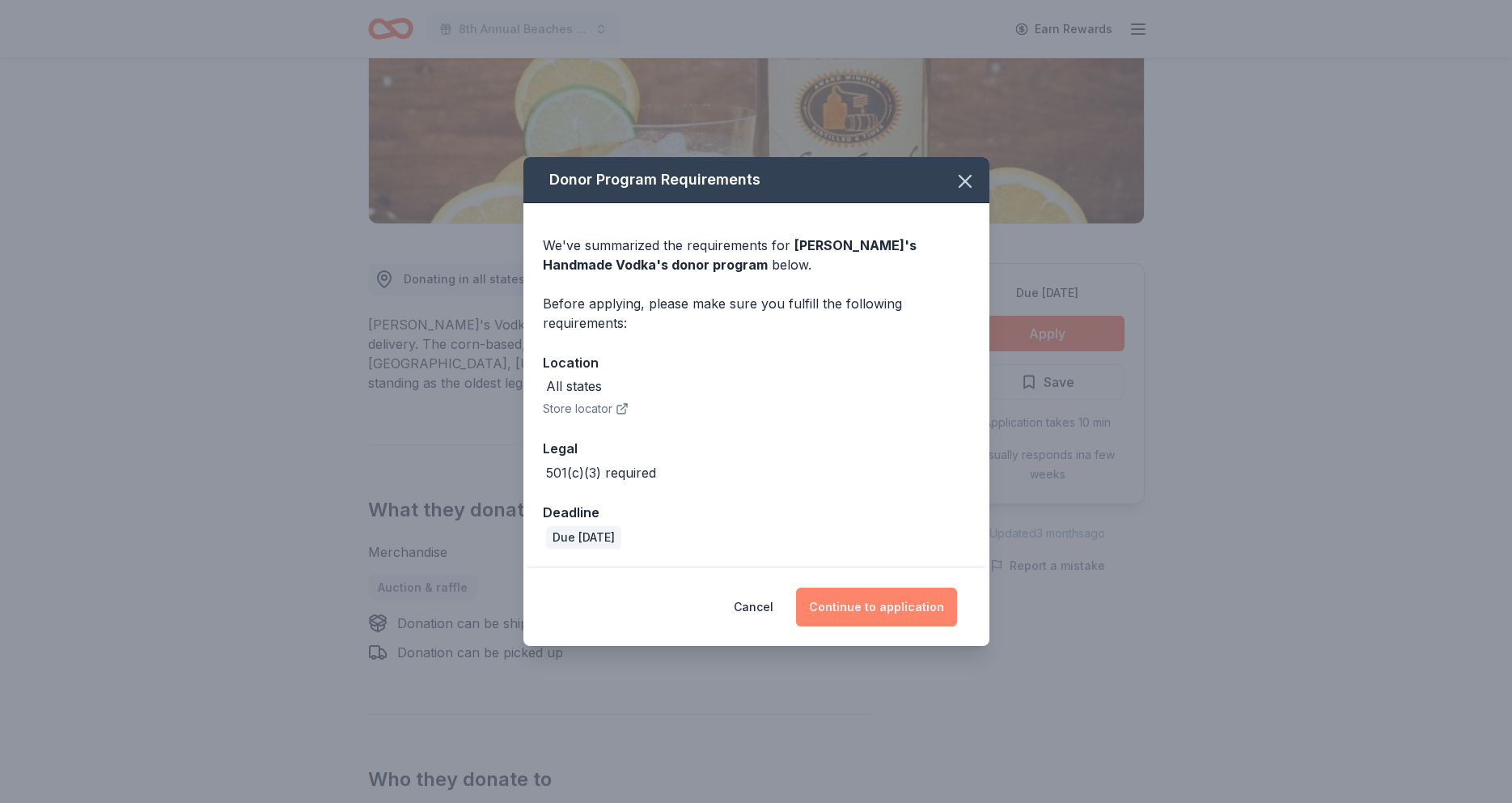
click at [882, 608] on button "Continue to application" at bounding box center [877, 607] width 161 height 39
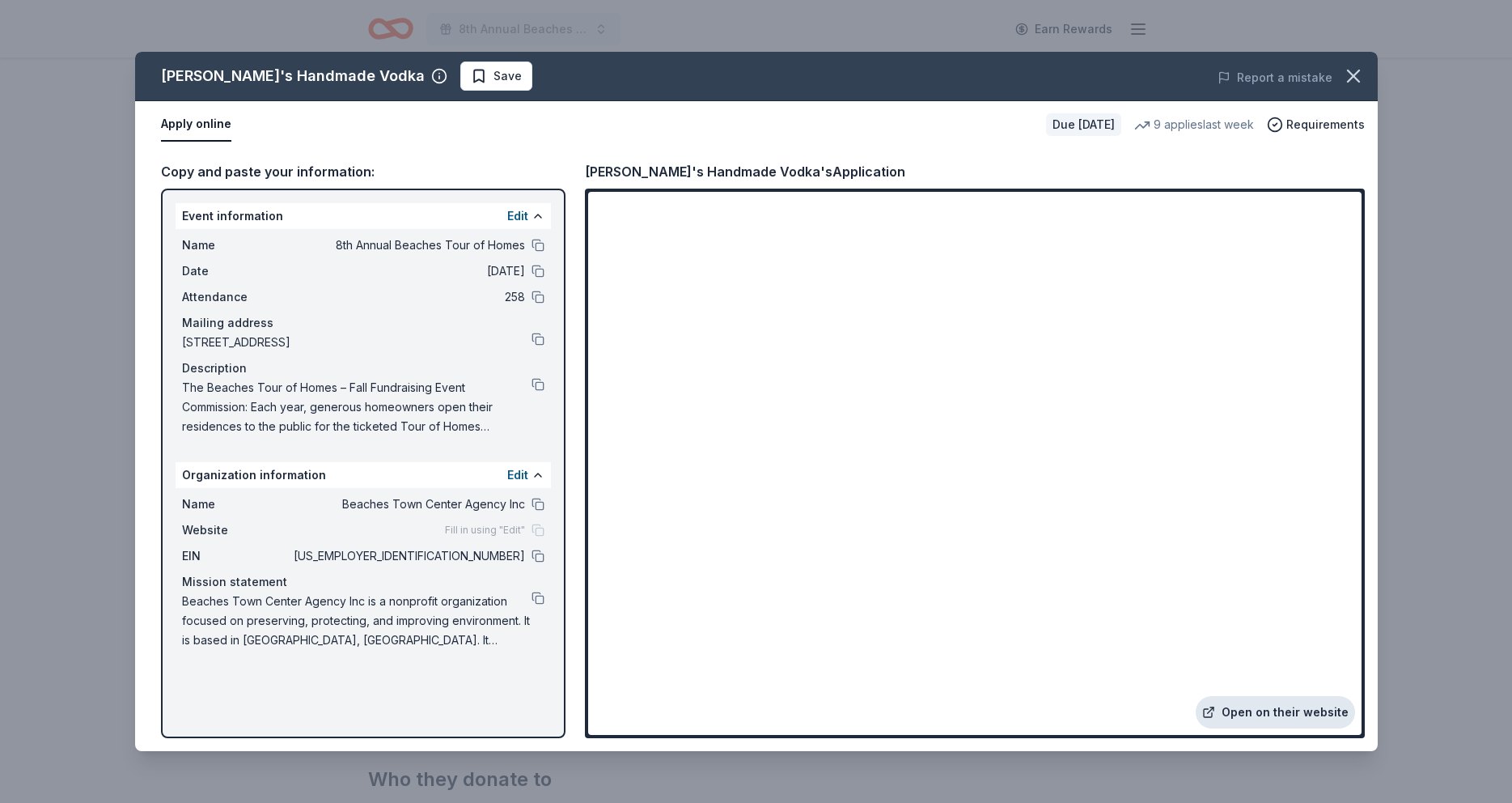
click at [1281, 714] on link "Open on their website" at bounding box center [1276, 712] width 159 height 33
click at [1356, 71] on icon "button" at bounding box center [1354, 76] width 23 height 23
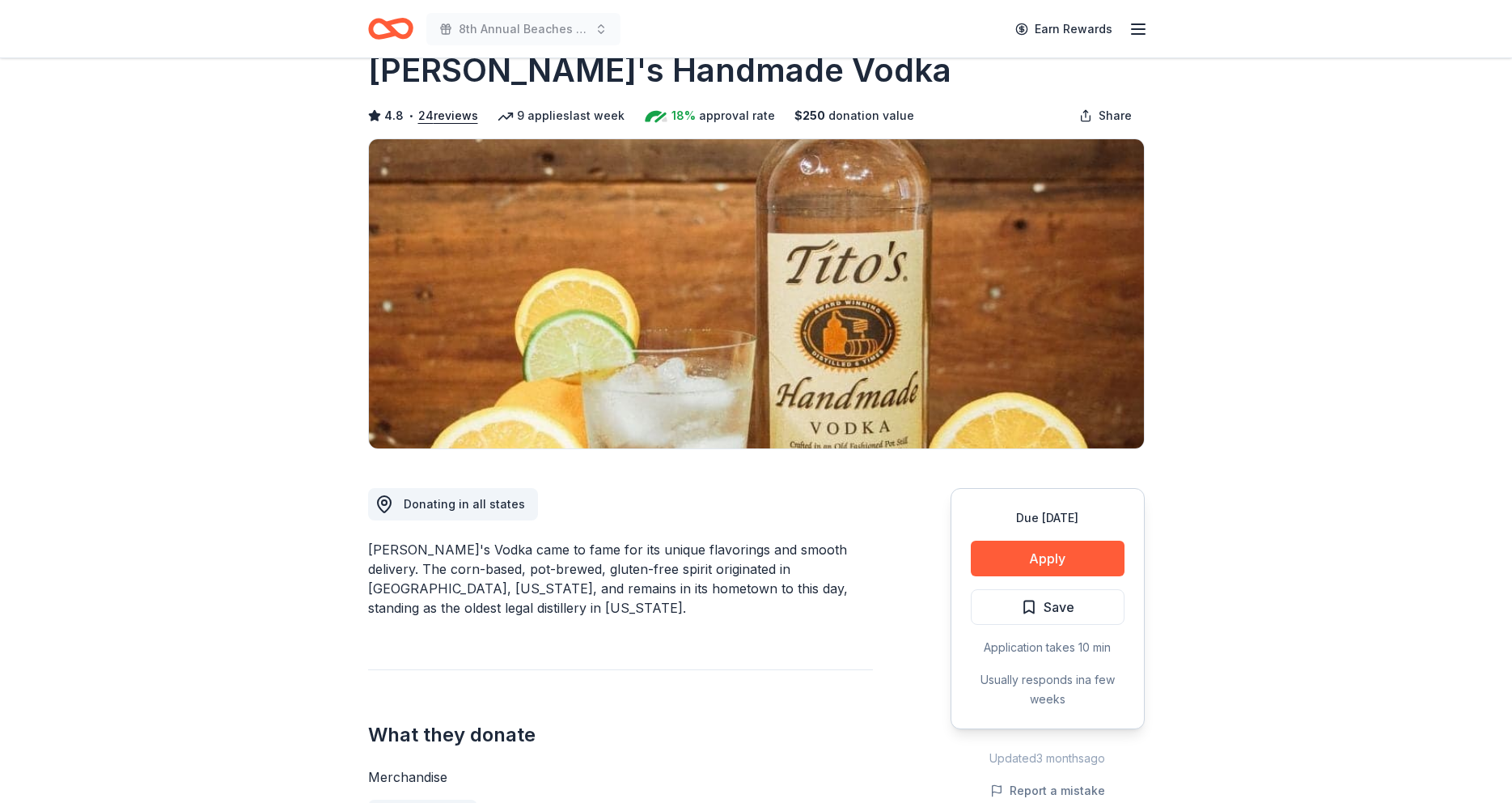
scroll to position [269, 0]
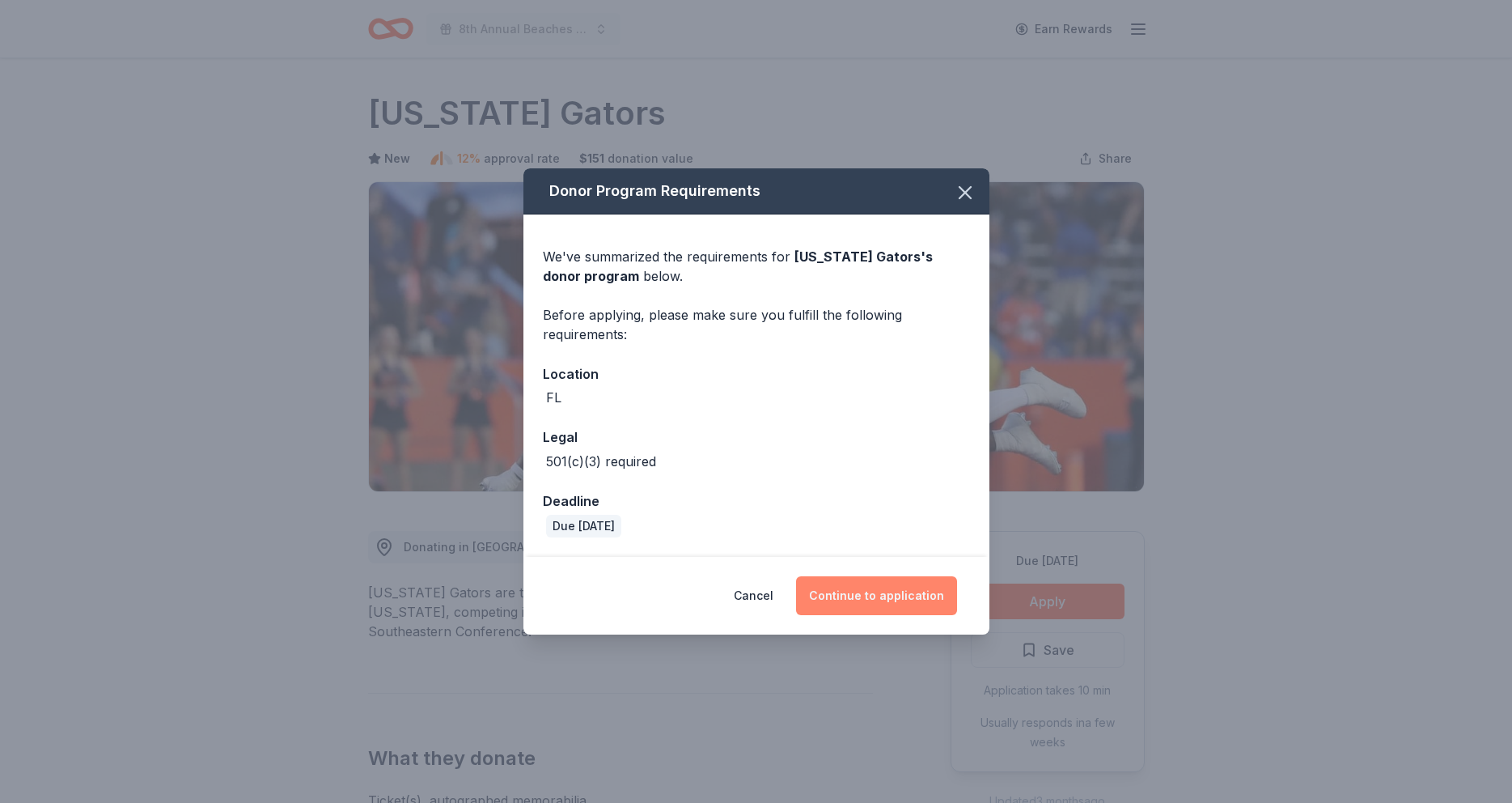
click at [878, 601] on button "Continue to application" at bounding box center [877, 596] width 161 height 39
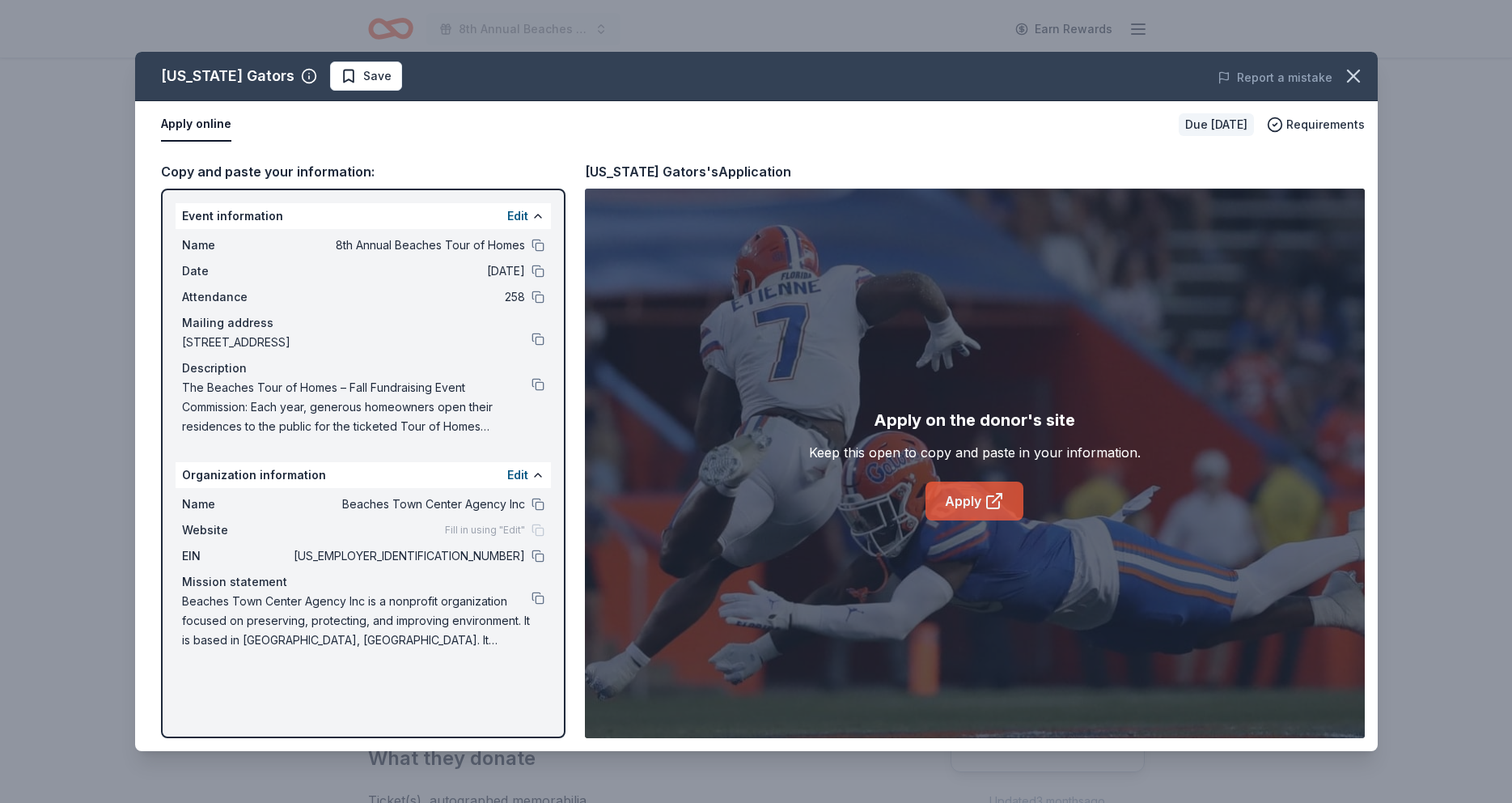
click at [960, 501] on link "Apply" at bounding box center [974, 501] width 97 height 39
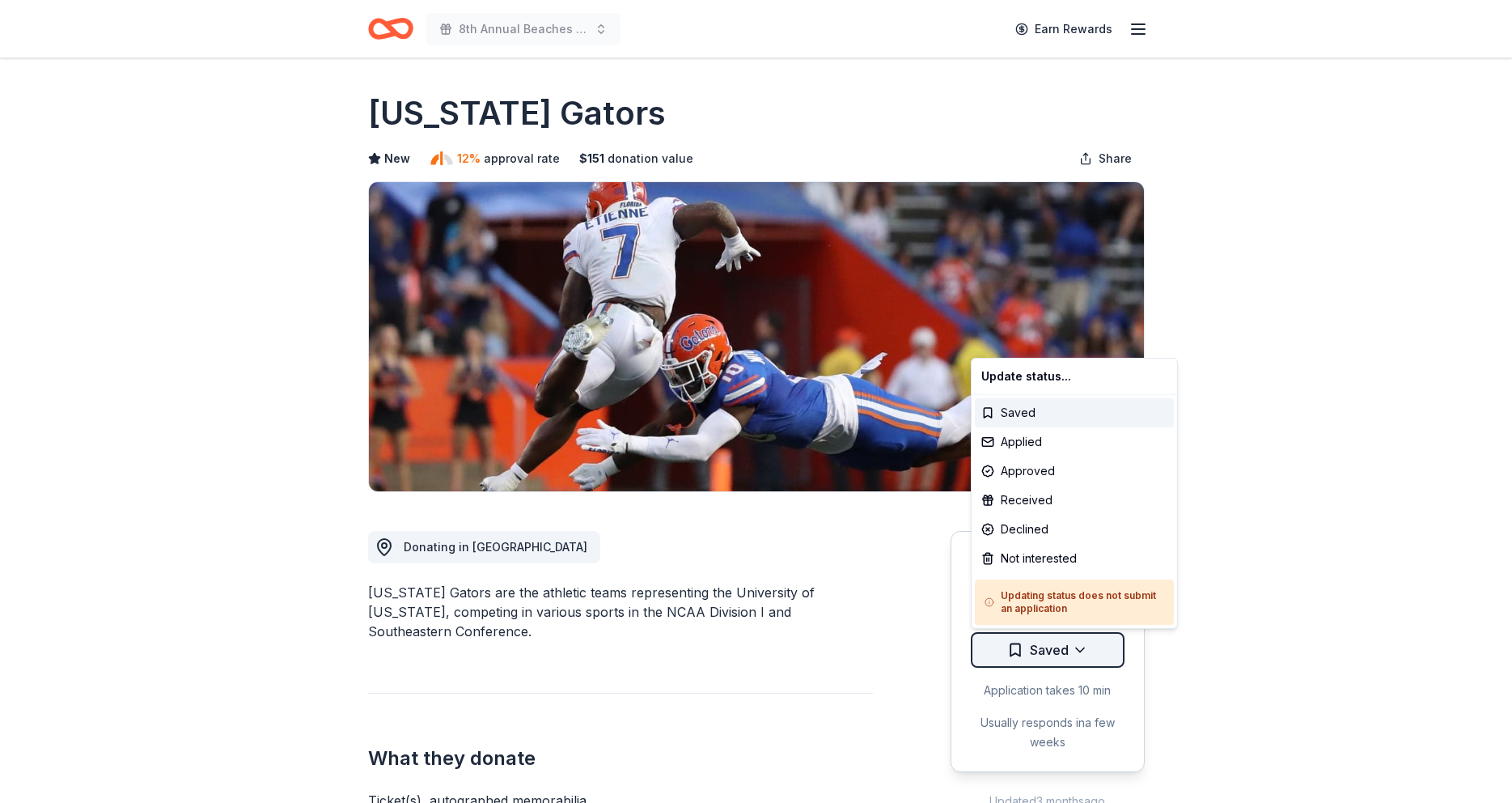
click at [1077, 652] on html "8th Annual Beaches Tour of Homes Earn Rewards Due in 34 days Share Florida Gato…" at bounding box center [756, 402] width 1512 height 803
click at [1020, 444] on div "Applied" at bounding box center [1074, 442] width 199 height 29
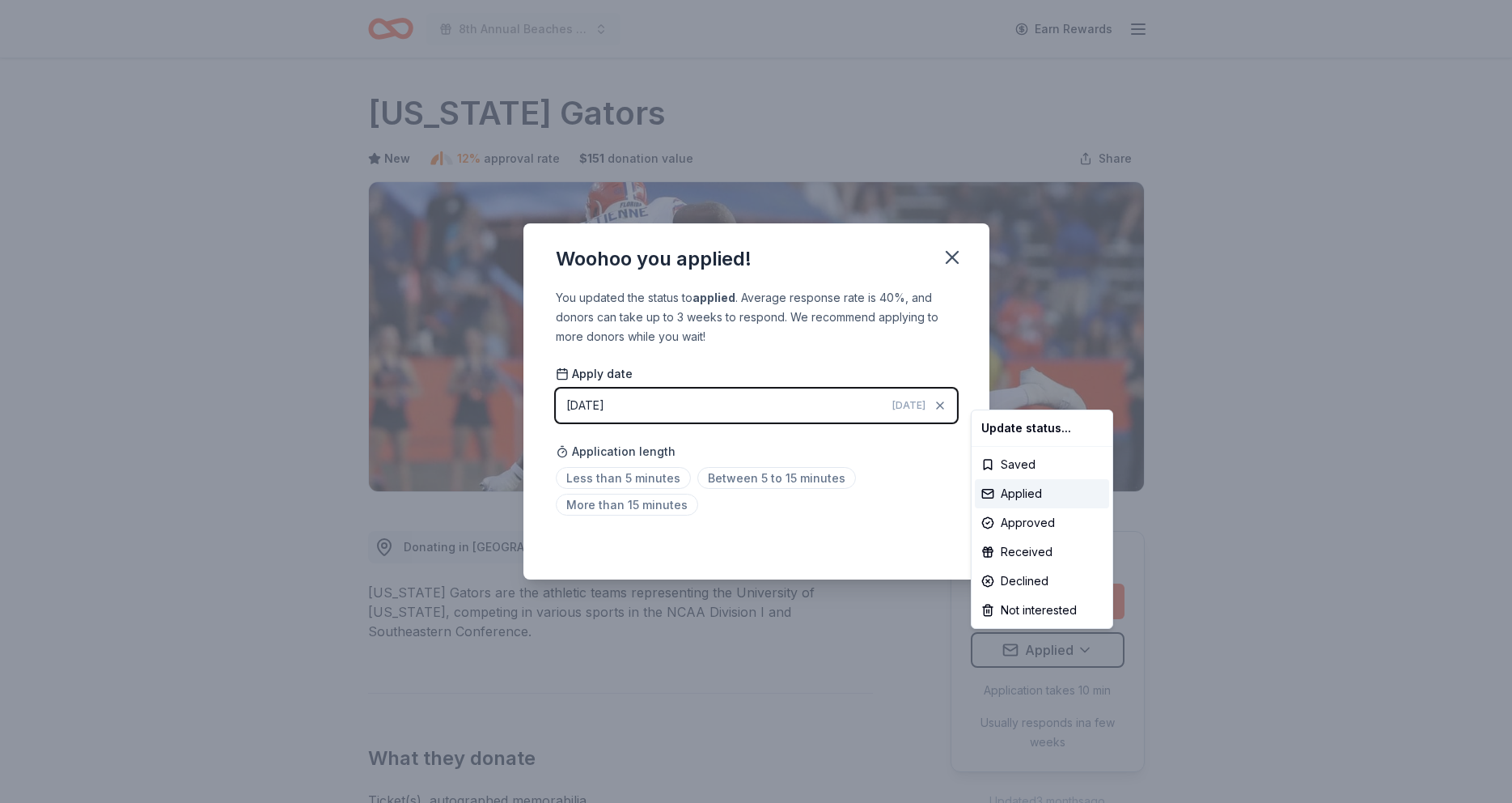
click at [725, 480] on html "8th Annual Beaches Tour of Homes Earn Rewards Due in 34 days Share Florida Gato…" at bounding box center [756, 402] width 1512 height 803
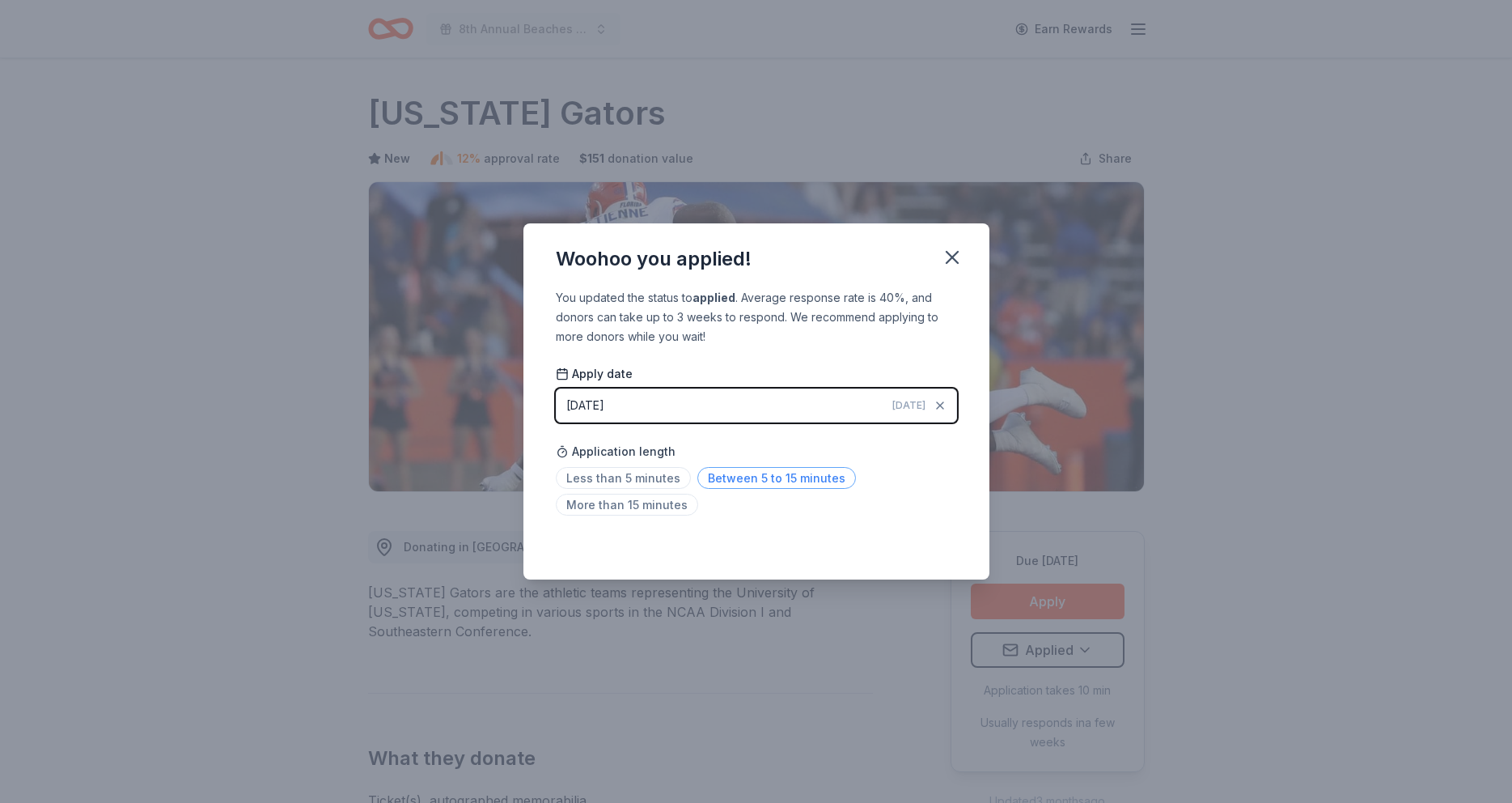
click at [810, 484] on span "Between 5 to 15 minutes" at bounding box center [776, 478] width 158 height 22
click at [951, 263] on icon "button" at bounding box center [952, 258] width 23 height 23
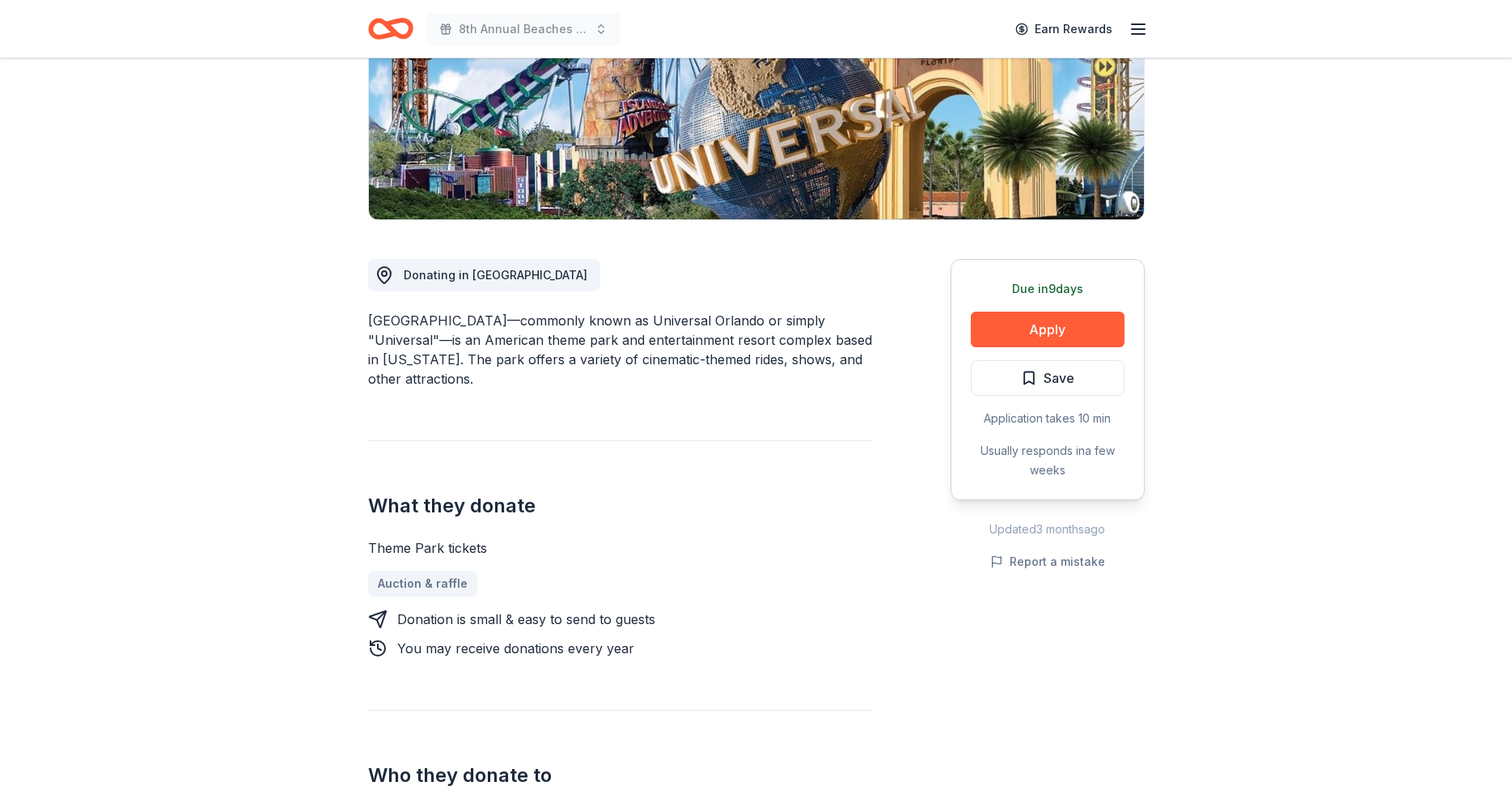
scroll to position [284, 0]
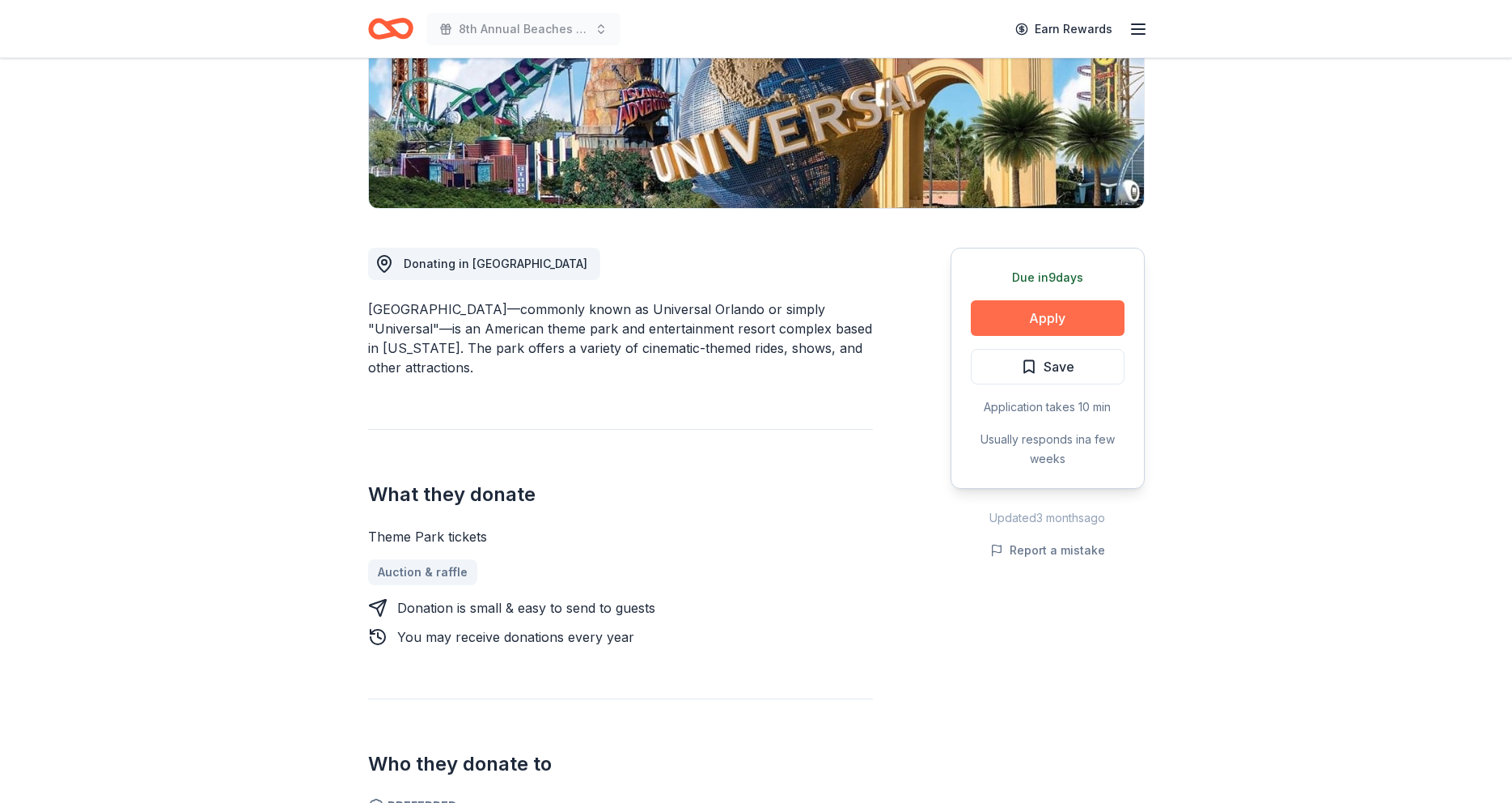
click at [1049, 317] on button "Apply" at bounding box center [1047, 318] width 154 height 36
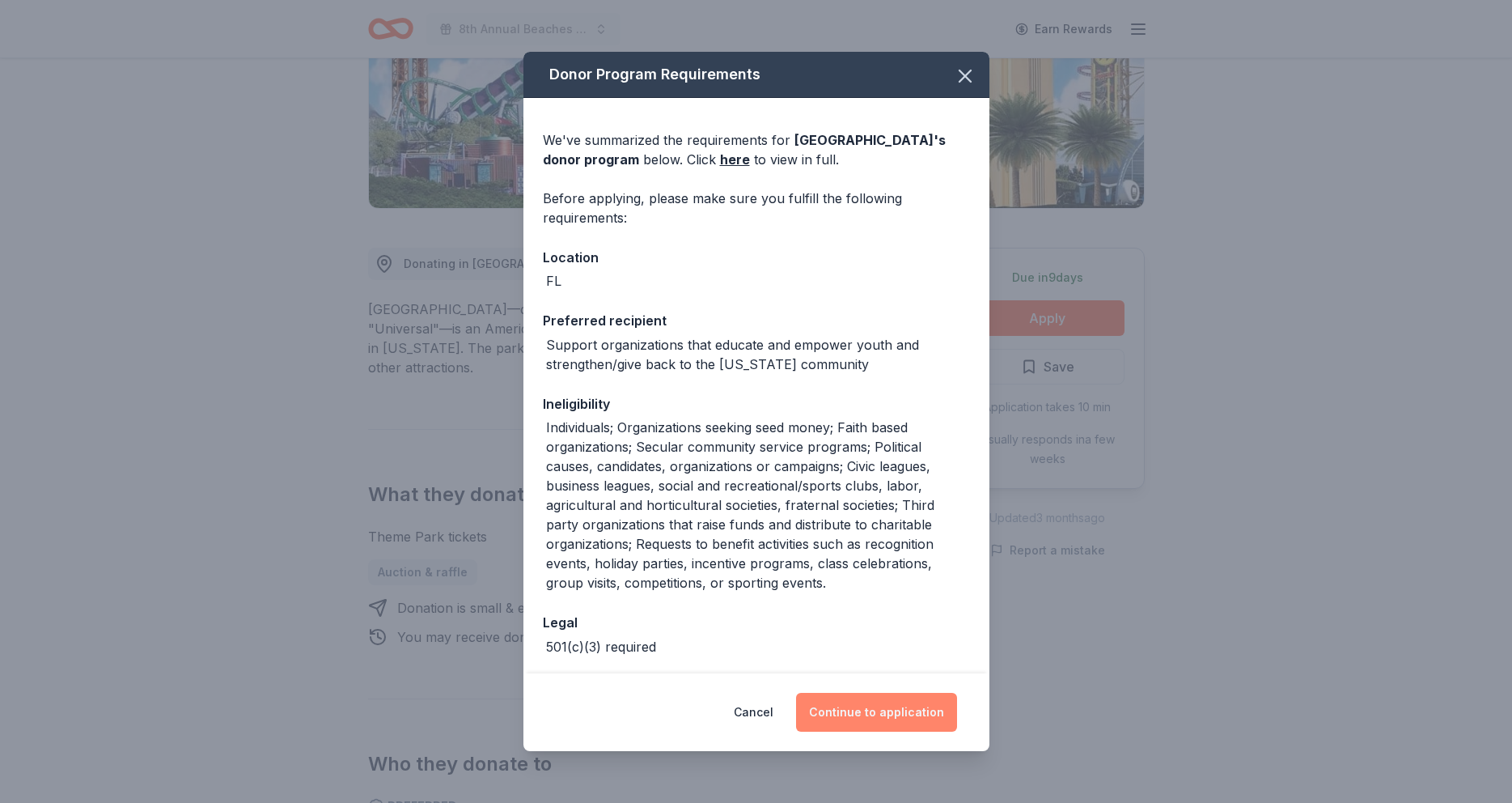
click at [864, 706] on button "Continue to application" at bounding box center [877, 712] width 161 height 39
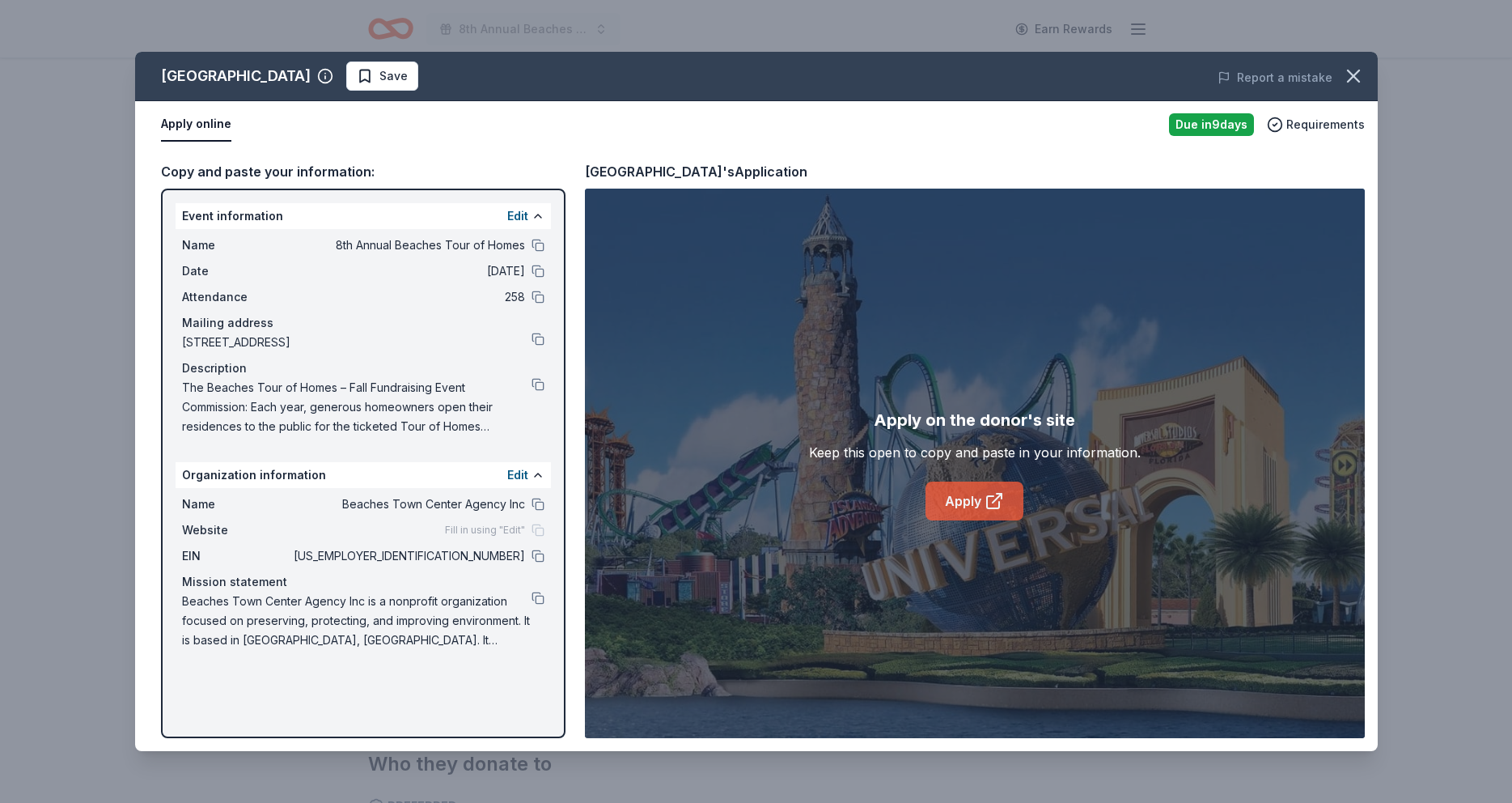
click at [963, 497] on link "Apply" at bounding box center [974, 501] width 97 height 39
click at [1356, 76] on icon "button" at bounding box center [1354, 76] width 23 height 23
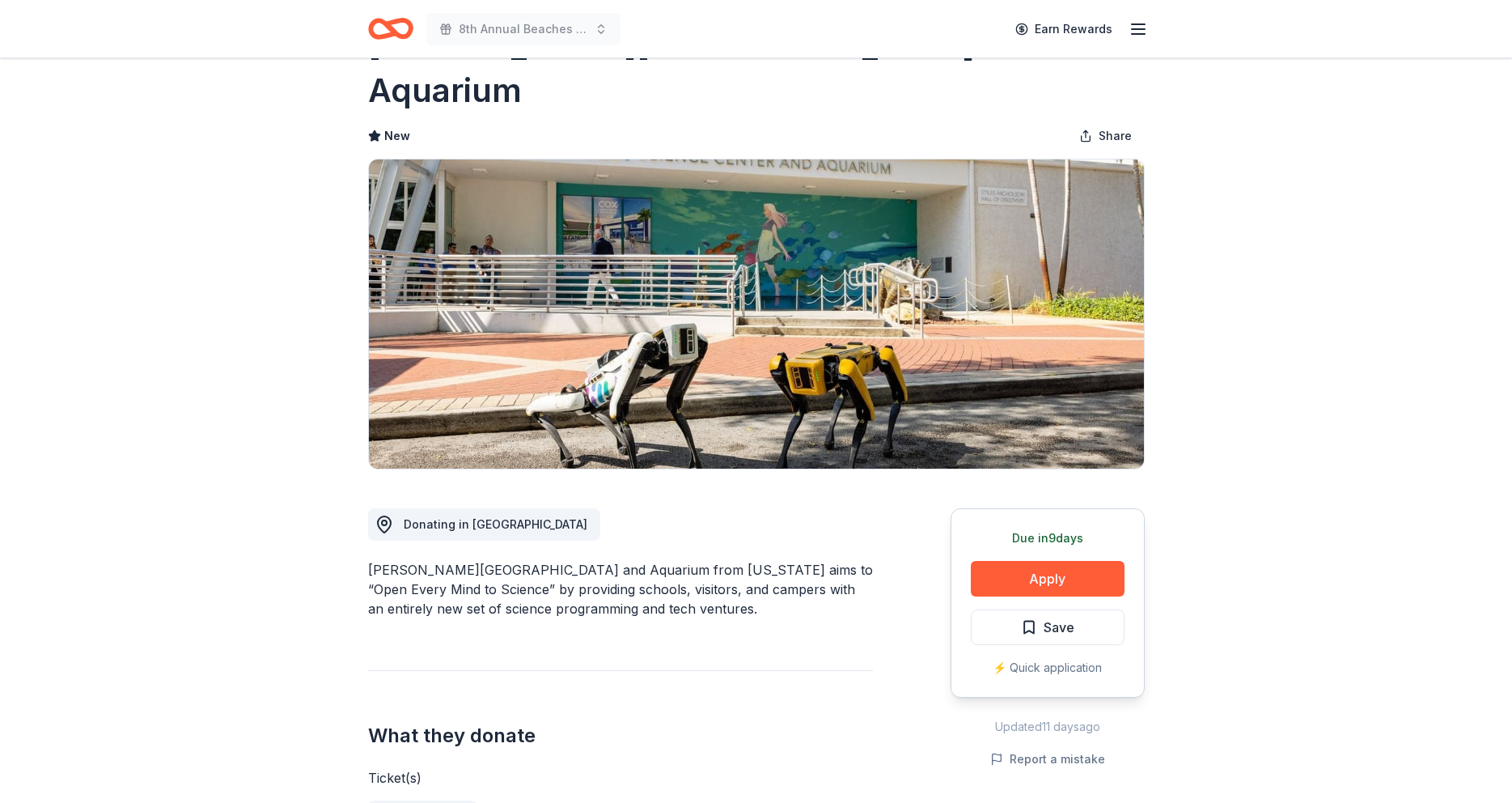
scroll to position [64, 0]
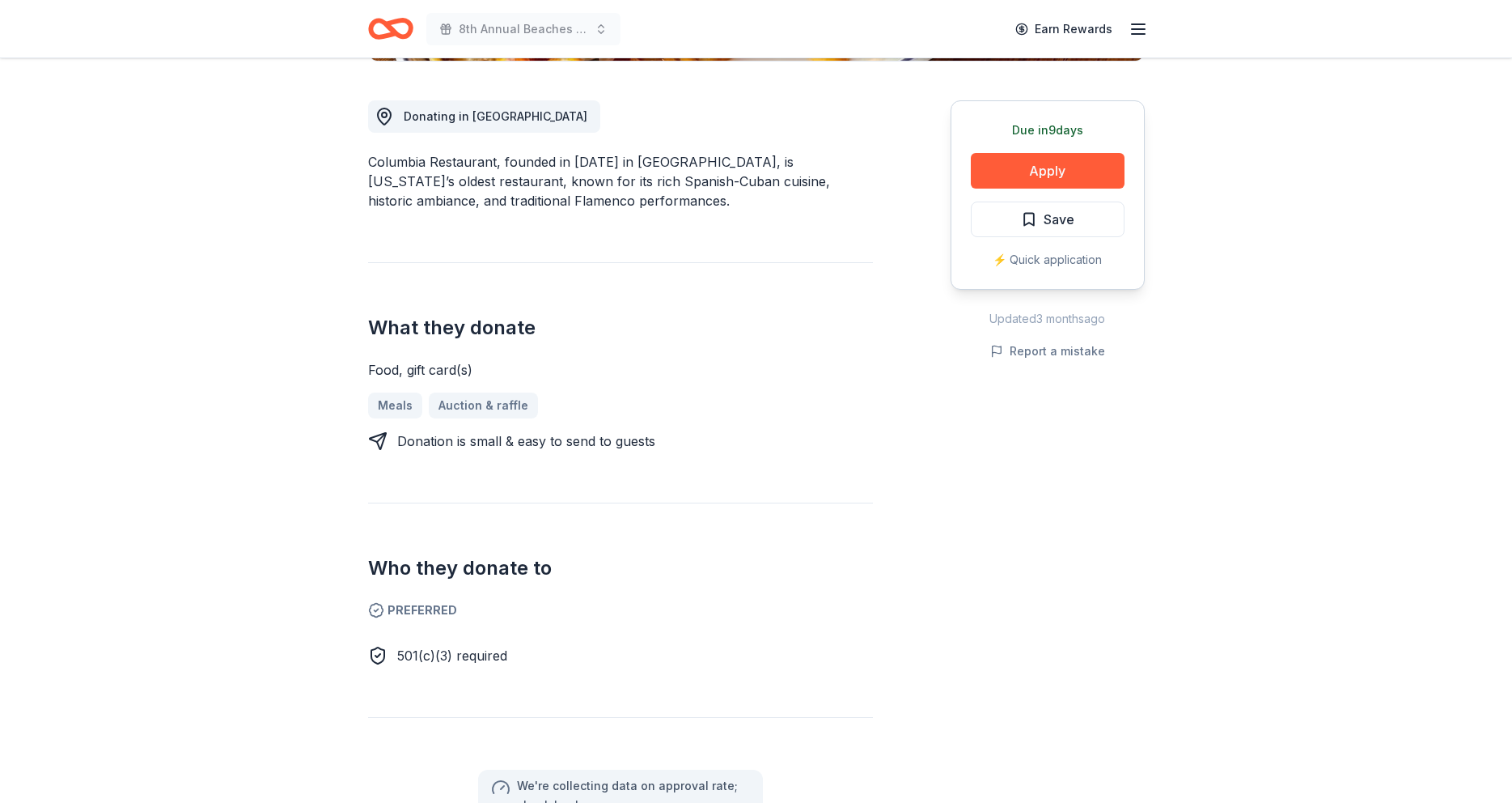
scroll to position [421, 0]
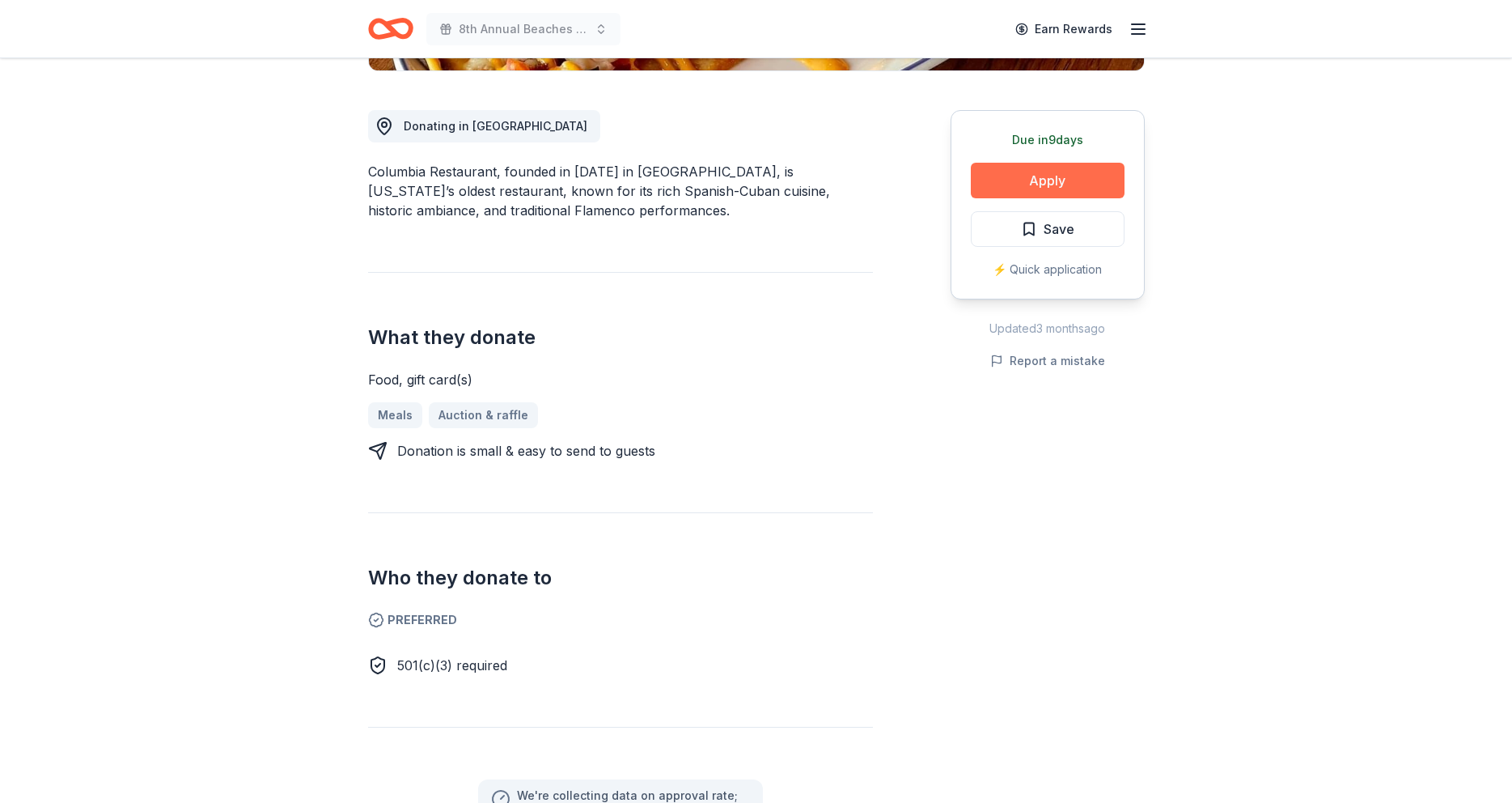
click at [1051, 179] on button "Apply" at bounding box center [1047, 180] width 154 height 36
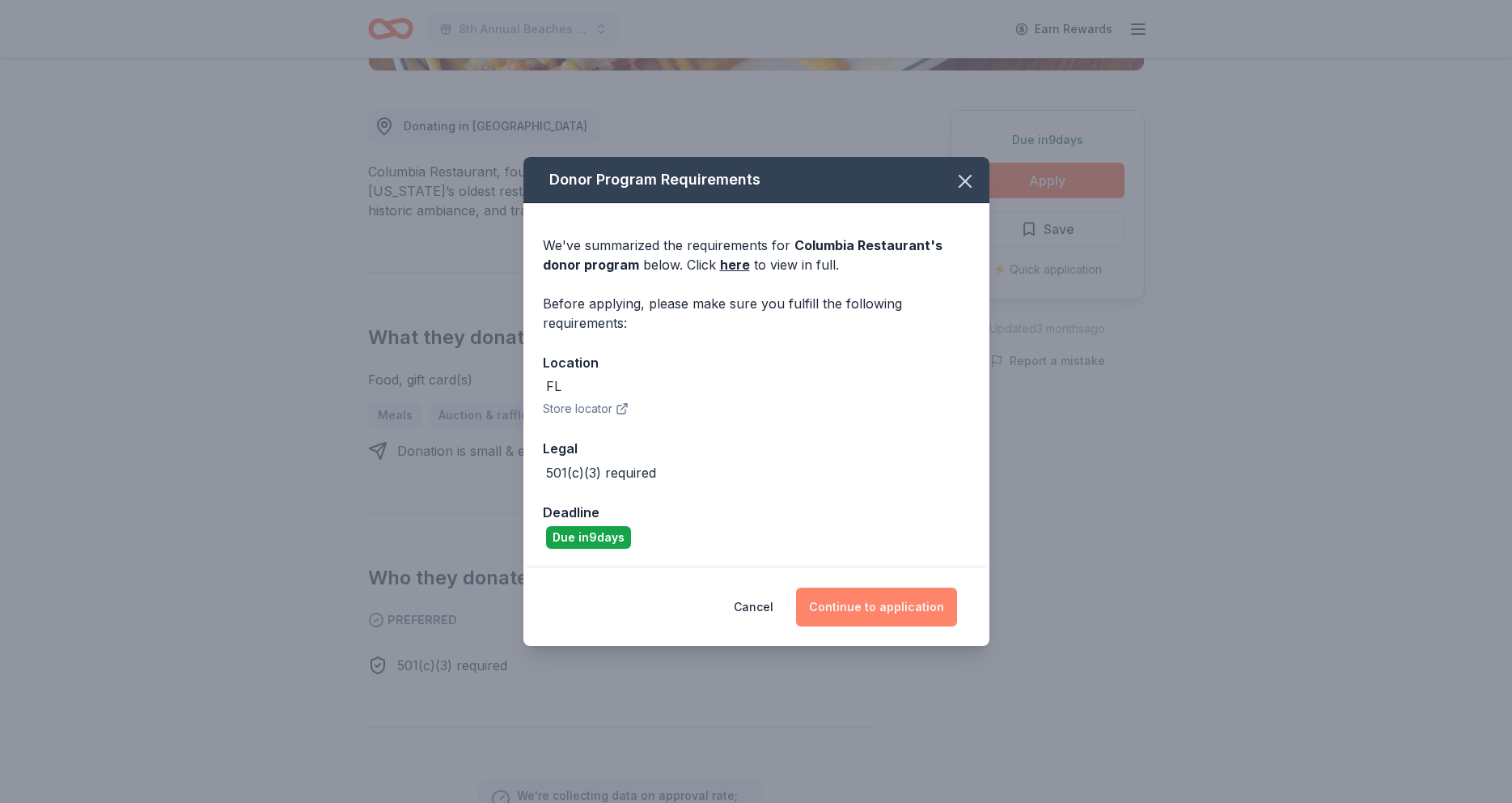
click at [851, 599] on button "Continue to application" at bounding box center [877, 607] width 161 height 39
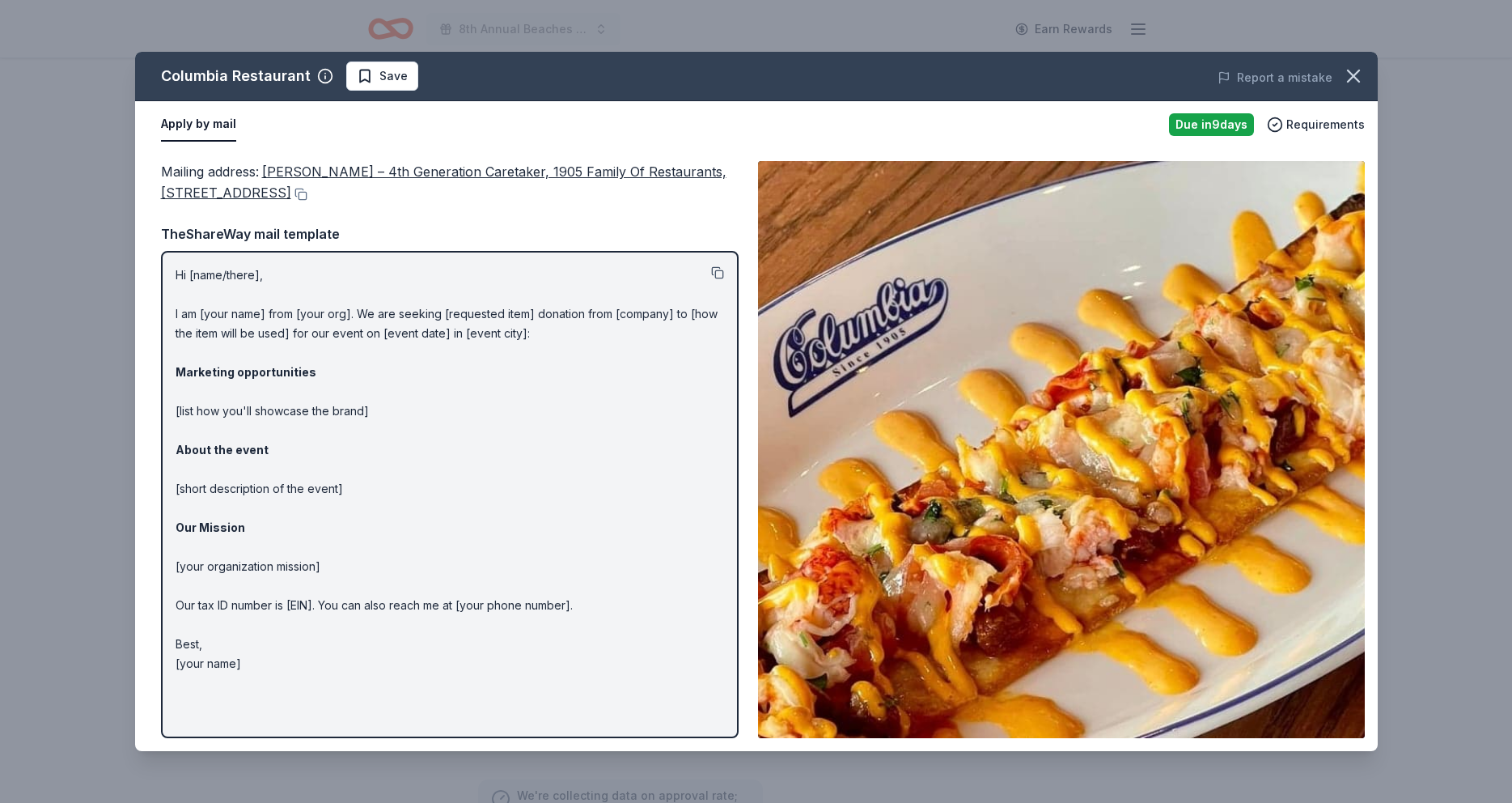
click at [720, 276] on button at bounding box center [717, 273] width 13 height 13
click at [717, 276] on button at bounding box center [717, 273] width 13 height 13
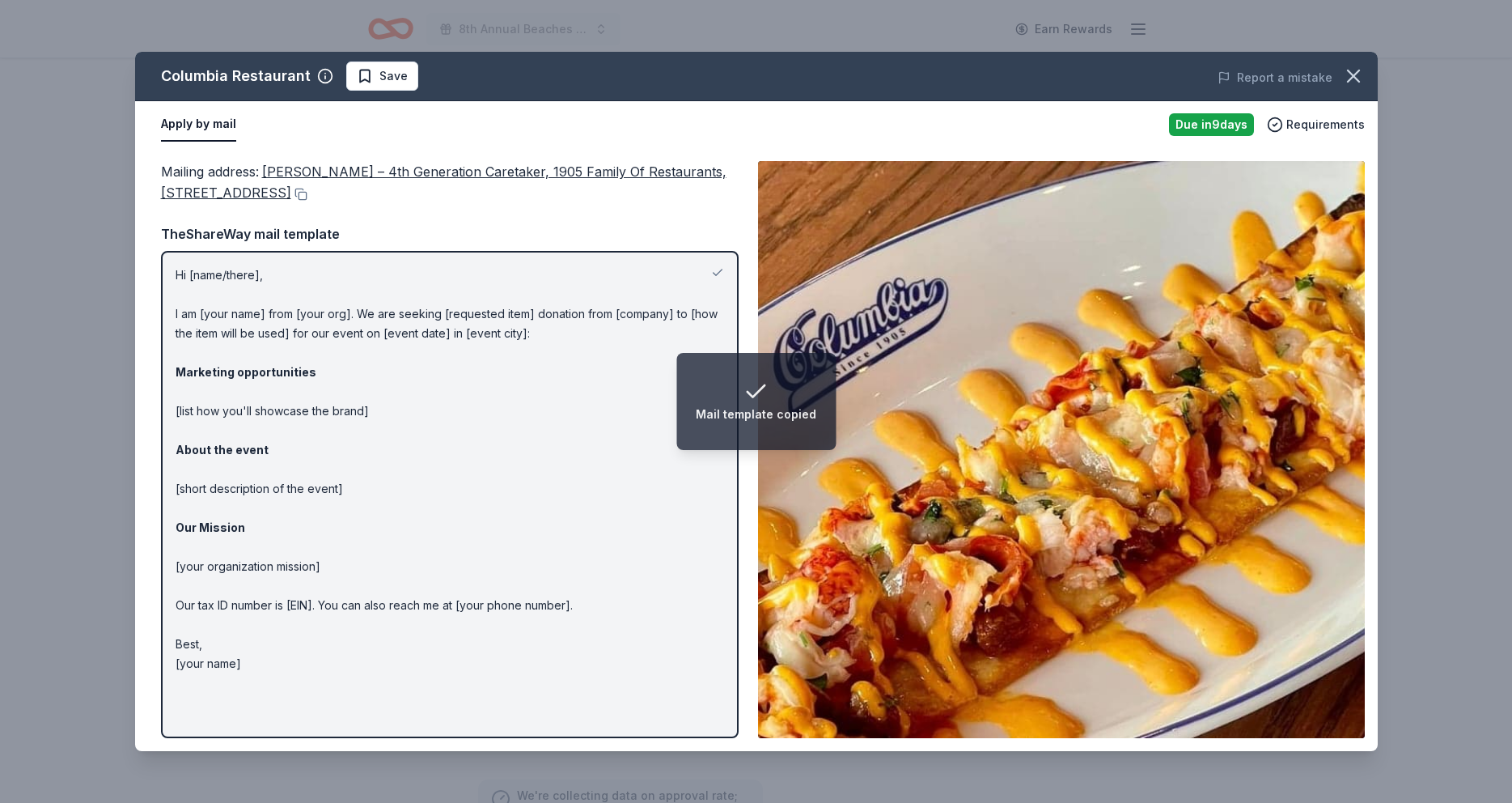
click at [452, 397] on p "Hi [name/there], I am [your name] from [your org]. We are seeking [requested it…" at bounding box center [449, 470] width 548 height 408
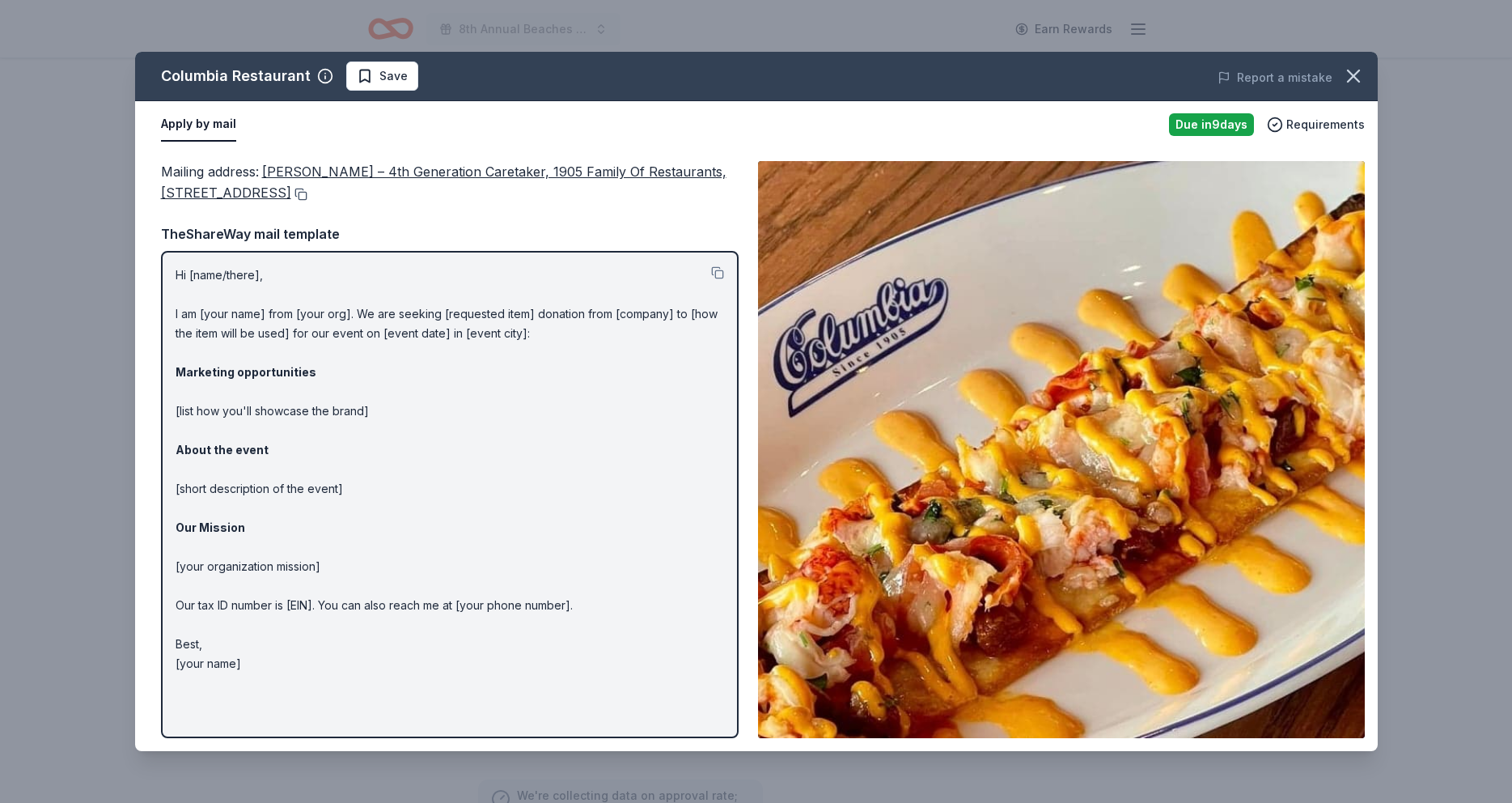
drag, startPoint x: 266, startPoint y: 170, endPoint x: 379, endPoint y: 193, distance: 115.3
click at [370, 191] on span "Richard Gonzmart – 4th Generation Caretaker, 1905 Family Of Restaurants, 2025 E…" at bounding box center [444, 182] width 565 height 37
click at [307, 196] on button at bounding box center [299, 194] width 16 height 13
drag, startPoint x: 266, startPoint y: 171, endPoint x: 365, endPoint y: 200, distance: 103.2
click at [366, 200] on span "Richard Gonzmart – 4th Generation Caretaker, 1905 Family Of Restaurants, 2025 E…" at bounding box center [444, 182] width 565 height 37
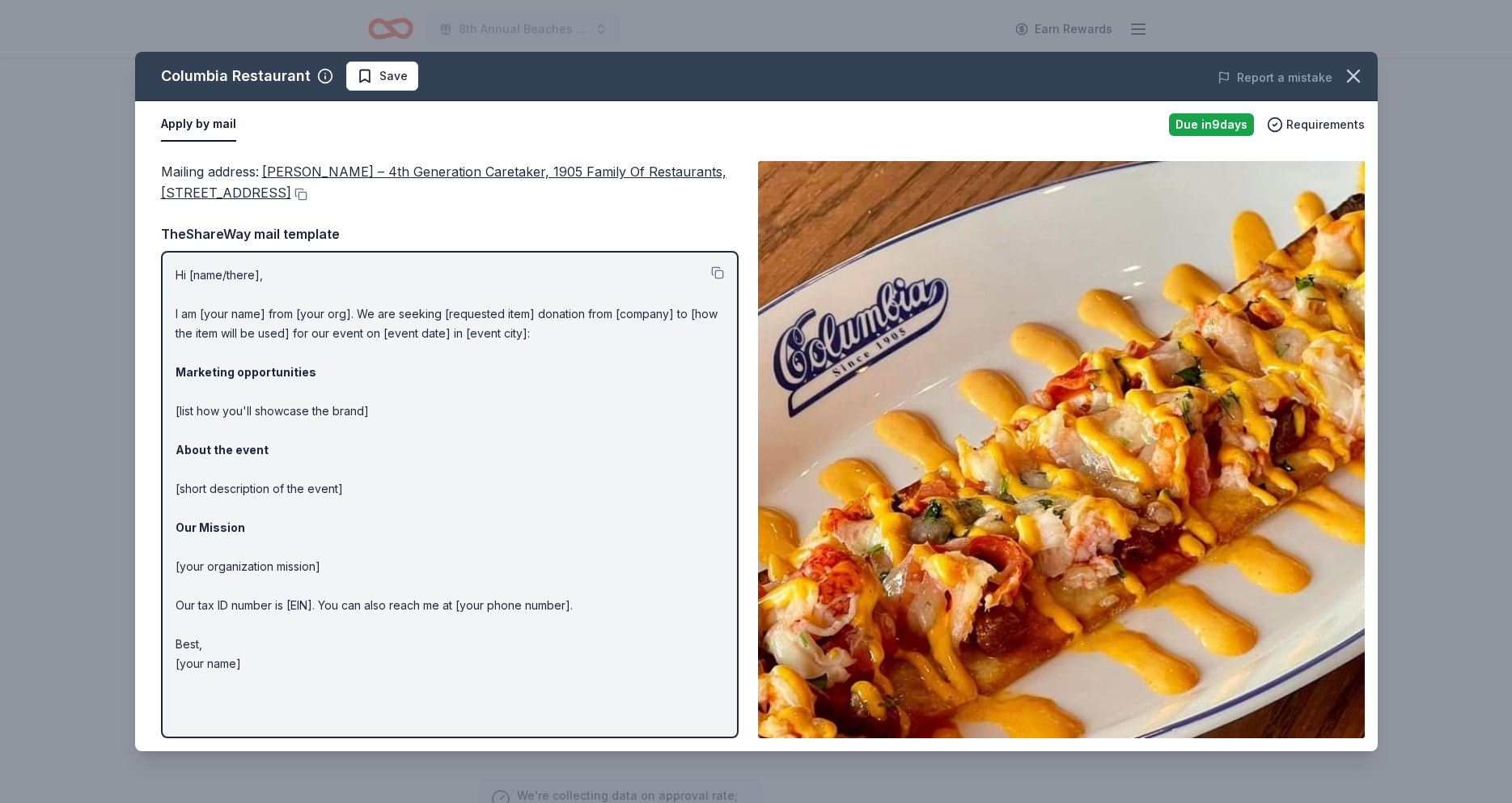
click at [357, 191] on span "Richard Gonzmart – 4th Generation Caretaker, 1905 Family Of Restaurants, 2025 E…" at bounding box center [444, 182] width 565 height 37
click at [1350, 76] on icon "button" at bounding box center [1354, 76] width 23 height 23
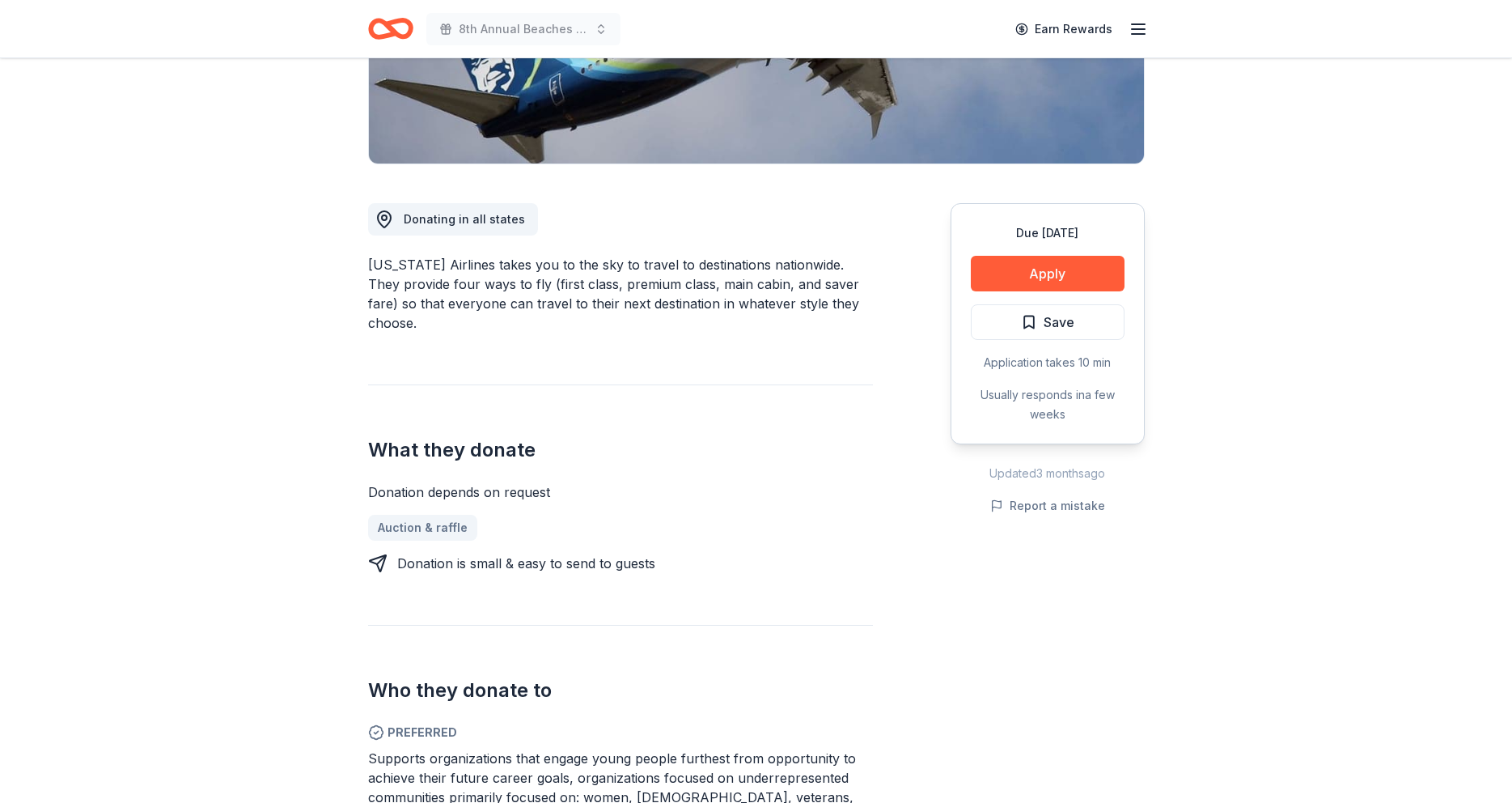
scroll to position [352, 0]
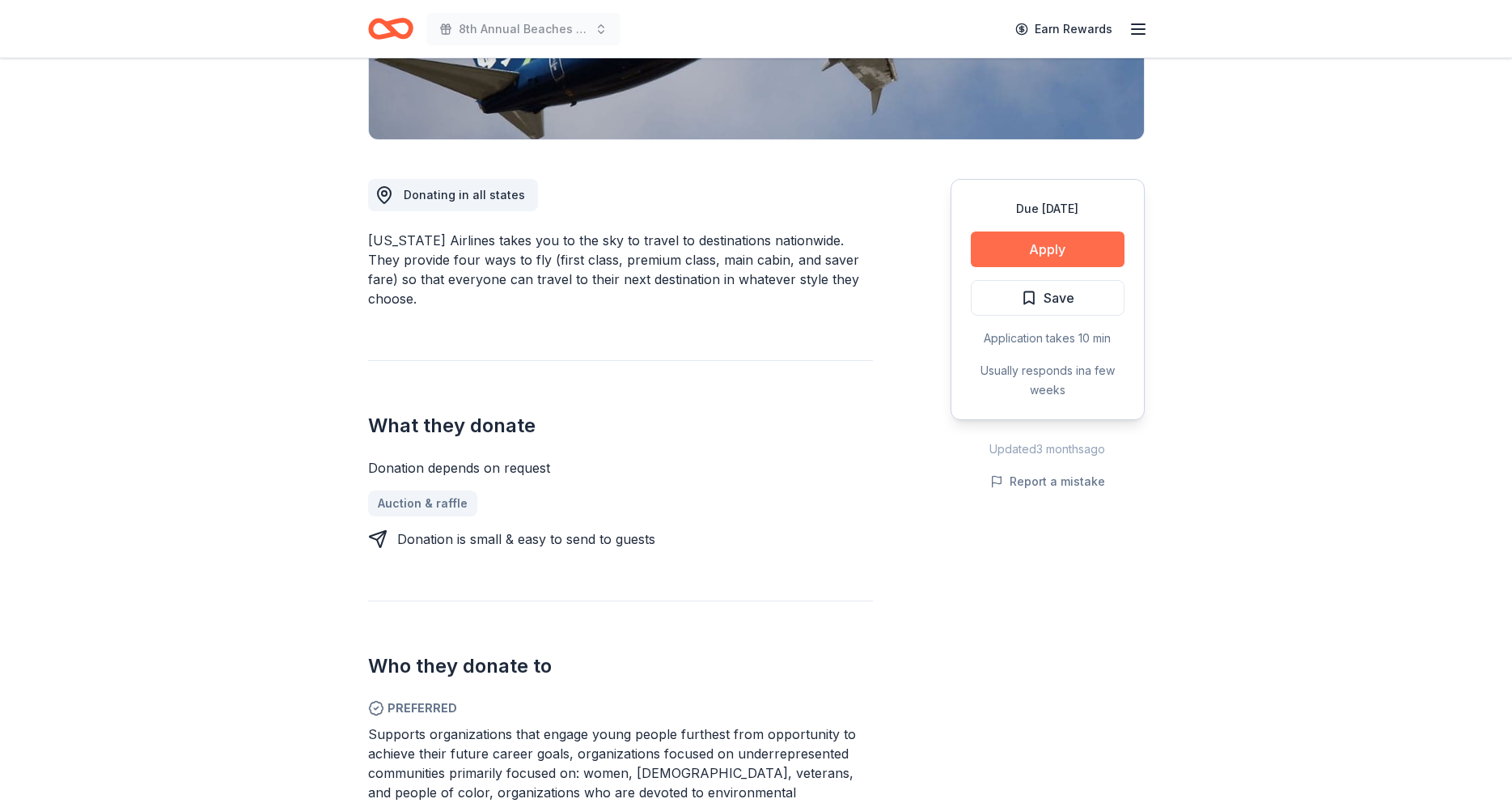
click at [1020, 253] on button "Apply" at bounding box center [1047, 250] width 154 height 36
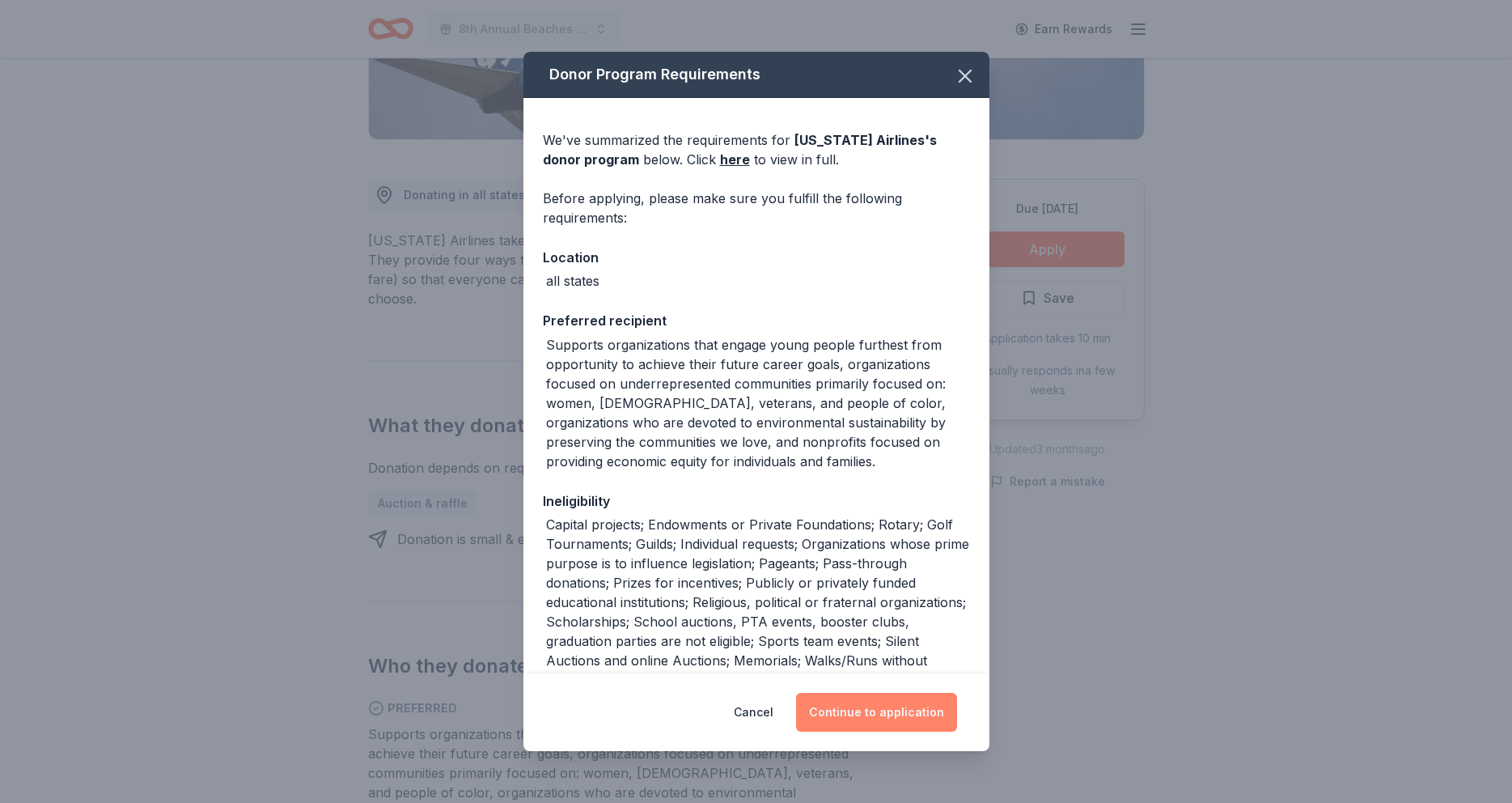
click at [857, 718] on button "Continue to application" at bounding box center [877, 712] width 161 height 39
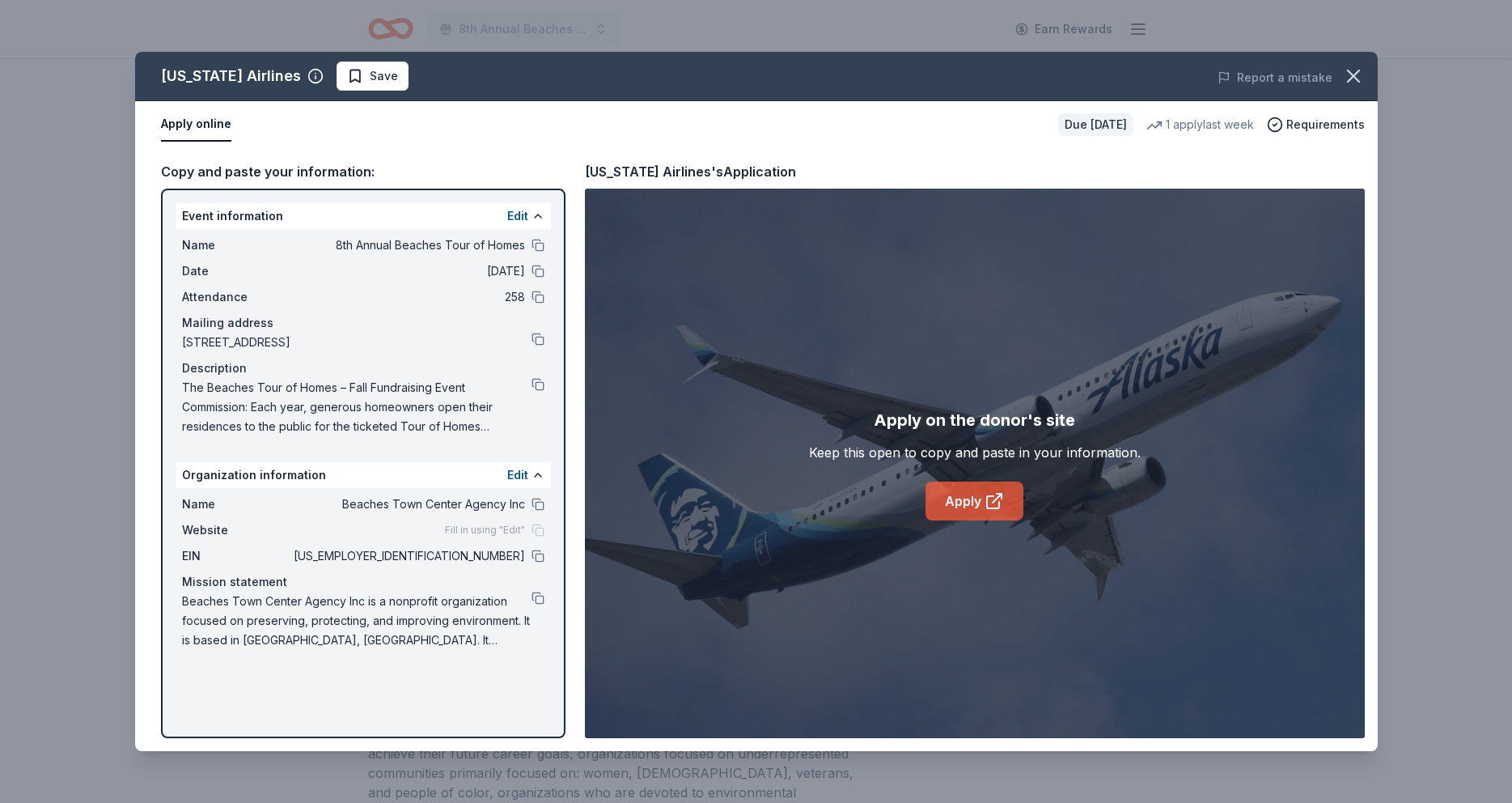
click at [969, 502] on link "Apply" at bounding box center [974, 501] width 97 height 39
